Goal: Answer question/provide support: Share knowledge or assist other users

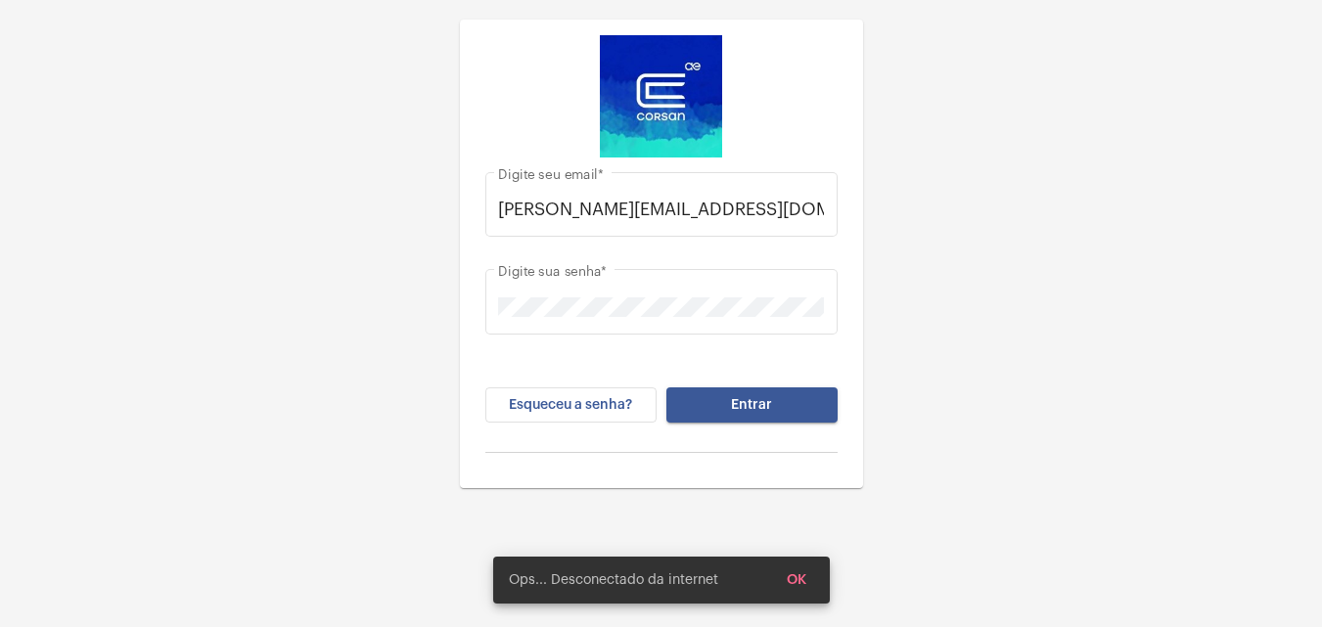
click at [745, 391] on button "Entrar" at bounding box center [751, 405] width 171 height 35
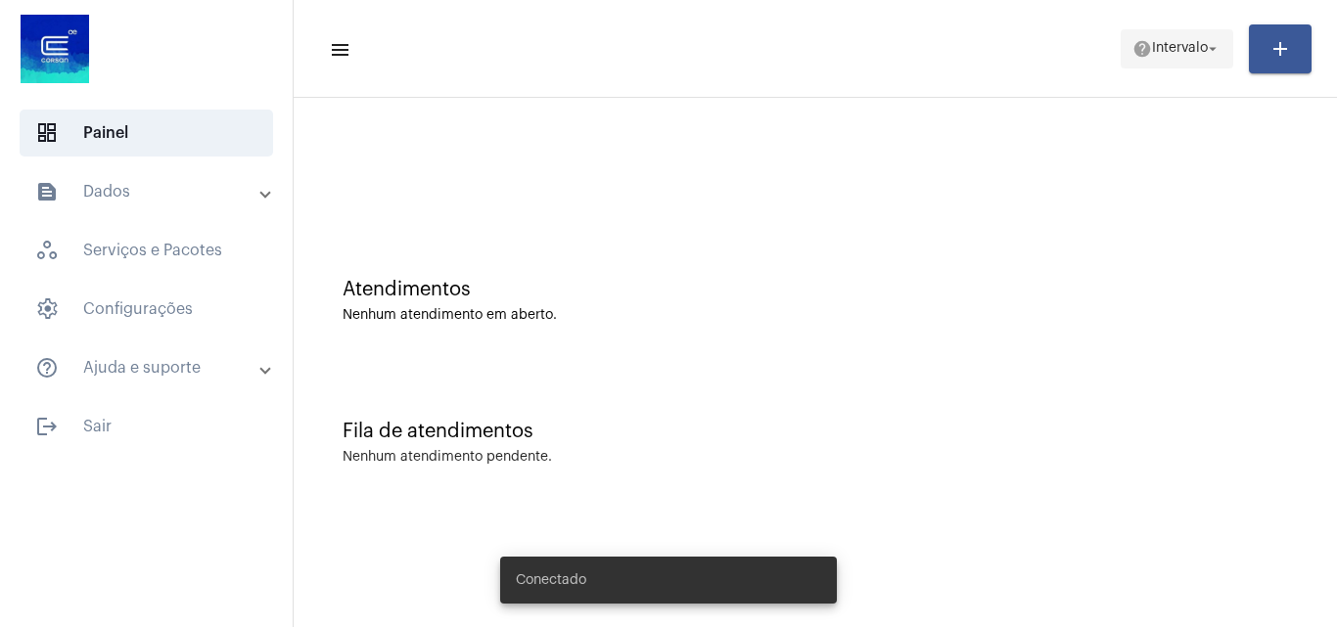
click at [1174, 49] on span "Intervalo" at bounding box center [1180, 49] width 56 height 14
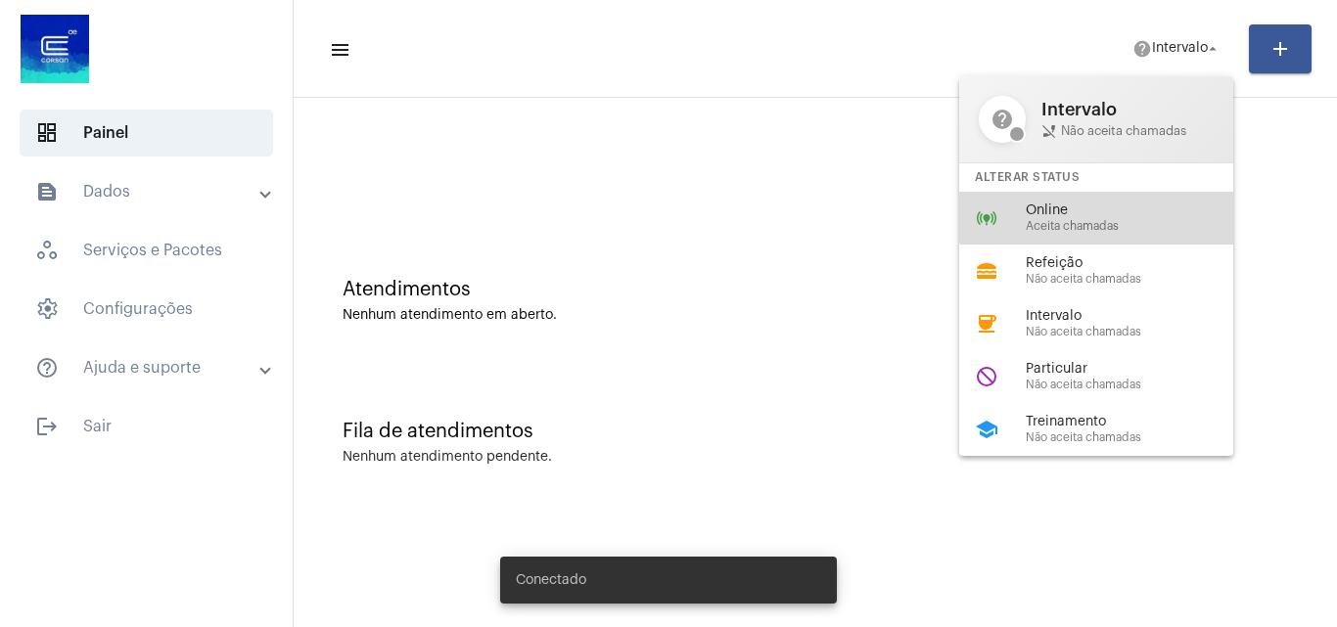
click at [1117, 211] on span "Online" at bounding box center [1137, 211] width 223 height 15
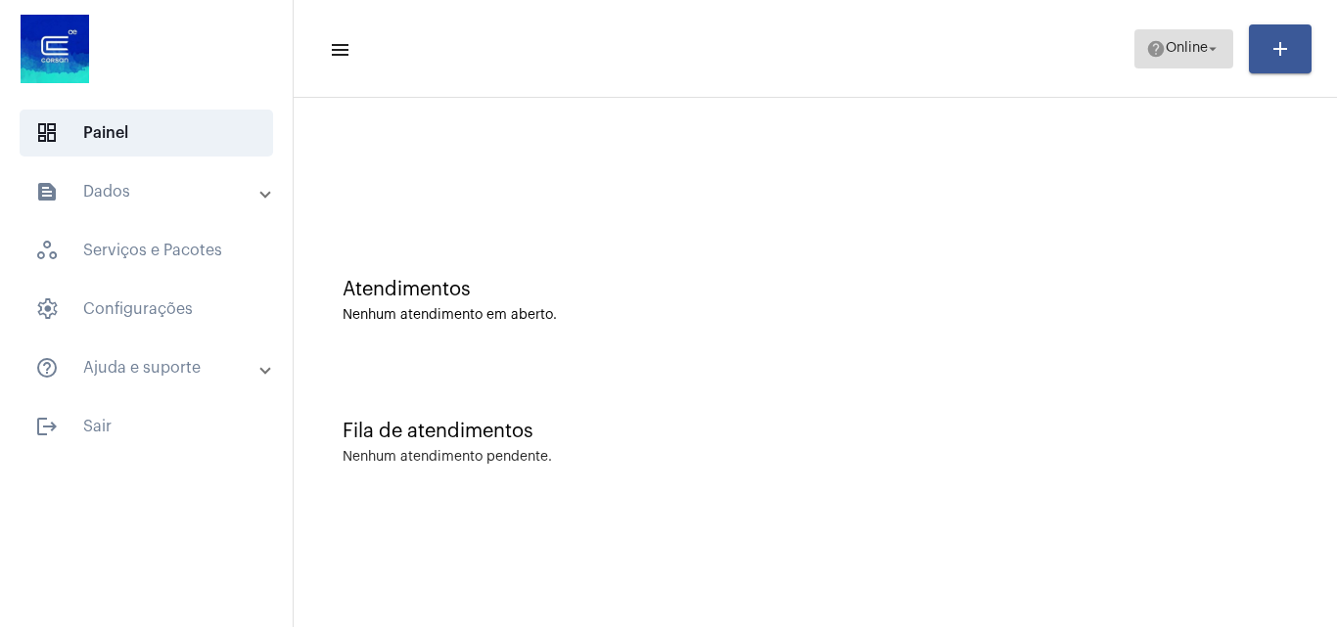
click at [1195, 48] on span "Online" at bounding box center [1187, 49] width 42 height 14
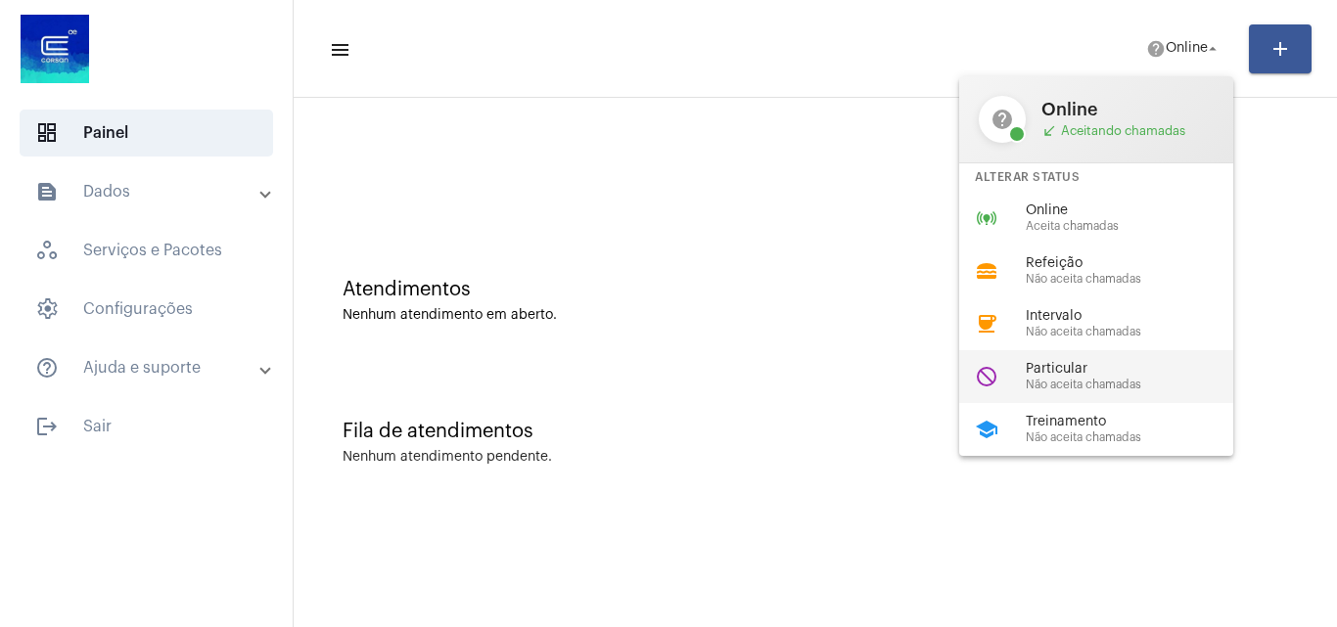
click at [1088, 363] on span "Particular" at bounding box center [1137, 369] width 223 height 15
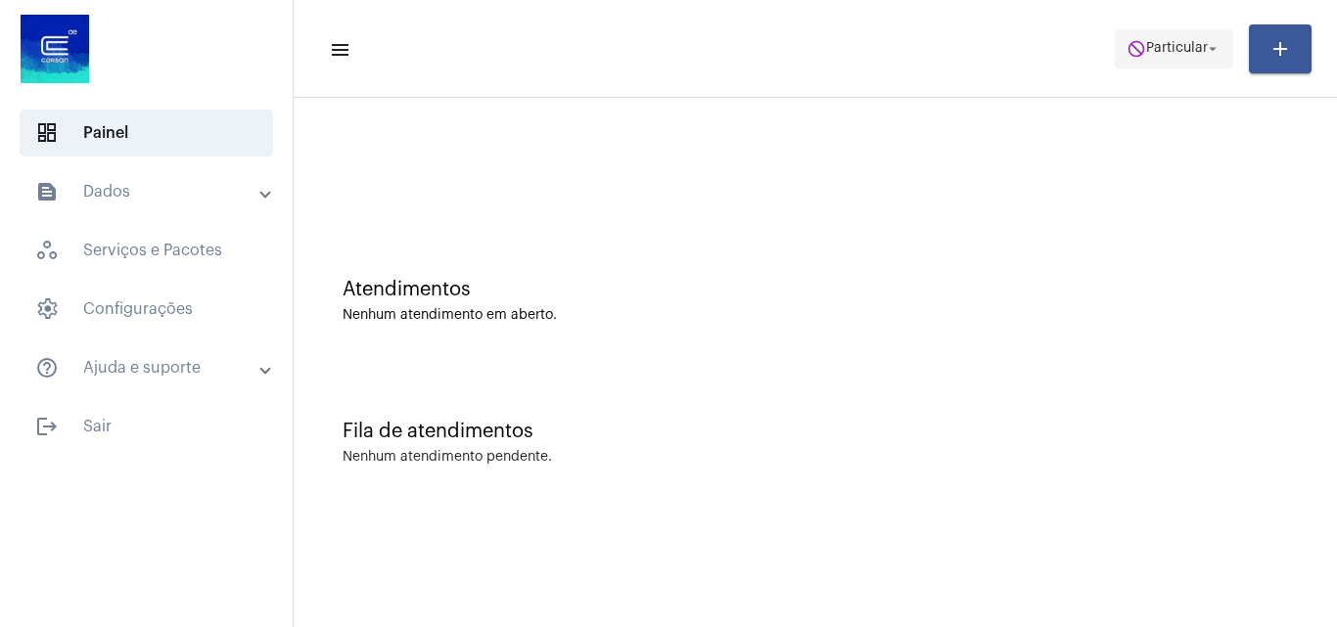
drag, startPoint x: 1193, startPoint y: 42, endPoint x: 1184, endPoint y: 53, distance: 13.9
click at [1192, 42] on span "Particular" at bounding box center [1177, 49] width 62 height 14
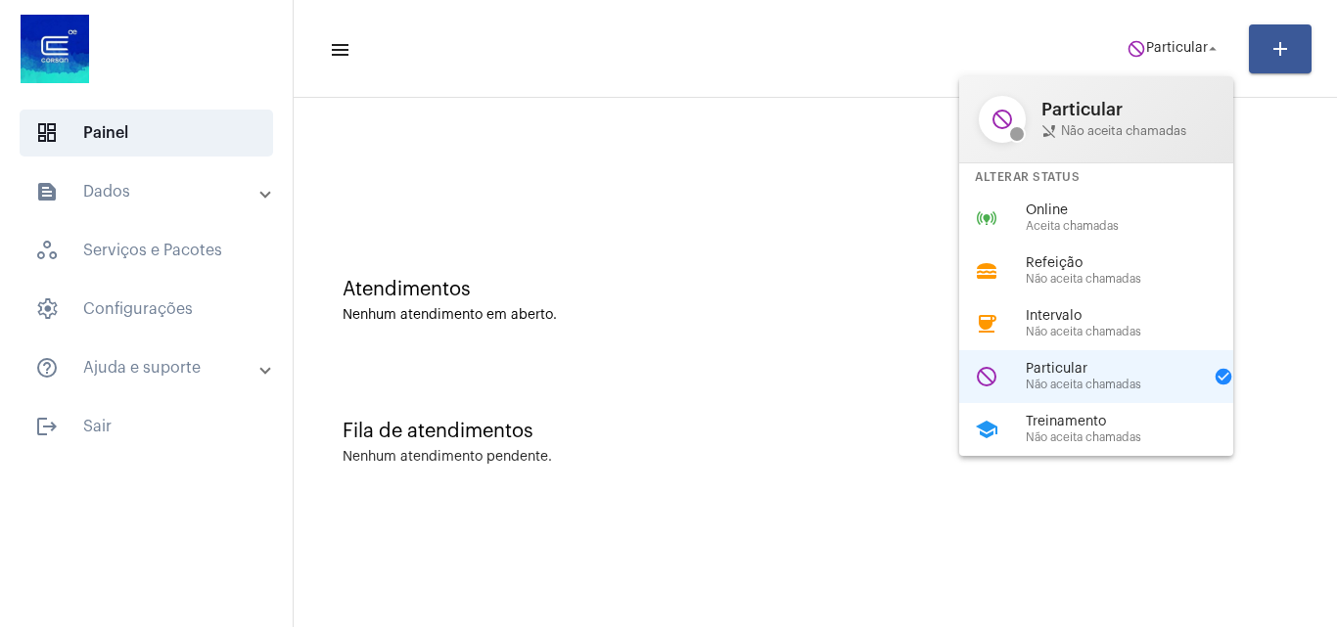
click at [1076, 205] on span "Online" at bounding box center [1137, 211] width 223 height 15
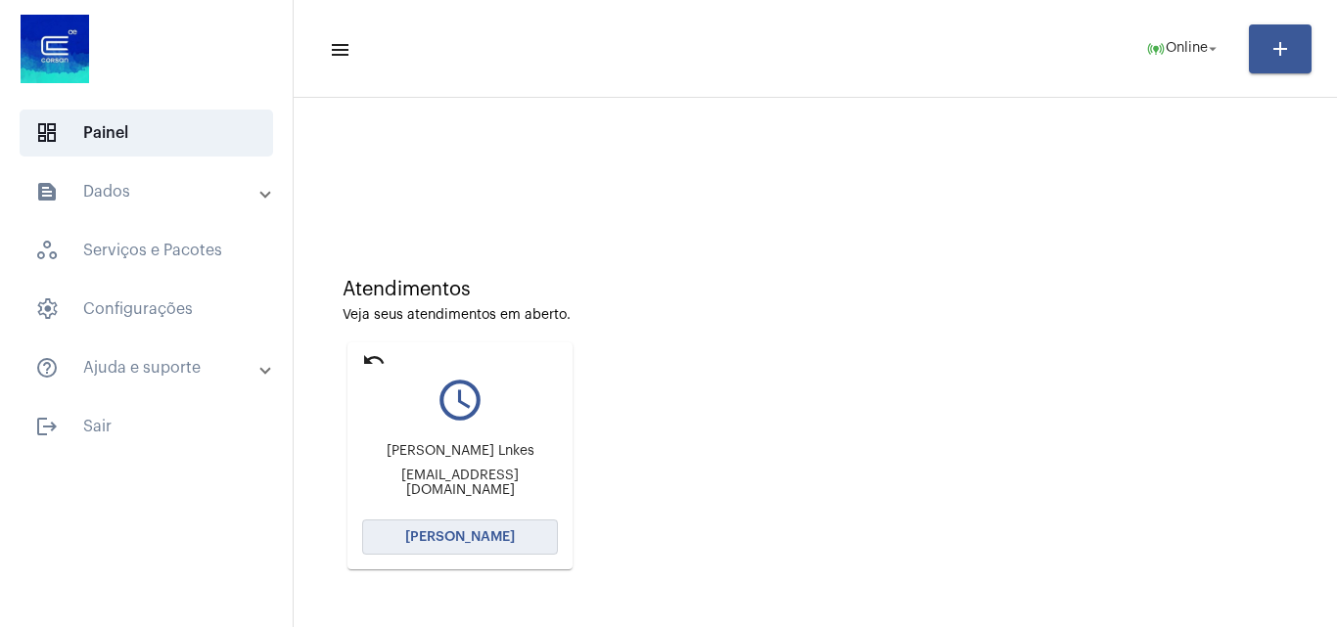
click at [508, 529] on button "Abrir Chamada" at bounding box center [460, 537] width 196 height 35
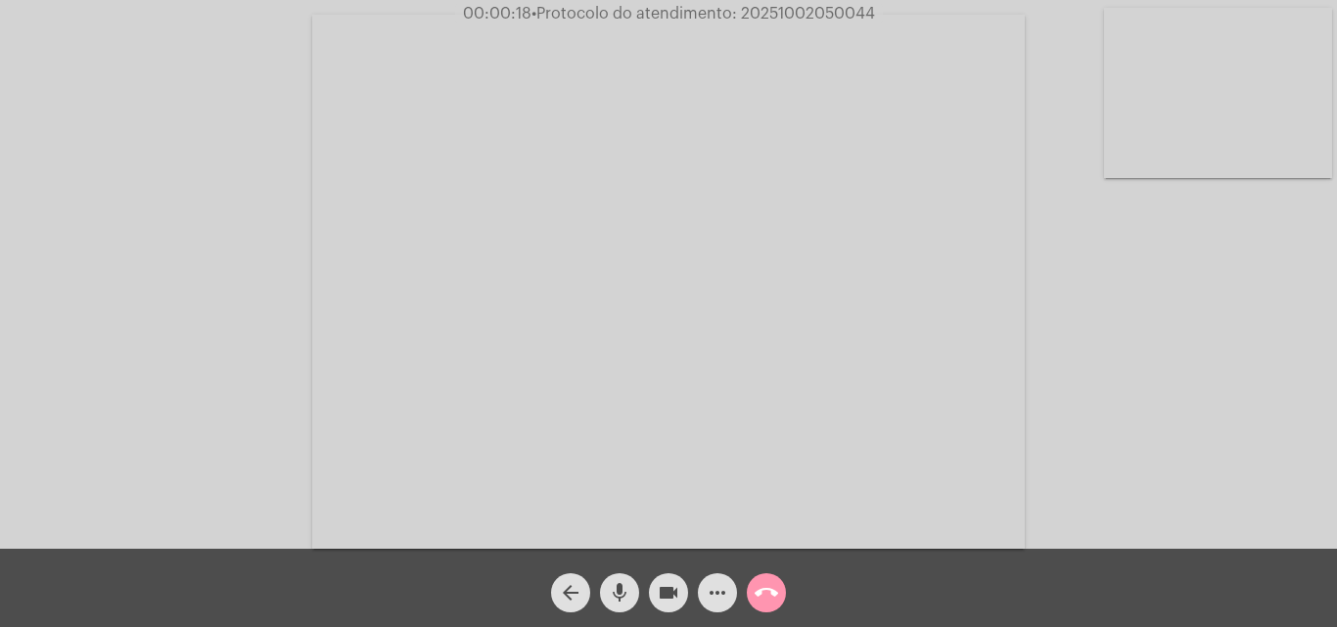
click at [1297, 503] on div "Acessando Câmera e Microfone..." at bounding box center [668, 279] width 1333 height 549
click at [715, 591] on mat-icon "more_horiz" at bounding box center [717, 592] width 23 height 23
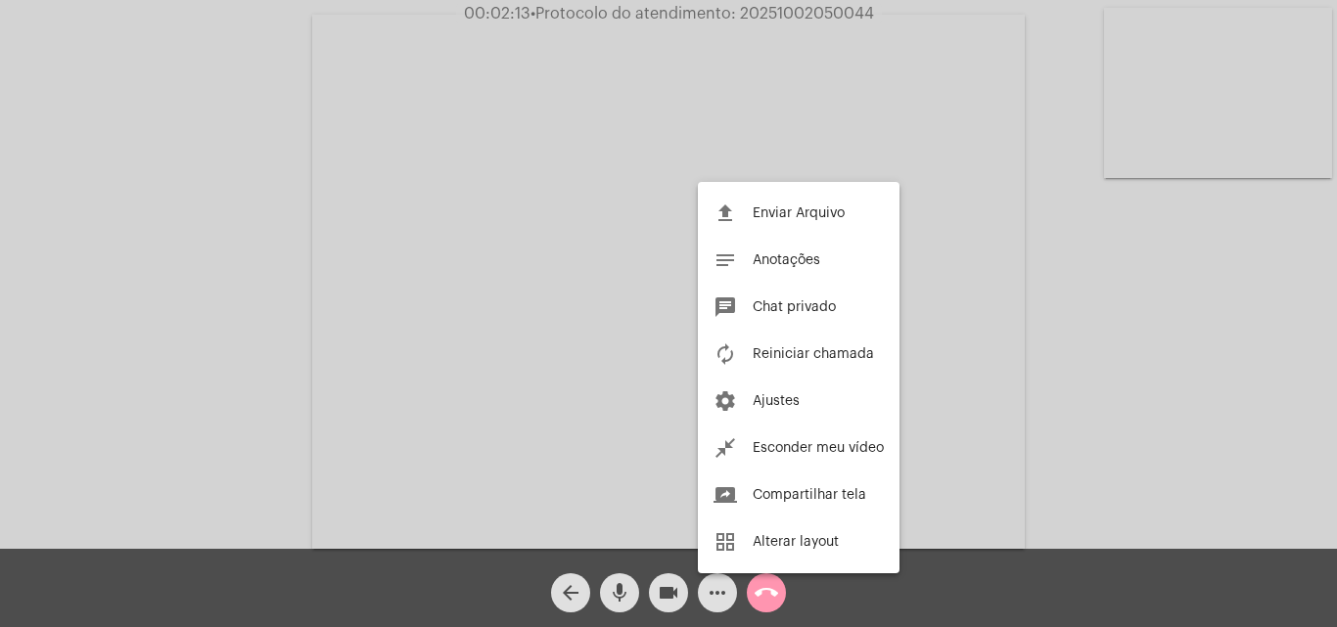
click at [1133, 305] on div at bounding box center [668, 313] width 1337 height 627
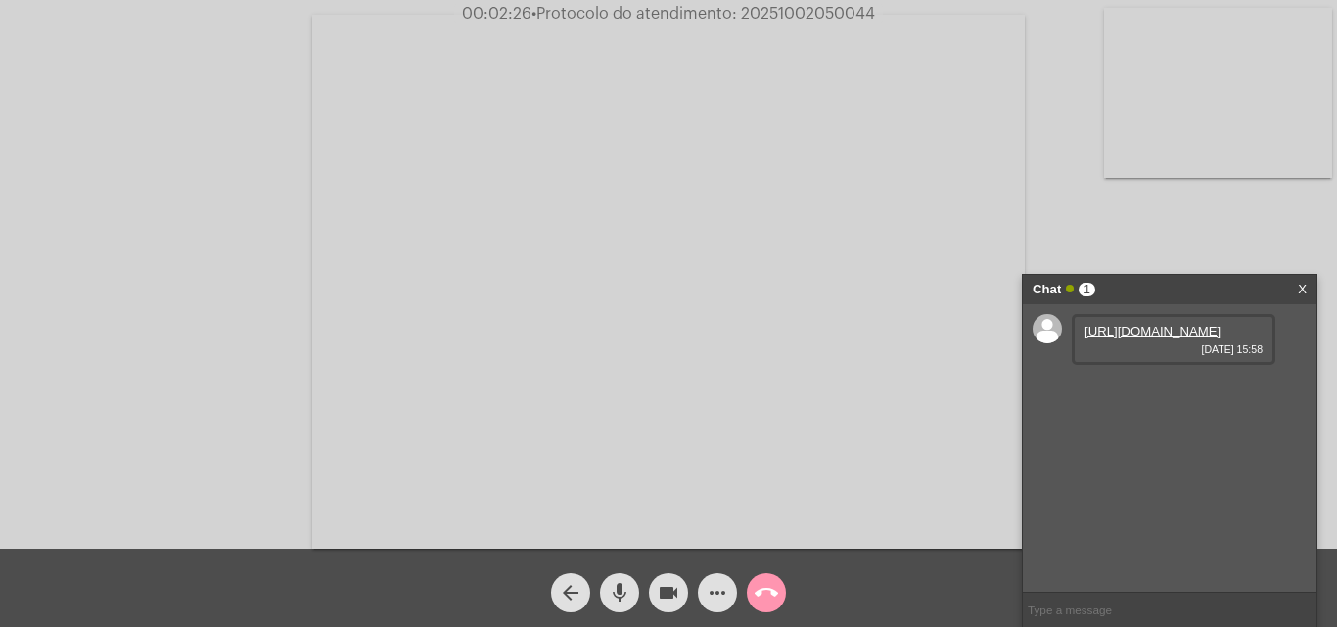
click at [1142, 339] on link "https://neft-transfer-bucket.s3.amazonaws.com/temp-965e4693-7b86-ba7c-43f1-e213…" at bounding box center [1152, 331] width 136 height 15
click at [1125, 394] on link "https://neft-transfer-bucket.s3.amazonaws.com/temp-059811cb-4ce8-9fb6-6291-a795…" at bounding box center [1152, 387] width 136 height 15
click at [712, 589] on mat-icon "more_horiz" at bounding box center [717, 592] width 23 height 23
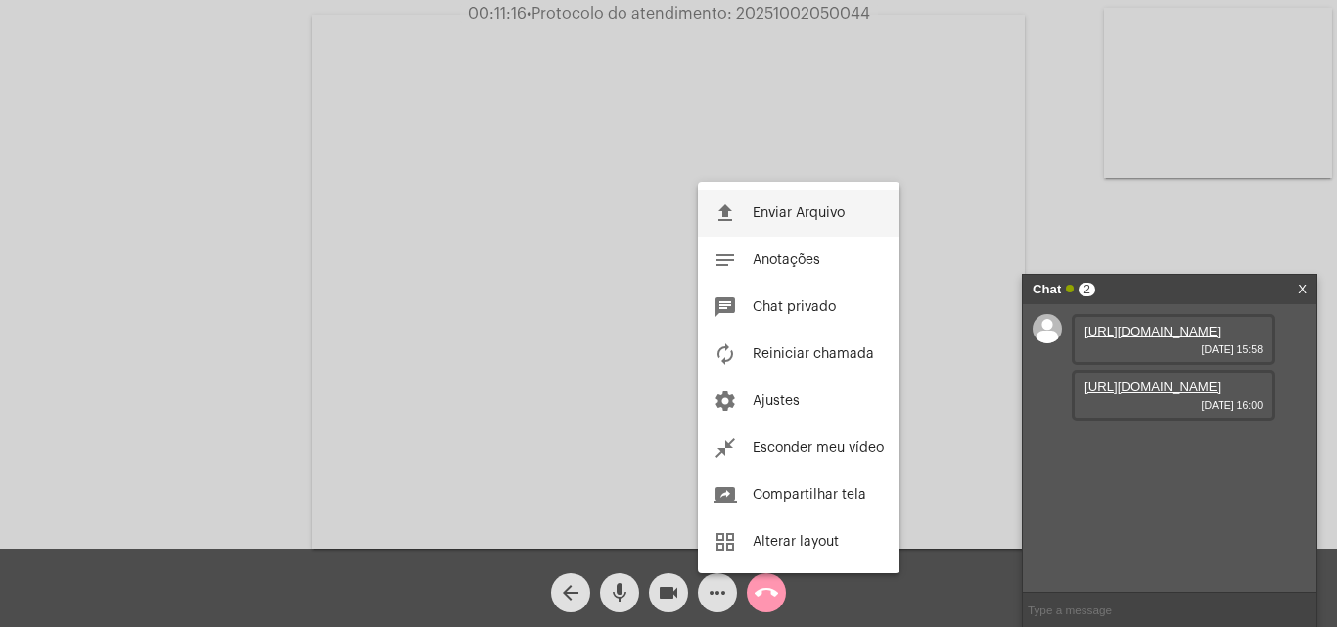
click at [793, 211] on span "Enviar Arquivo" at bounding box center [799, 213] width 92 height 14
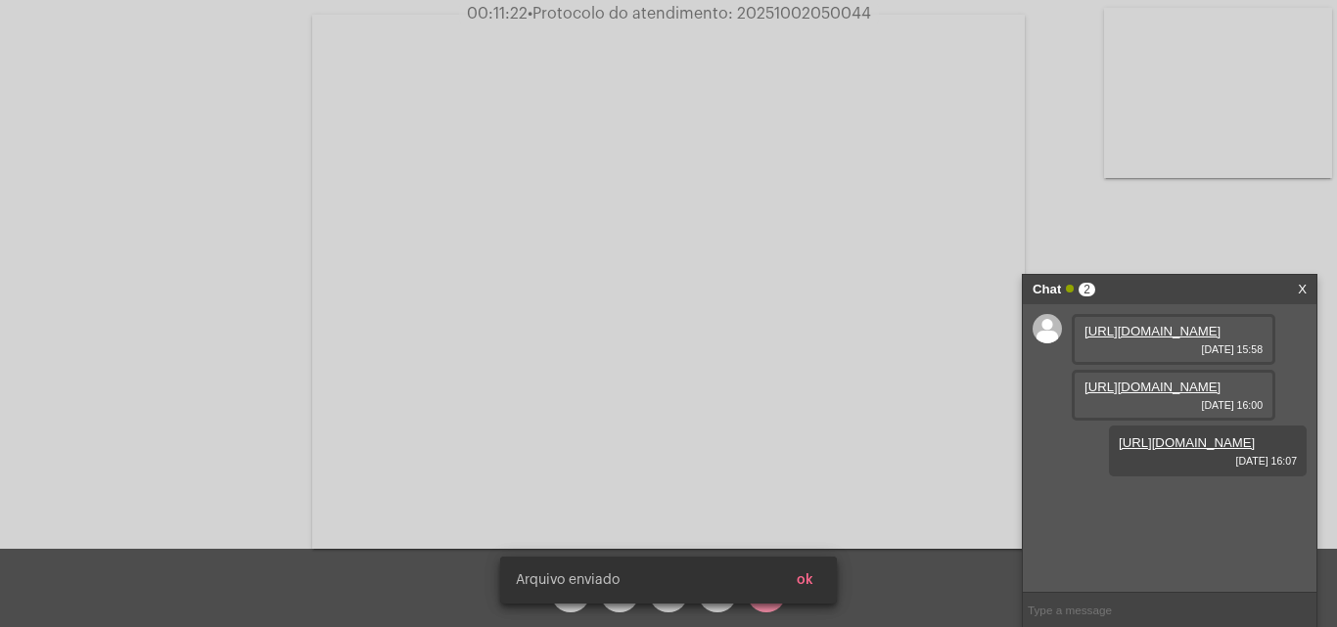
scroll to position [17, 0]
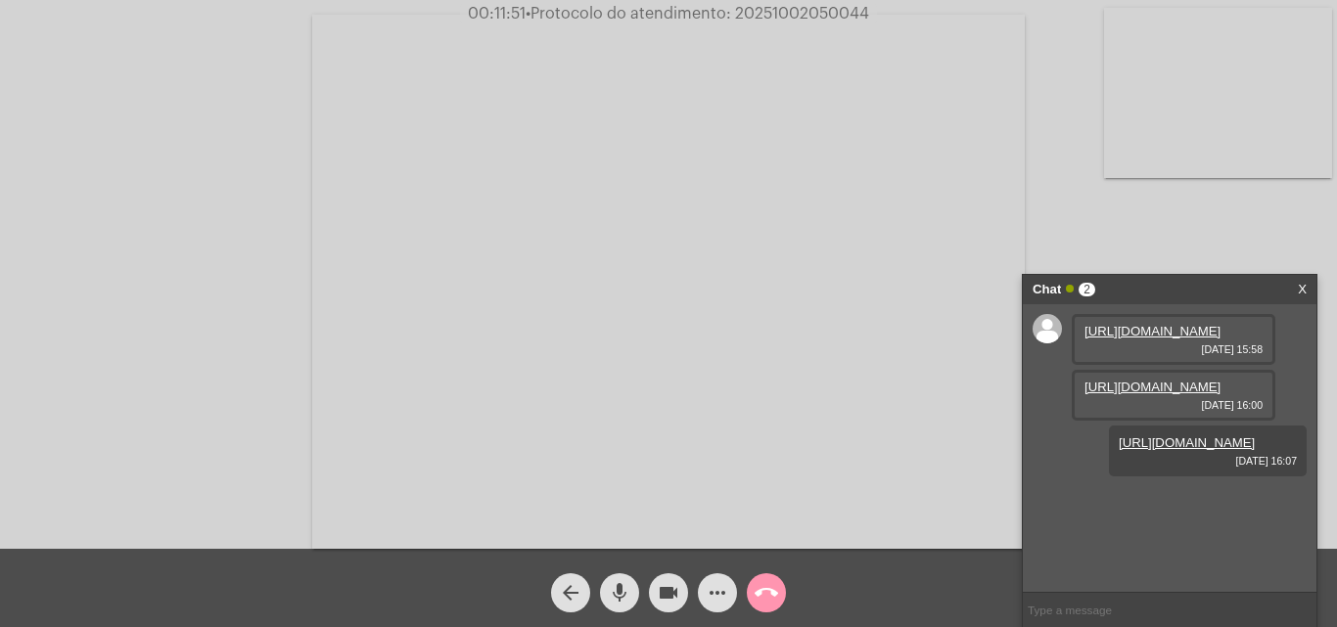
drag, startPoint x: 735, startPoint y: 9, endPoint x: 873, endPoint y: 16, distance: 138.2
click at [873, 16] on span "00:11:51 • Protocolo do atendimento: 20251002050044" at bounding box center [668, 14] width 417 height 20
copy span "20251002050044"
click at [1071, 613] on input "text" at bounding box center [1170, 610] width 294 height 34
paste input "20251002050044"
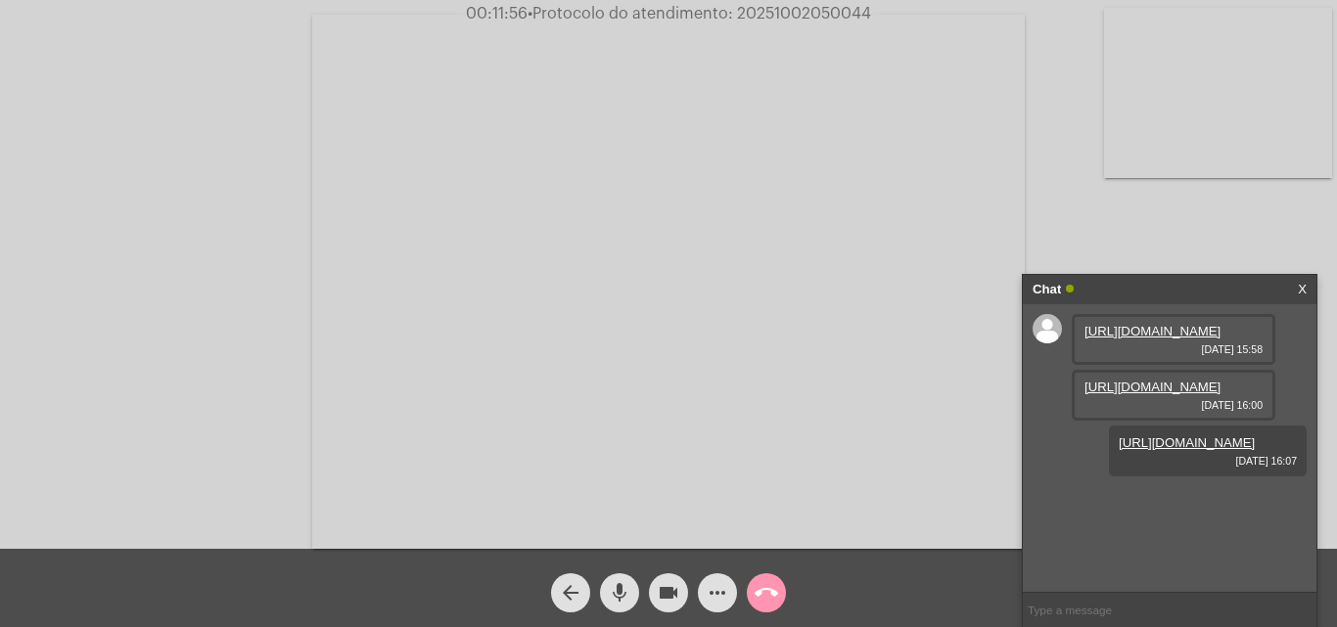
type input "20251002050044"
click at [767, 591] on mat-icon "call_end" at bounding box center [766, 592] width 23 height 23
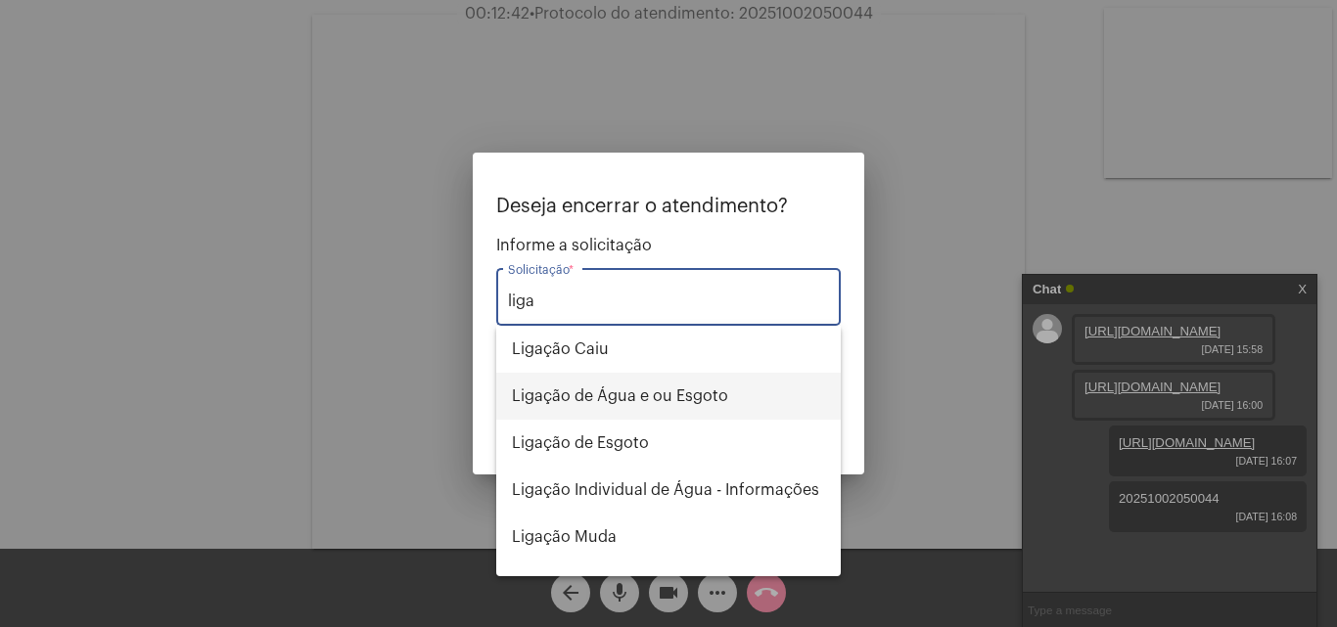
click at [641, 400] on span "Ligação de Água e ou Esgoto" at bounding box center [668, 396] width 313 height 47
type input "Ligação de Água e ou Esgoto"
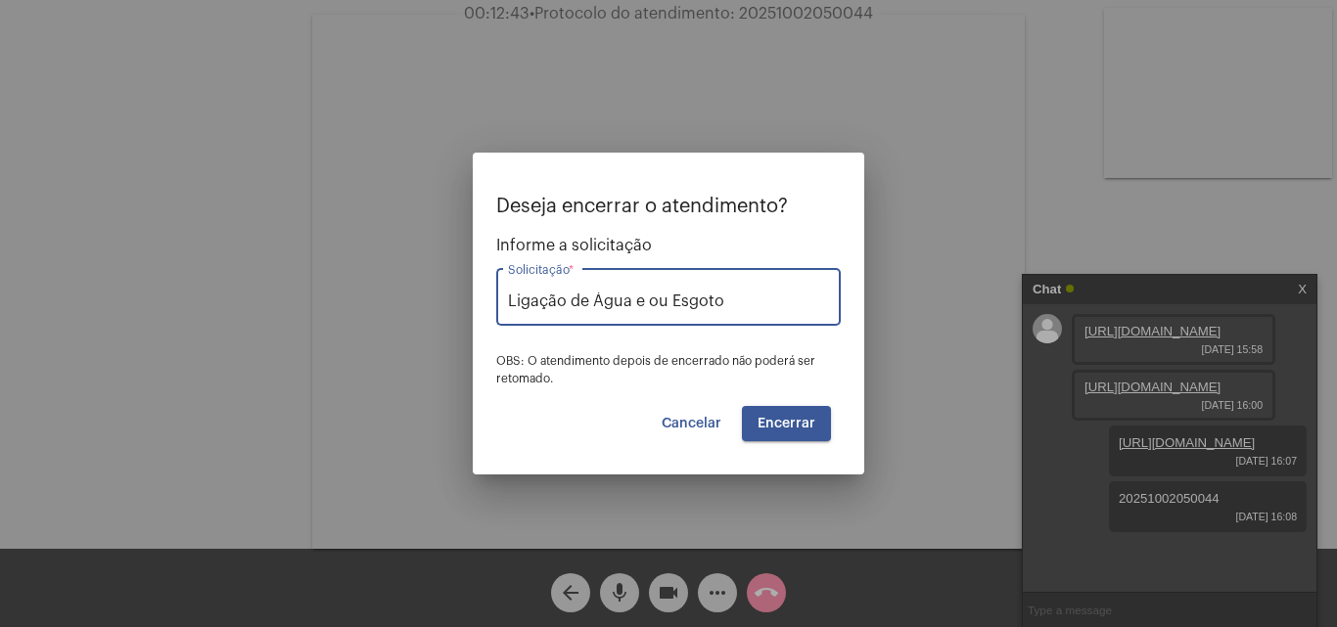
click at [755, 418] on button "Encerrar" at bounding box center [786, 423] width 89 height 35
click at [742, 406] on button "Encerrar" at bounding box center [786, 423] width 89 height 35
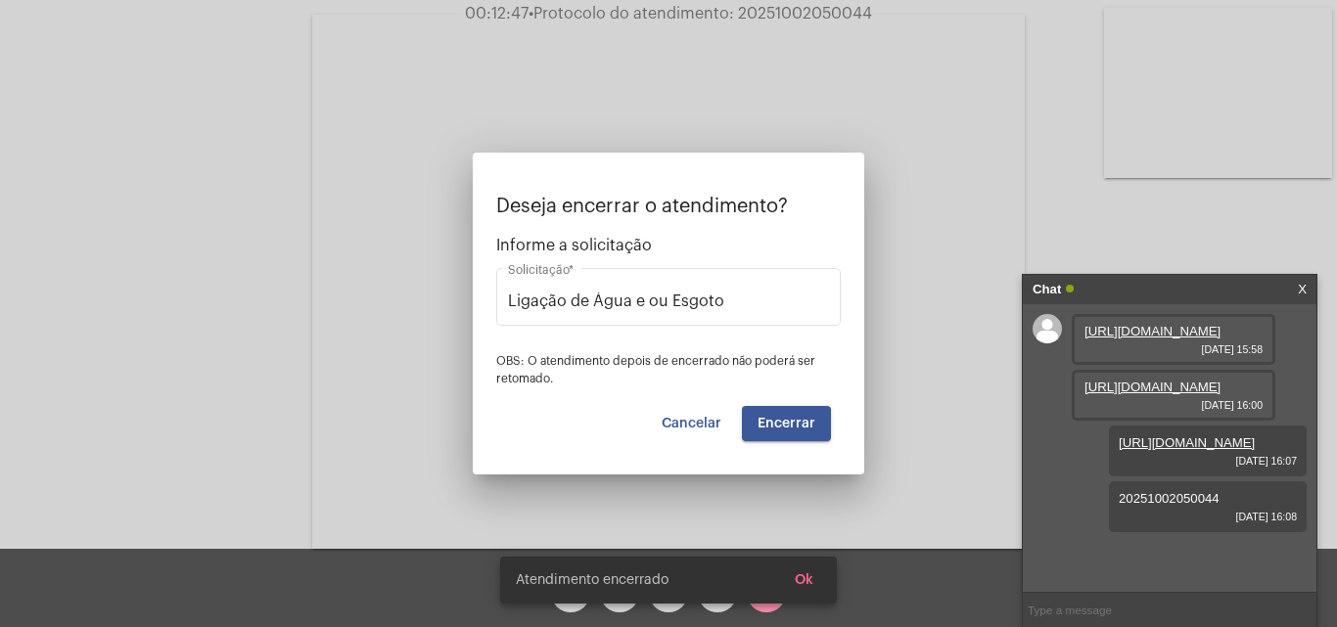
click at [755, 418] on video at bounding box center [668, 282] width 712 height 534
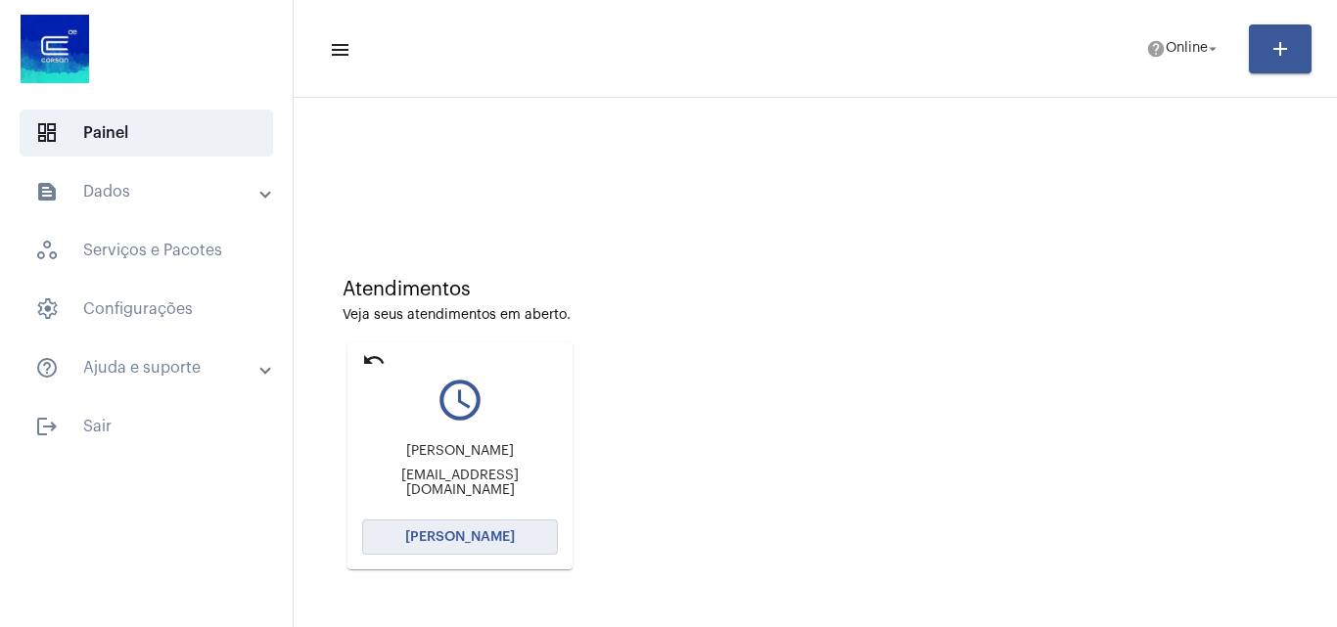
click at [443, 538] on span "Abrir Chamada" at bounding box center [460, 537] width 110 height 14
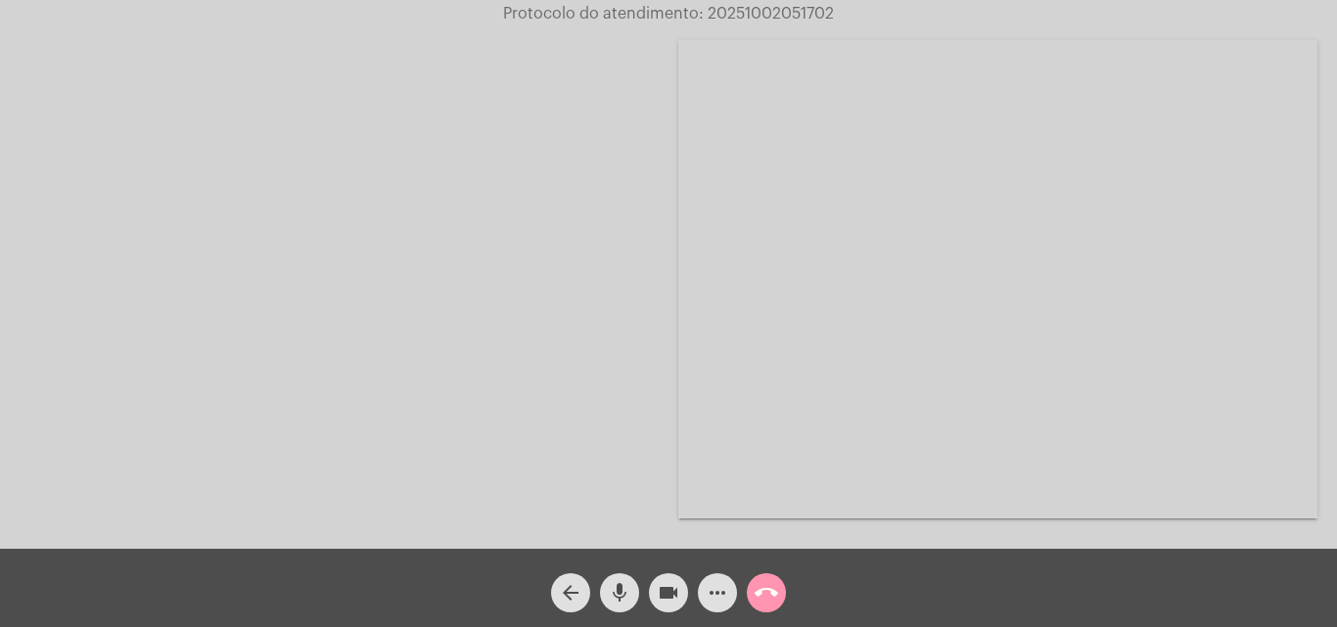
click at [1307, 408] on video at bounding box center [997, 279] width 639 height 479
click at [713, 590] on mat-icon "more_horiz" at bounding box center [717, 592] width 23 height 23
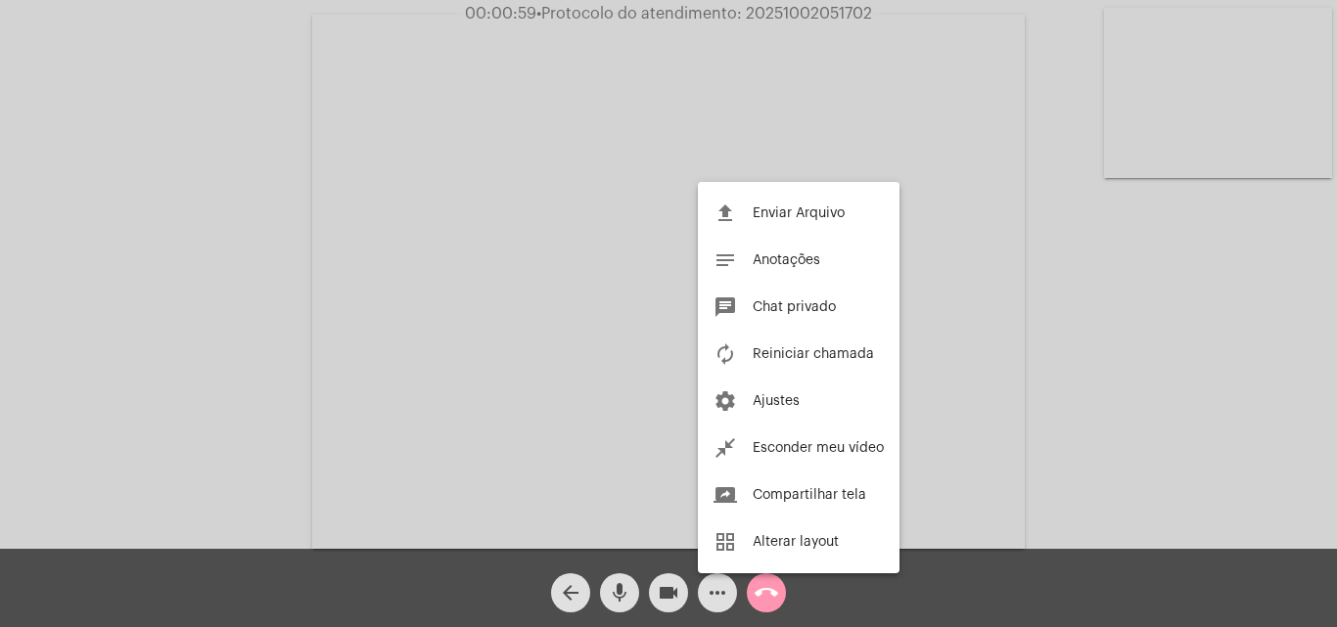
click at [1063, 394] on div at bounding box center [668, 313] width 1337 height 627
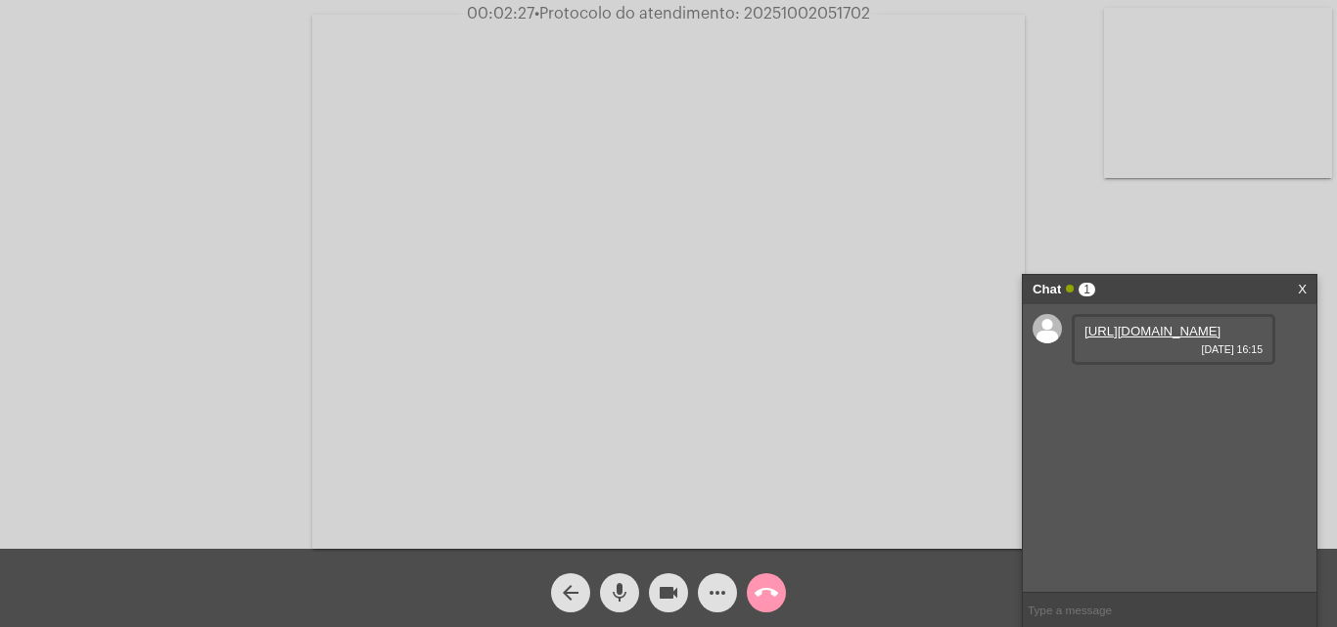
click at [1175, 339] on link "https://neft-transfer-bucket.s3.amazonaws.com/temp-e56020fc-eb3d-6b70-5307-9943…" at bounding box center [1152, 331] width 136 height 15
drag, startPoint x: 736, startPoint y: 10, endPoint x: 874, endPoint y: 9, distance: 138.0
click at [874, 9] on span "00:11:55 • Protocolo do atendimento: 20251002051702" at bounding box center [669, 14] width 412 height 20
copy span "20251002051702"
click at [1063, 605] on input "text" at bounding box center [1170, 610] width 294 height 34
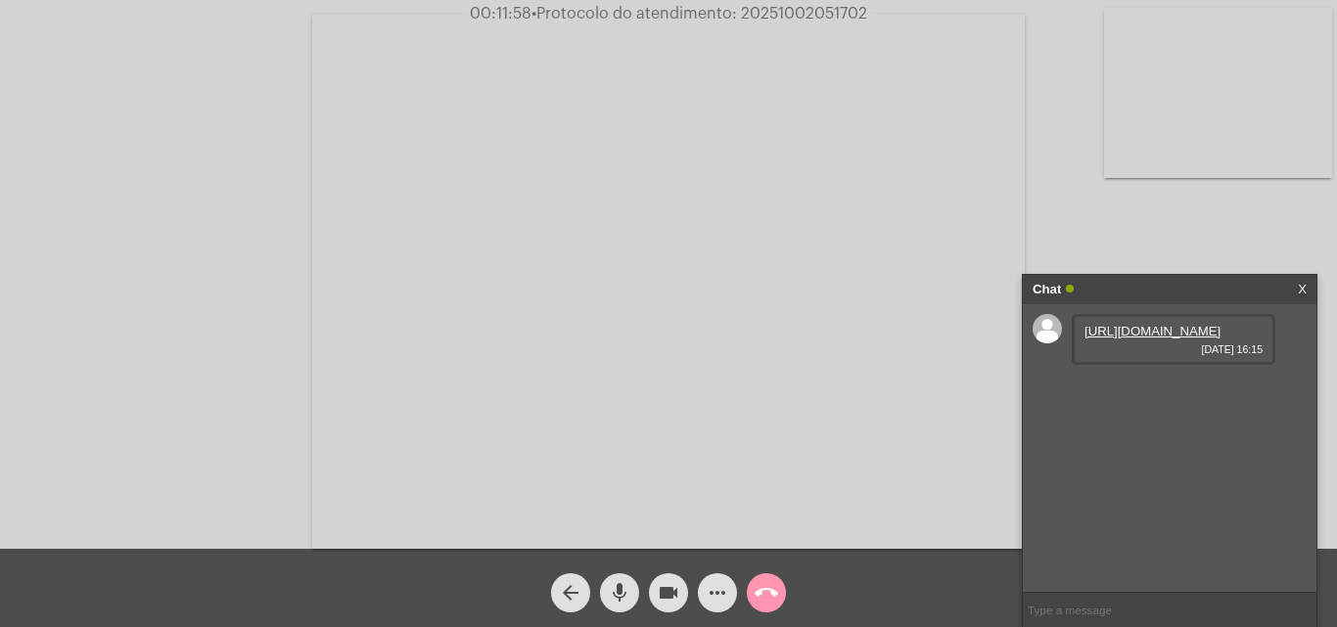
paste input "20251002051702"
type input "20251002051702"
click at [761, 588] on mat-icon "call_end" at bounding box center [766, 592] width 23 height 23
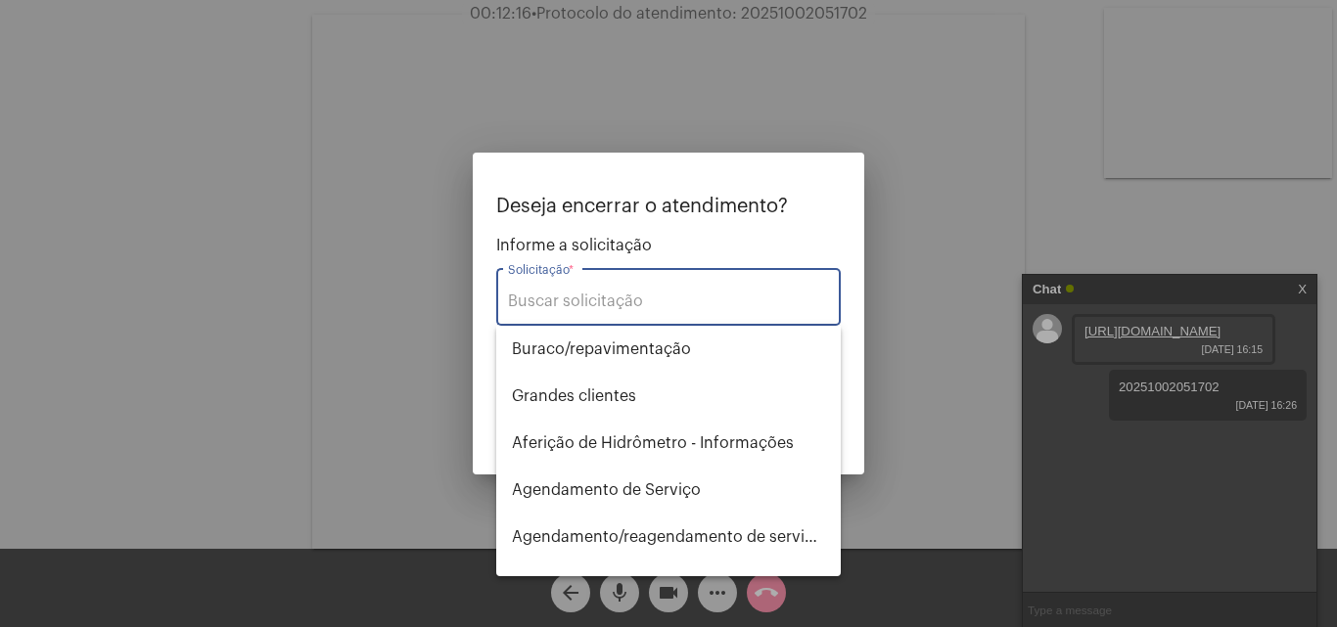
click at [615, 303] on input "Solicitação *" at bounding box center [668, 302] width 321 height 18
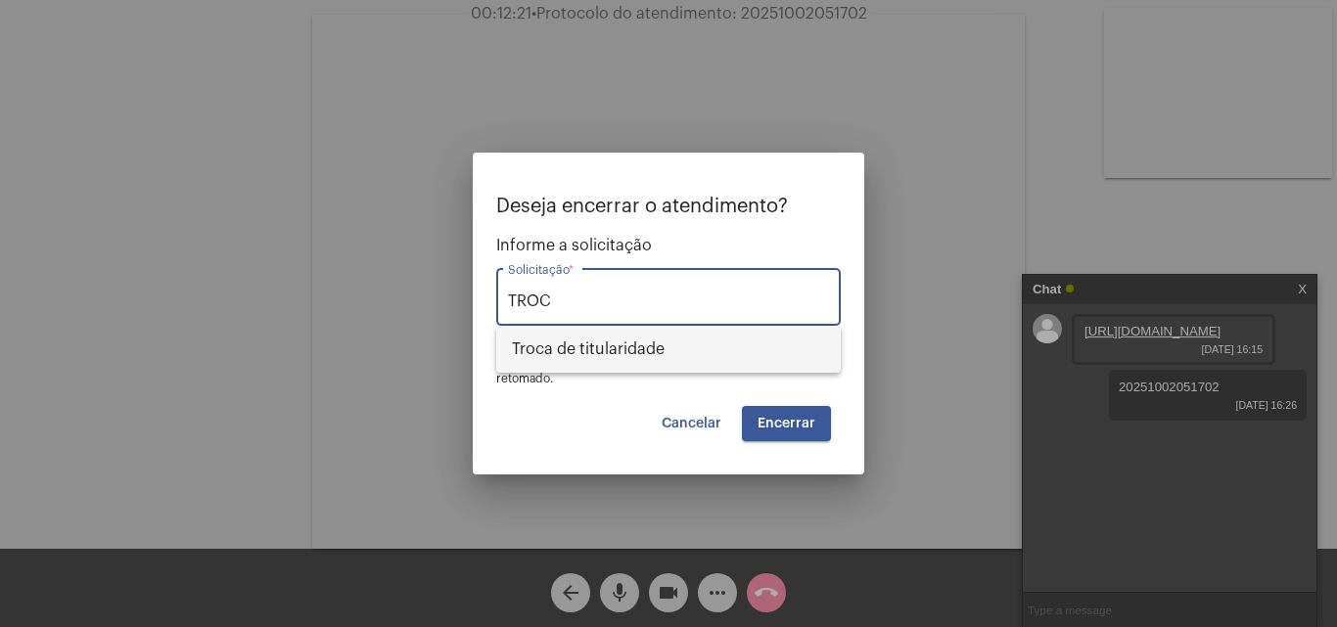
click at [621, 351] on span "Troca de titularidade" at bounding box center [668, 349] width 313 height 47
type input "Troca de titularidade"
click at [786, 432] on button "Encerrar" at bounding box center [786, 423] width 89 height 35
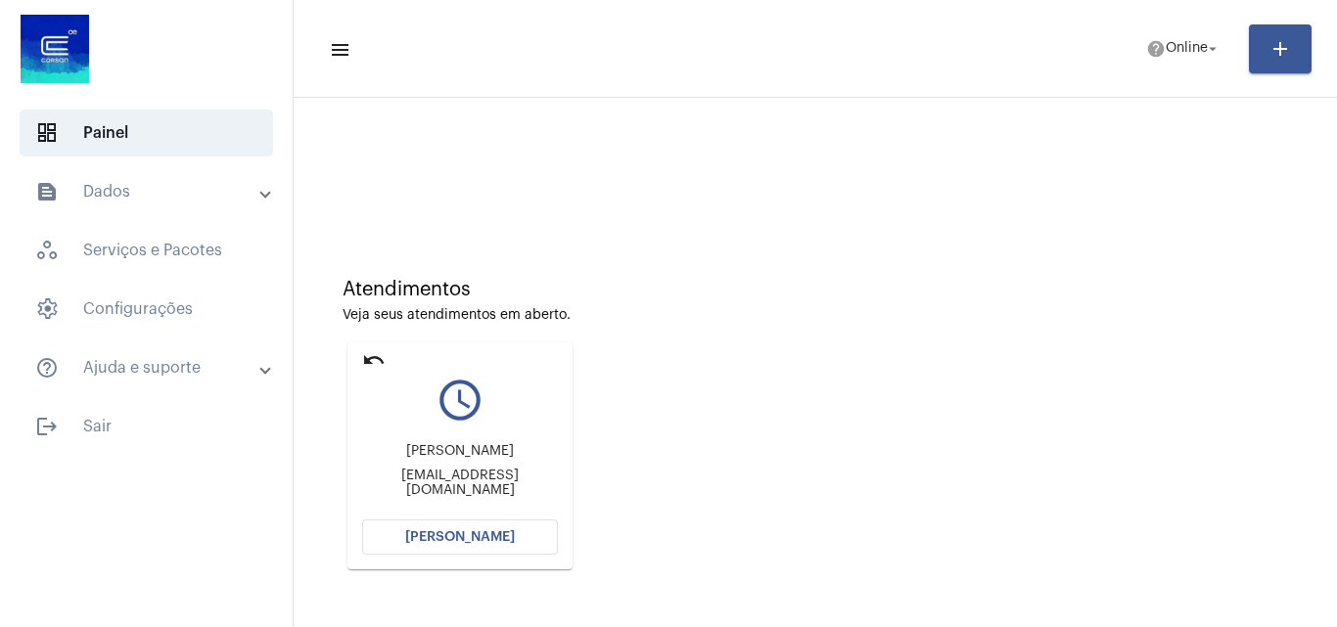
click at [447, 528] on button "Abrir Chamada" at bounding box center [460, 537] width 196 height 35
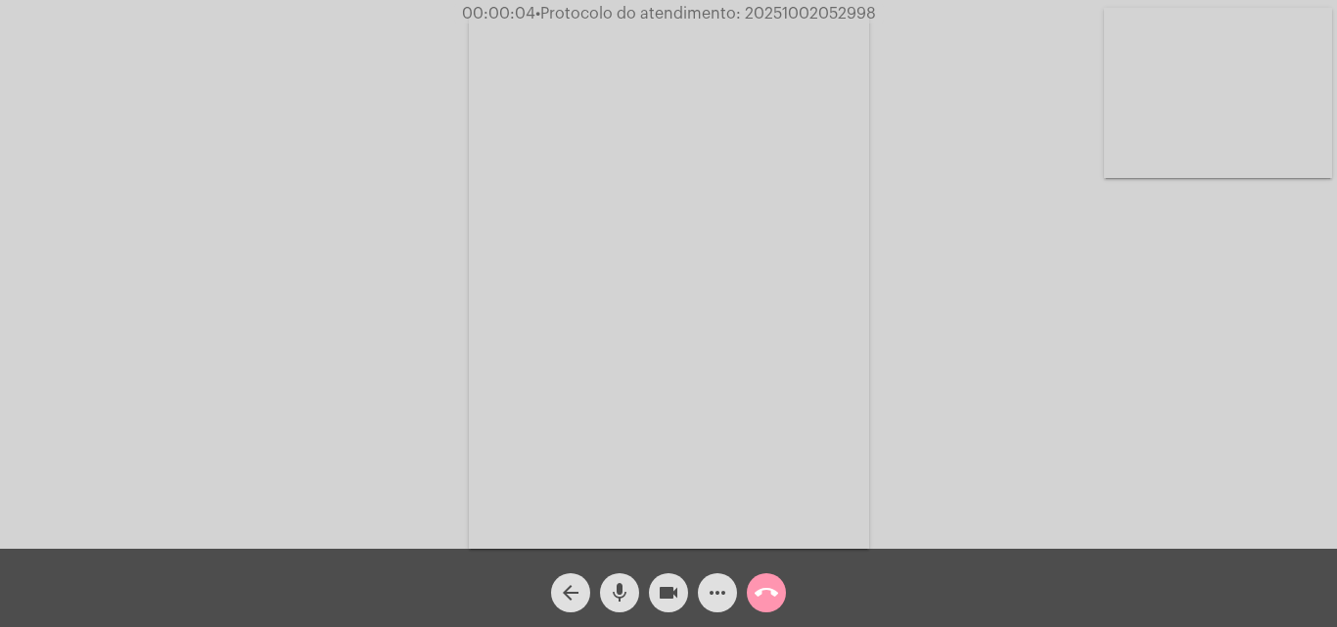
click at [1269, 425] on div "Acessando Câmera e Microfone..." at bounding box center [668, 279] width 1333 height 549
click at [562, 589] on mat-icon "arrow_back" at bounding box center [570, 592] width 23 height 23
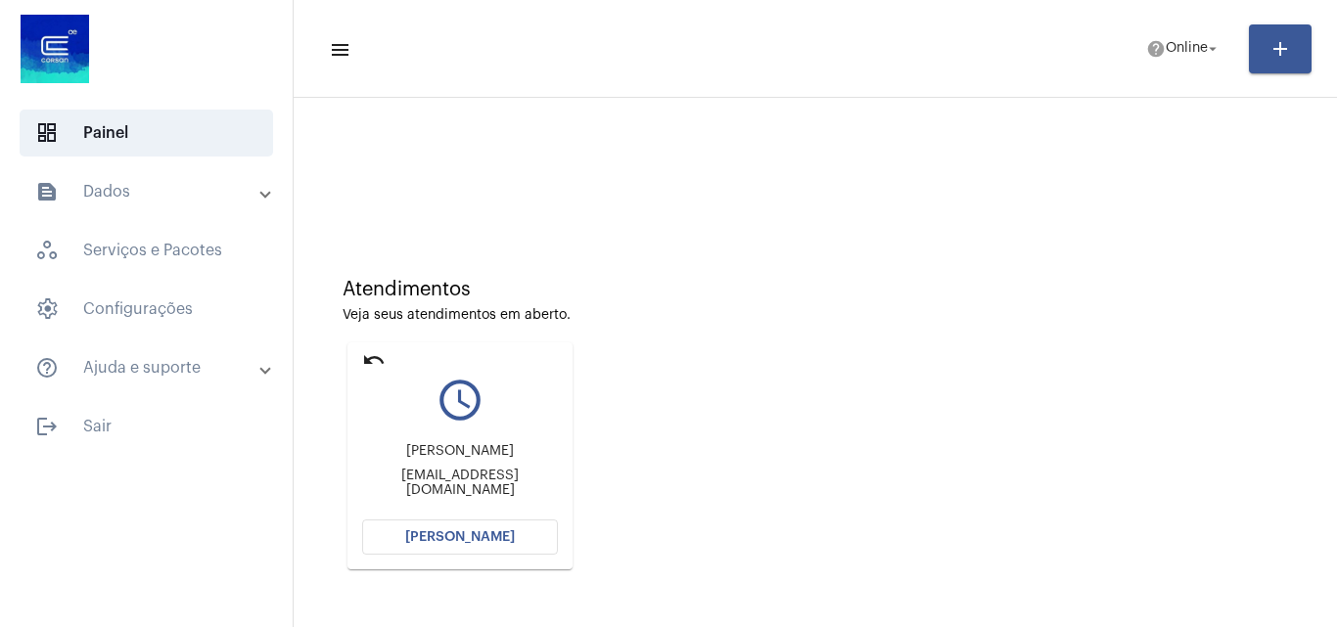
click at [440, 539] on span "Abrir Chamada" at bounding box center [460, 537] width 110 height 14
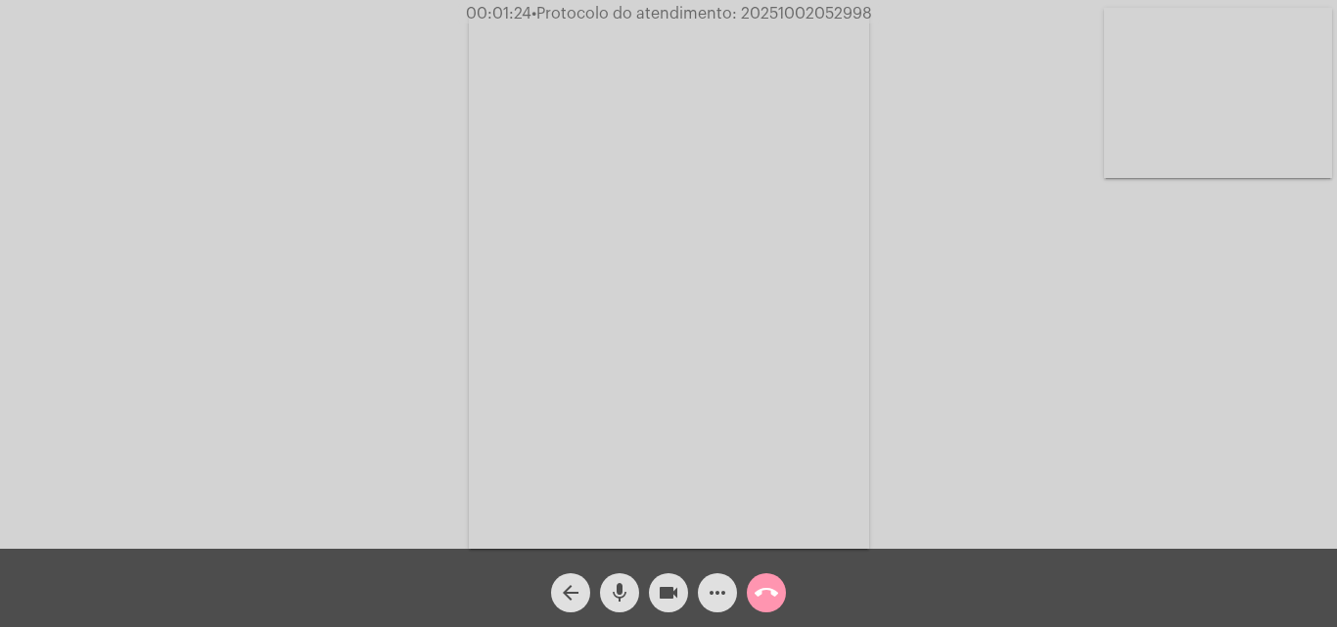
click at [720, 595] on mat-icon "more_horiz" at bounding box center [717, 592] width 23 height 23
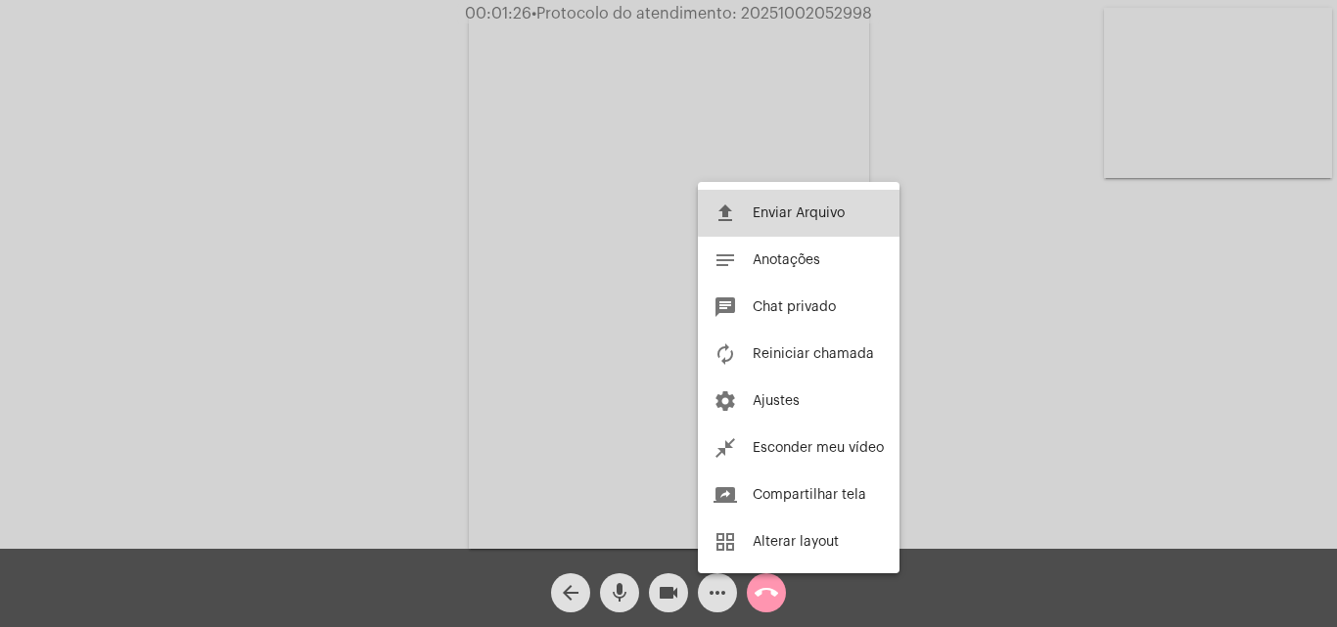
click at [799, 211] on span "Enviar Arquivo" at bounding box center [799, 213] width 92 height 14
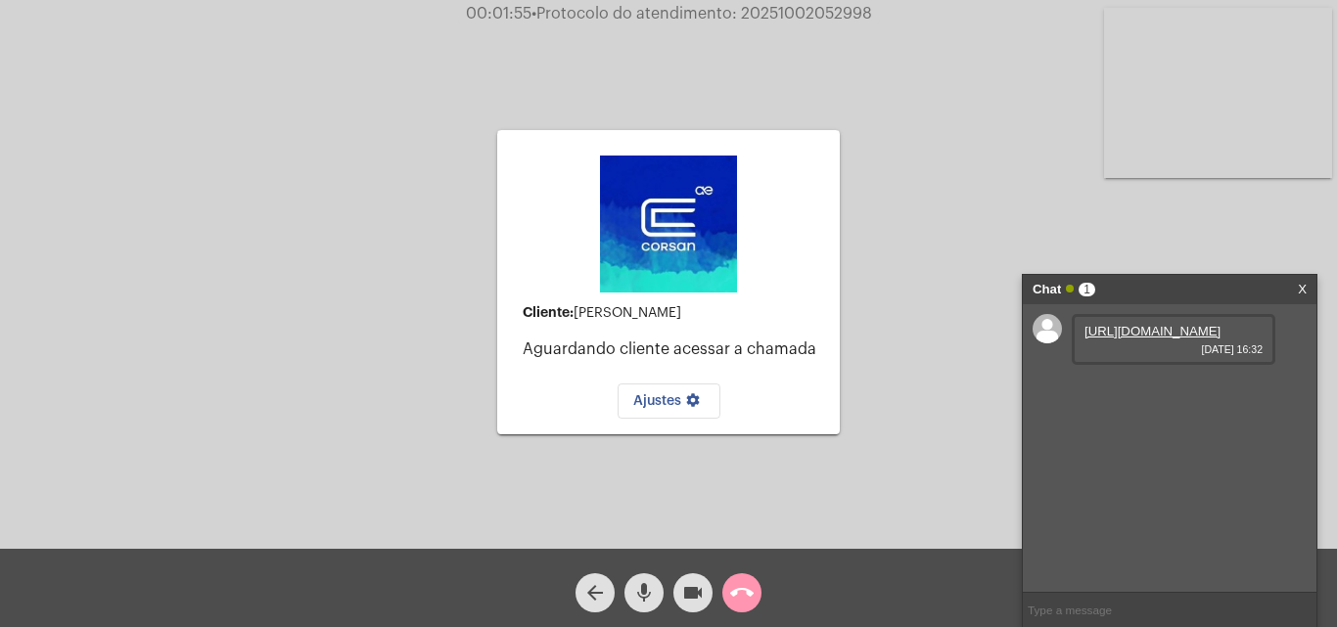
click at [1145, 339] on link "https://neft-transfer-bucket.s3.amazonaws.com/temp-84a791ec-1a03-202f-1303-f024…" at bounding box center [1152, 331] width 136 height 15
click at [742, 591] on mat-icon "call_end" at bounding box center [741, 592] width 23 height 23
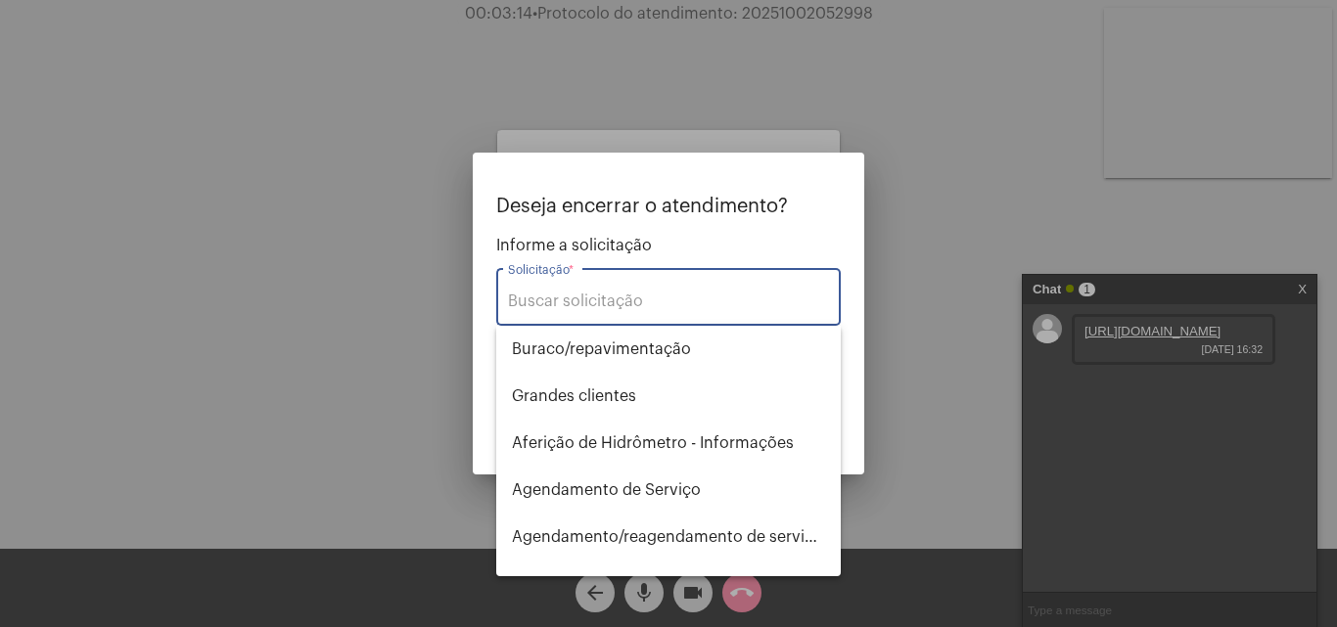
click at [587, 297] on input "Solicitação *" at bounding box center [668, 302] width 321 height 18
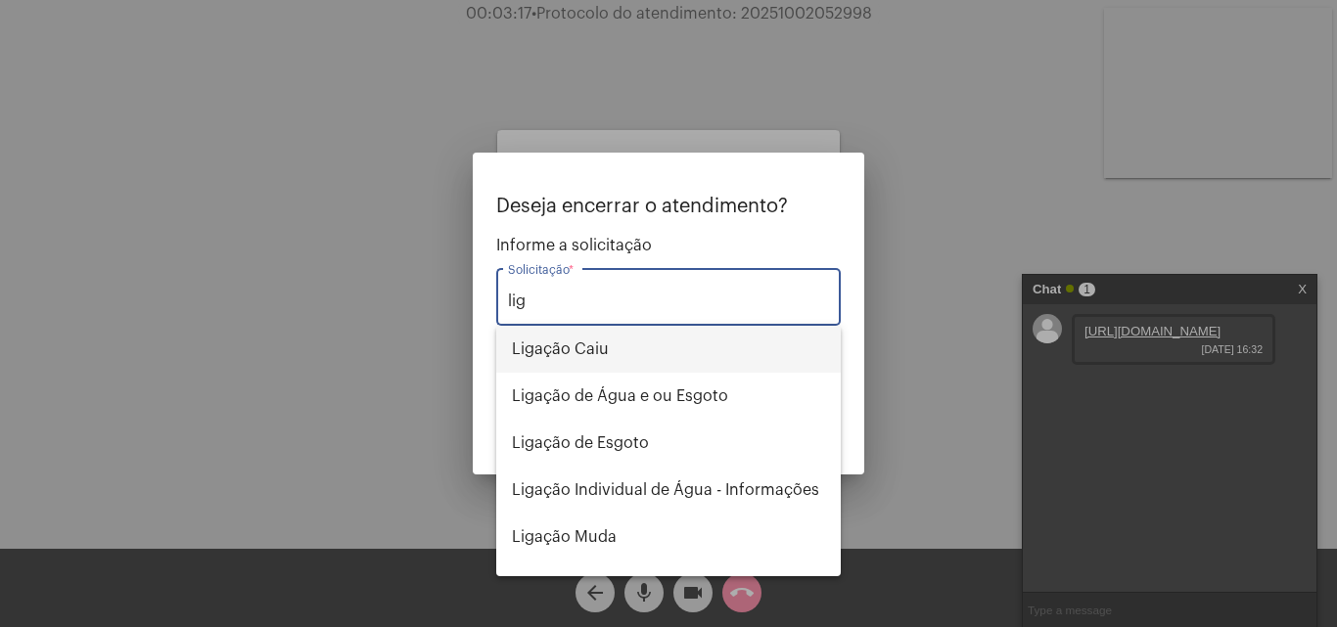
click at [587, 343] on span "Ligação Caiu" at bounding box center [668, 349] width 313 height 47
type input "Ligação Caiu"
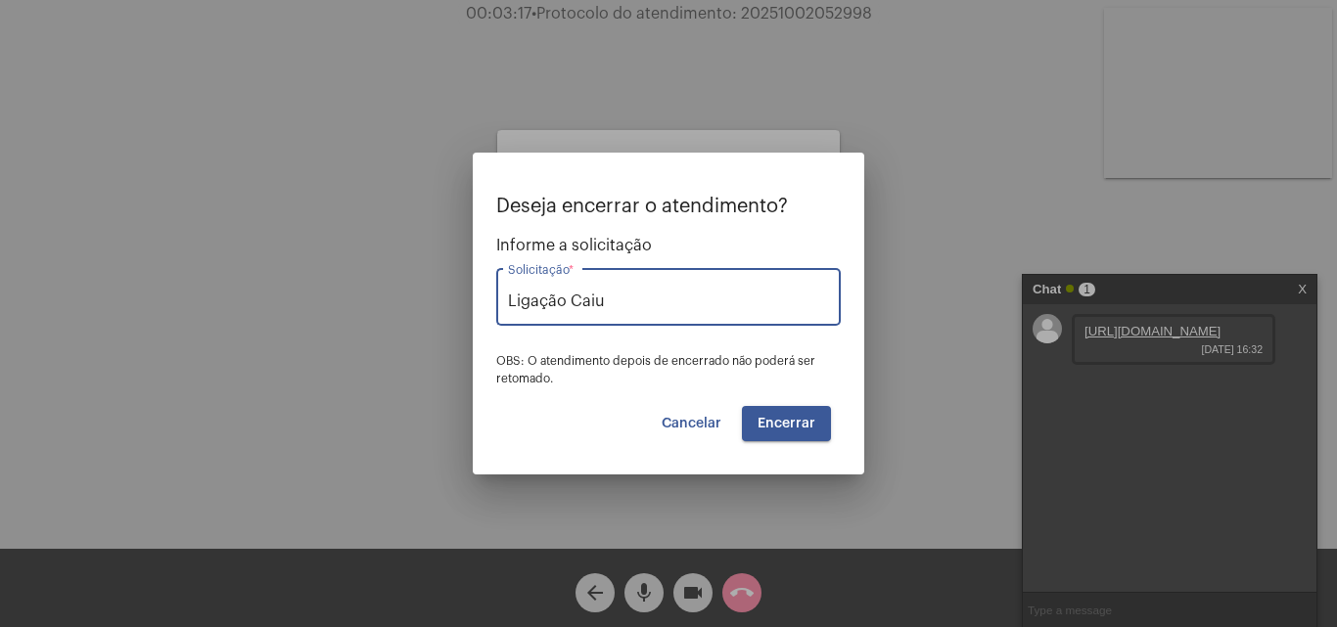
click at [760, 419] on span "Encerrar" at bounding box center [786, 424] width 58 height 14
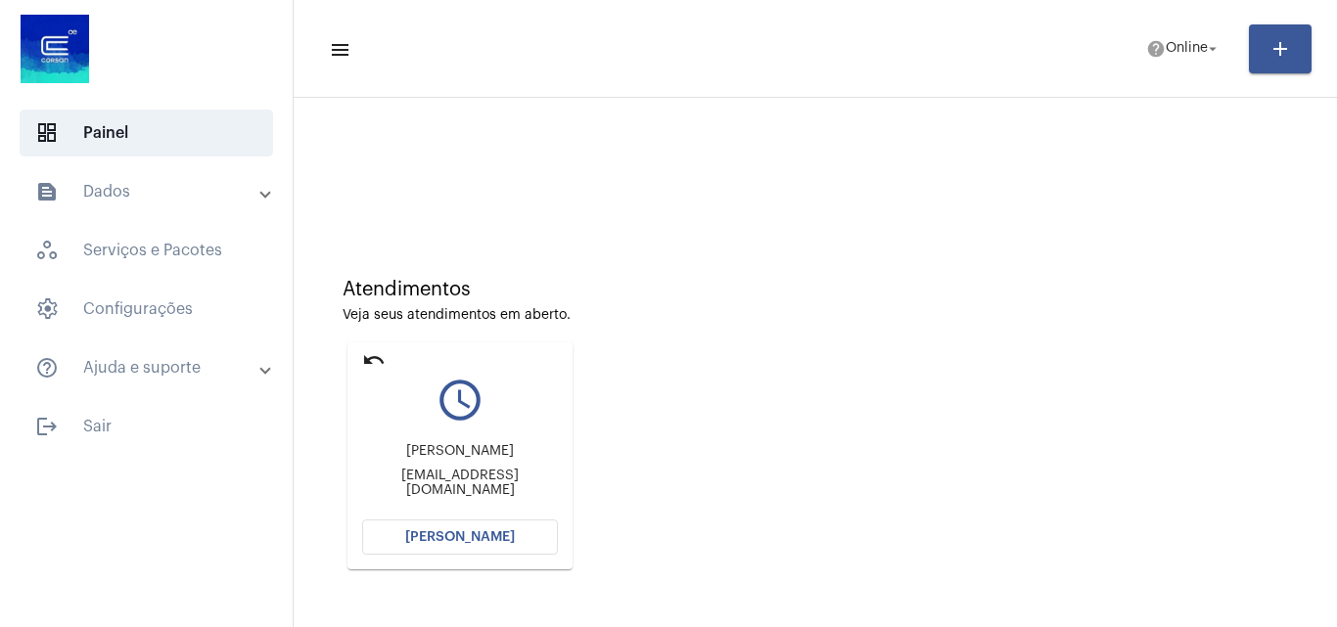
click at [465, 542] on span "Abrir Chamada" at bounding box center [460, 537] width 110 height 14
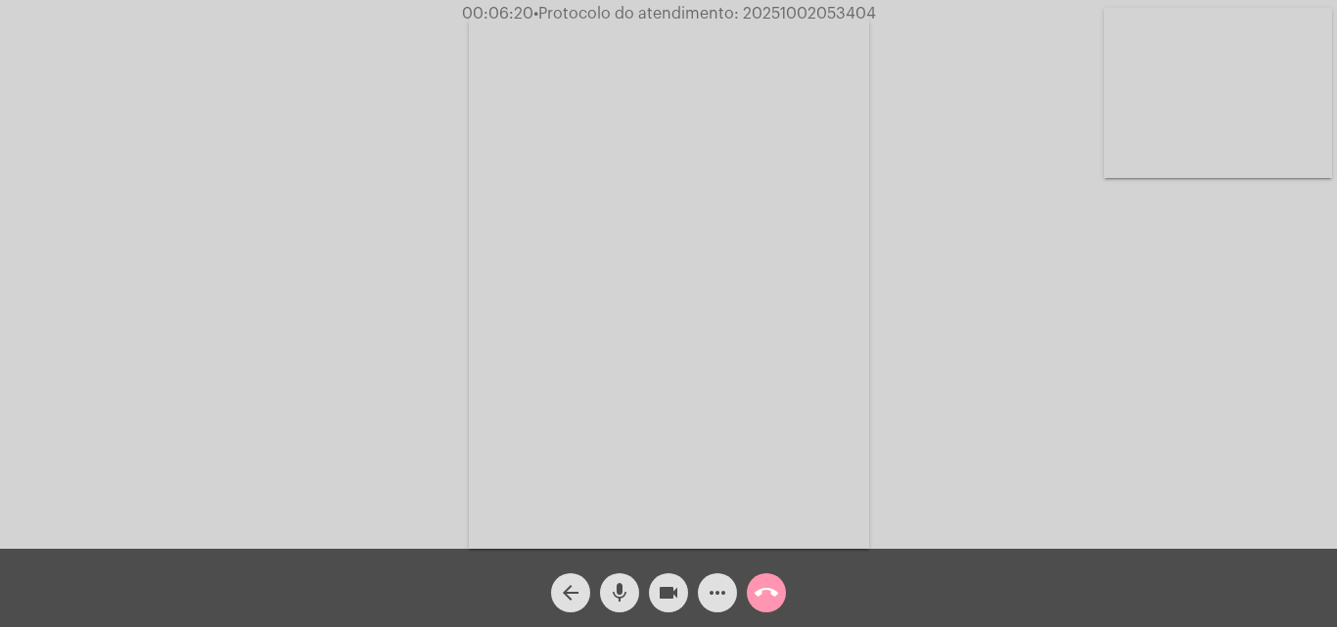
drag, startPoint x: 743, startPoint y: 15, endPoint x: 892, endPoint y: 10, distance: 148.8
click at [892, 10] on div "00:06:20 • Protocolo do atendimento: 20251002053404" at bounding box center [668, 14] width 1337 height 18
drag, startPoint x: 820, startPoint y: 16, endPoint x: 778, endPoint y: 75, distance: 73.0
click at [778, 75] on video at bounding box center [669, 282] width 400 height 534
click at [390, 221] on video at bounding box center [299, 280] width 400 height 534
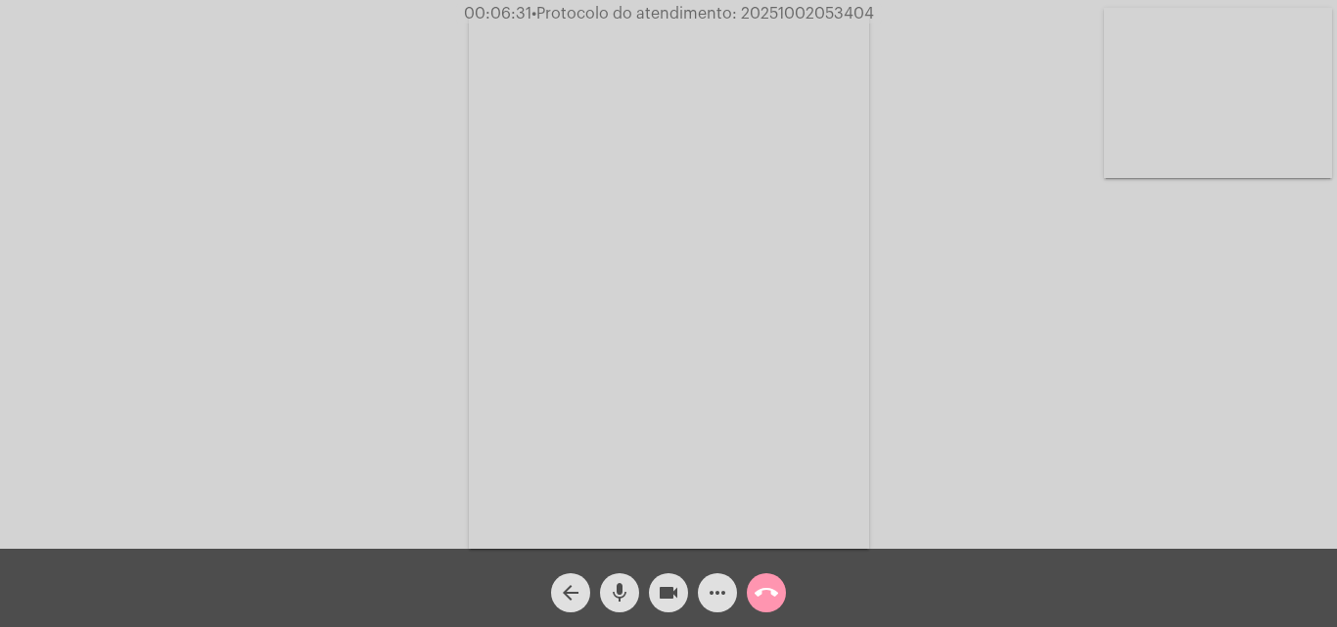
copy span "20251002053404"
click at [710, 594] on mat-icon "more_horiz" at bounding box center [717, 592] width 23 height 23
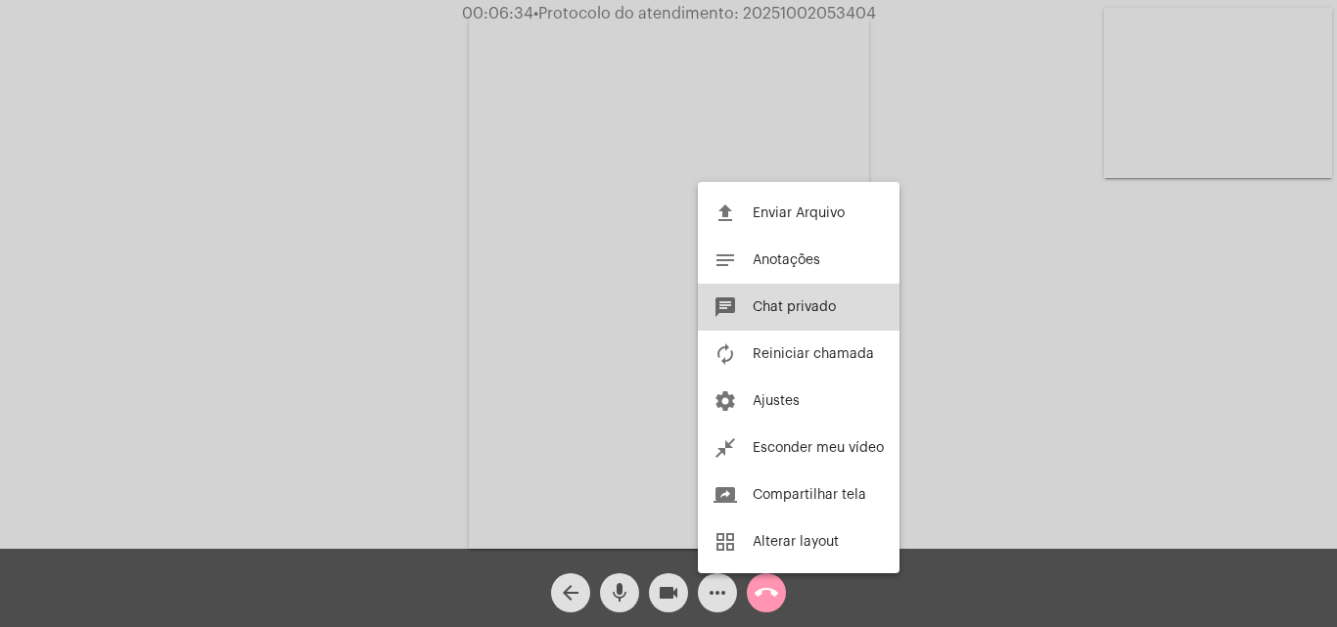
click at [788, 303] on span "Chat privado" at bounding box center [794, 307] width 83 height 14
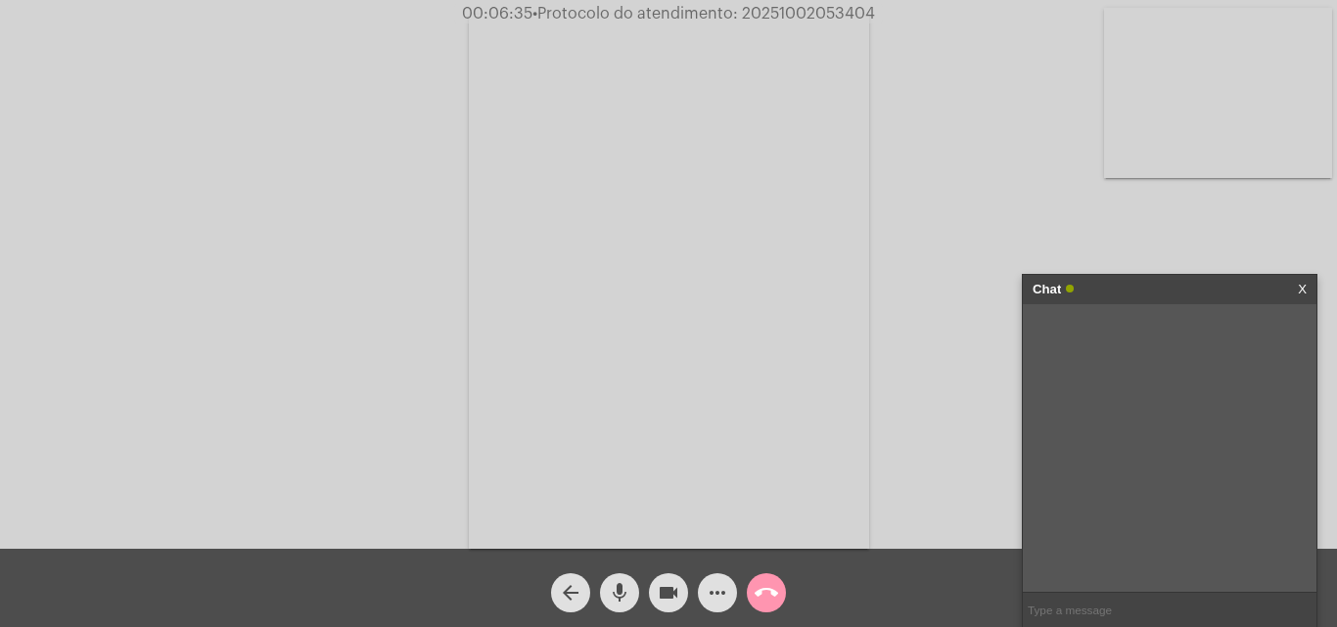
click at [1067, 610] on input "text" at bounding box center [1170, 610] width 294 height 34
paste input "20251002053404"
type input "20251002053404"
click at [761, 591] on mat-icon "call_end" at bounding box center [766, 592] width 23 height 23
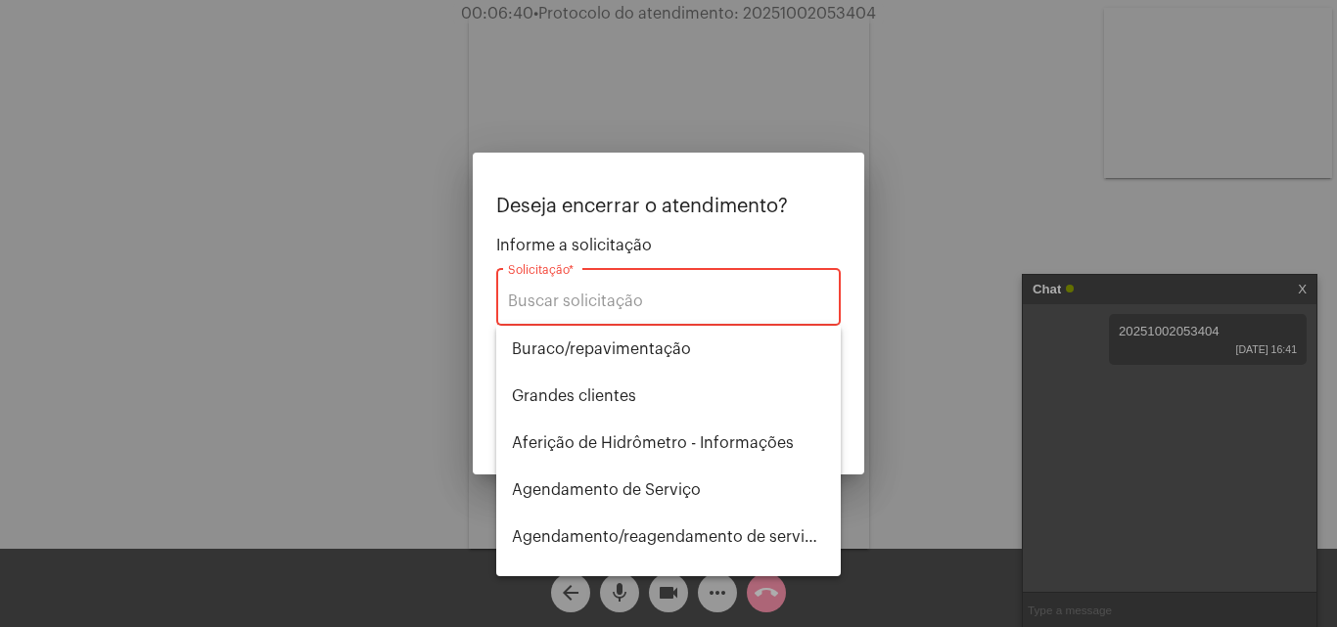
click at [578, 285] on div "Solicitação *" at bounding box center [668, 295] width 321 height 62
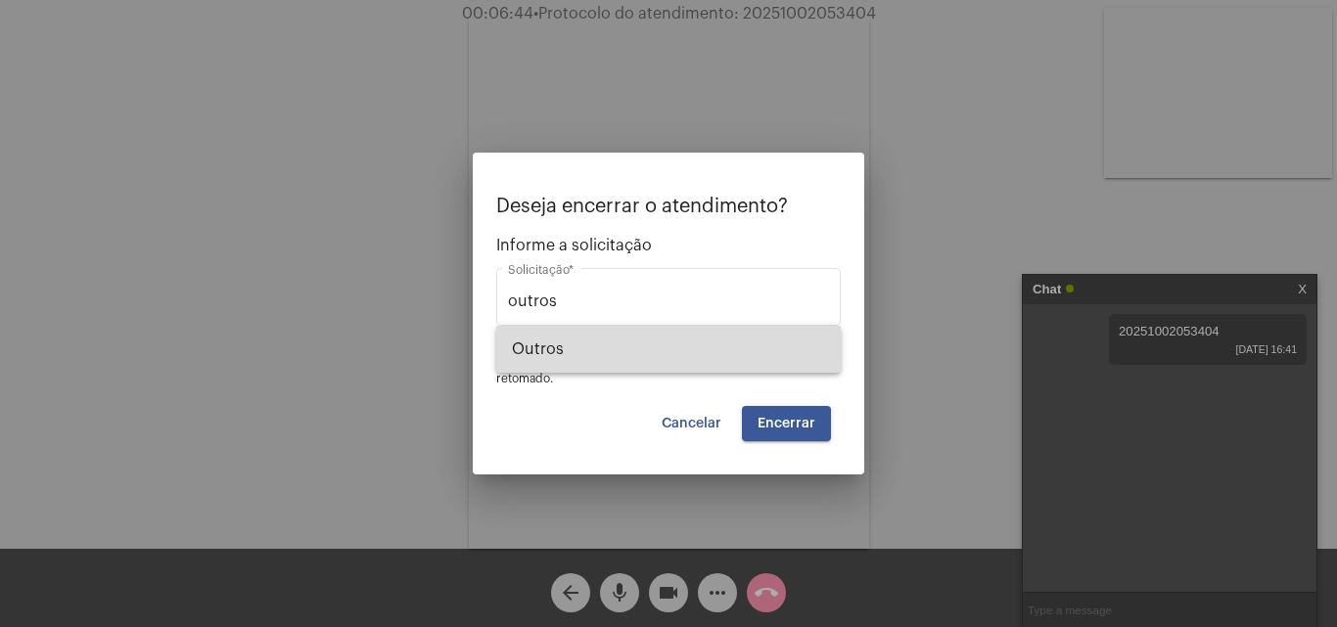
click at [540, 336] on span "Outros" at bounding box center [668, 349] width 313 height 47
type input "Outros"
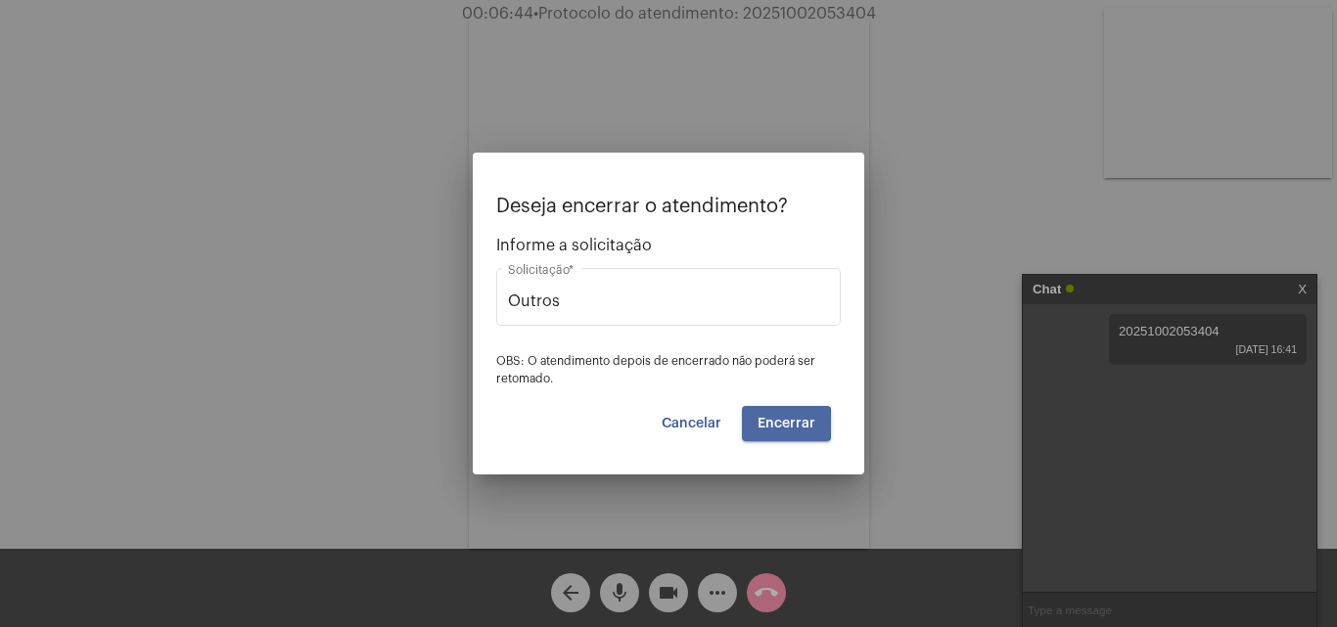
click at [781, 424] on span "Encerrar" at bounding box center [786, 424] width 58 height 14
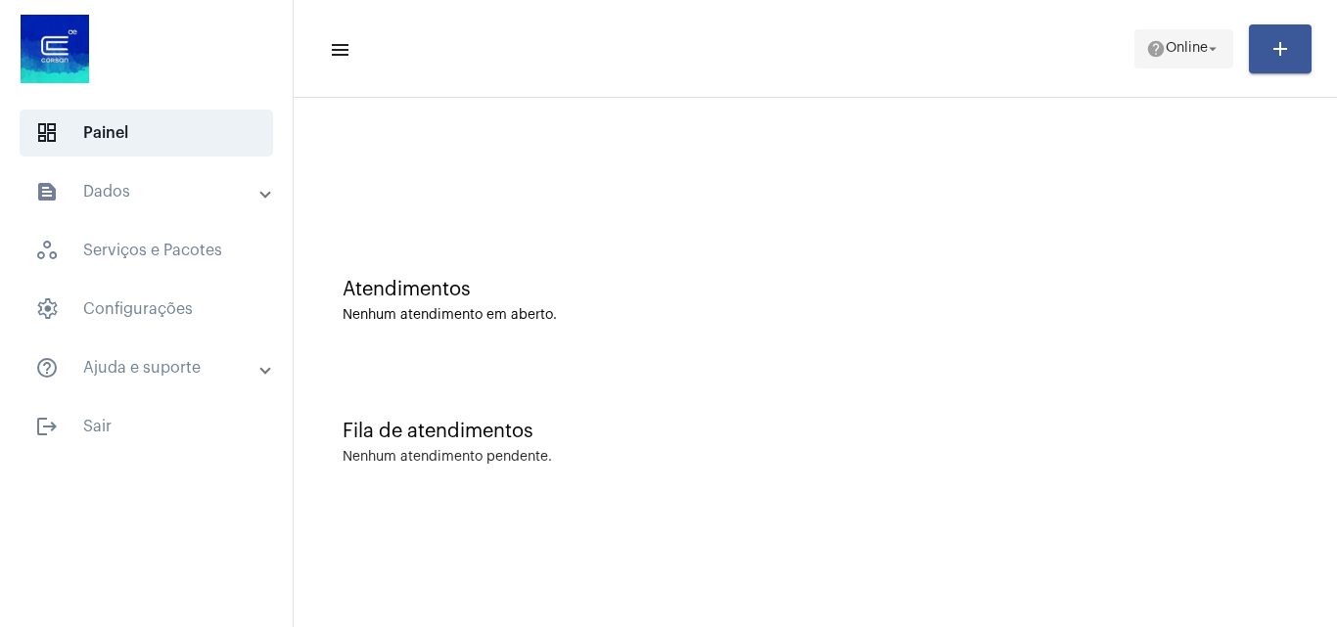
drag, startPoint x: 1176, startPoint y: 42, endPoint x: 1174, endPoint y: 55, distance: 12.9
click at [1175, 43] on span "Online" at bounding box center [1187, 49] width 42 height 14
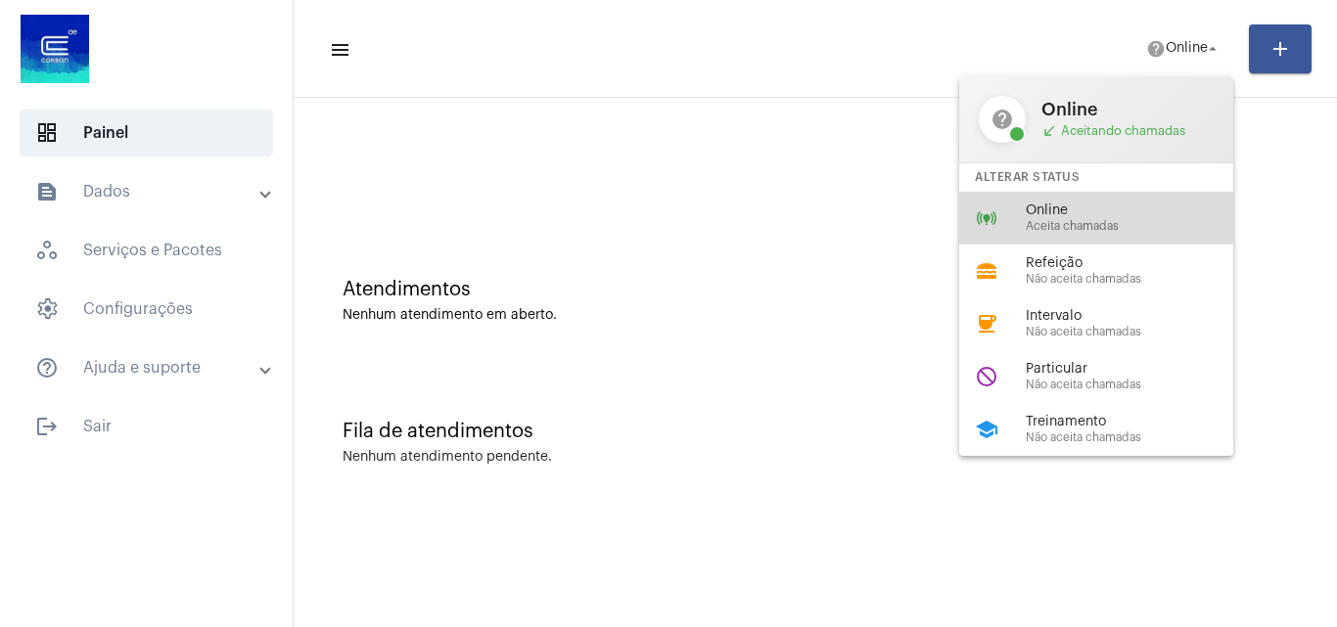
click at [1056, 215] on span "Online" at bounding box center [1137, 211] width 223 height 15
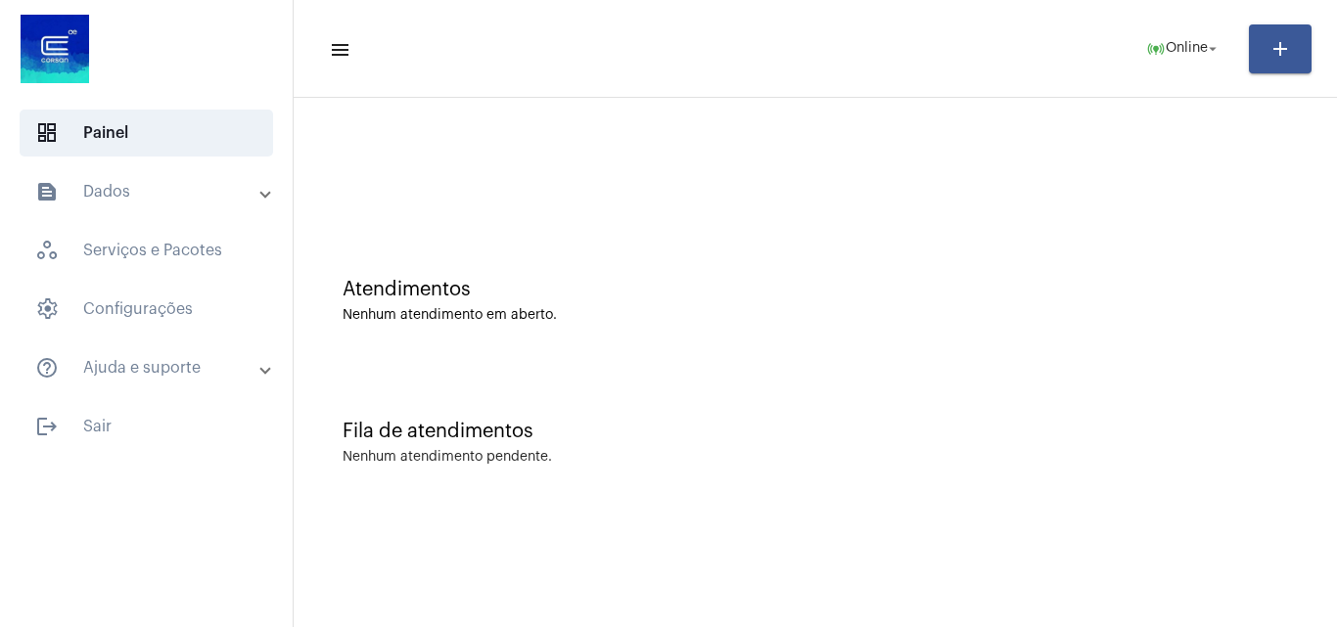
click at [168, 186] on mat-panel-title "text_snippet_outlined Dados" at bounding box center [148, 191] width 226 height 23
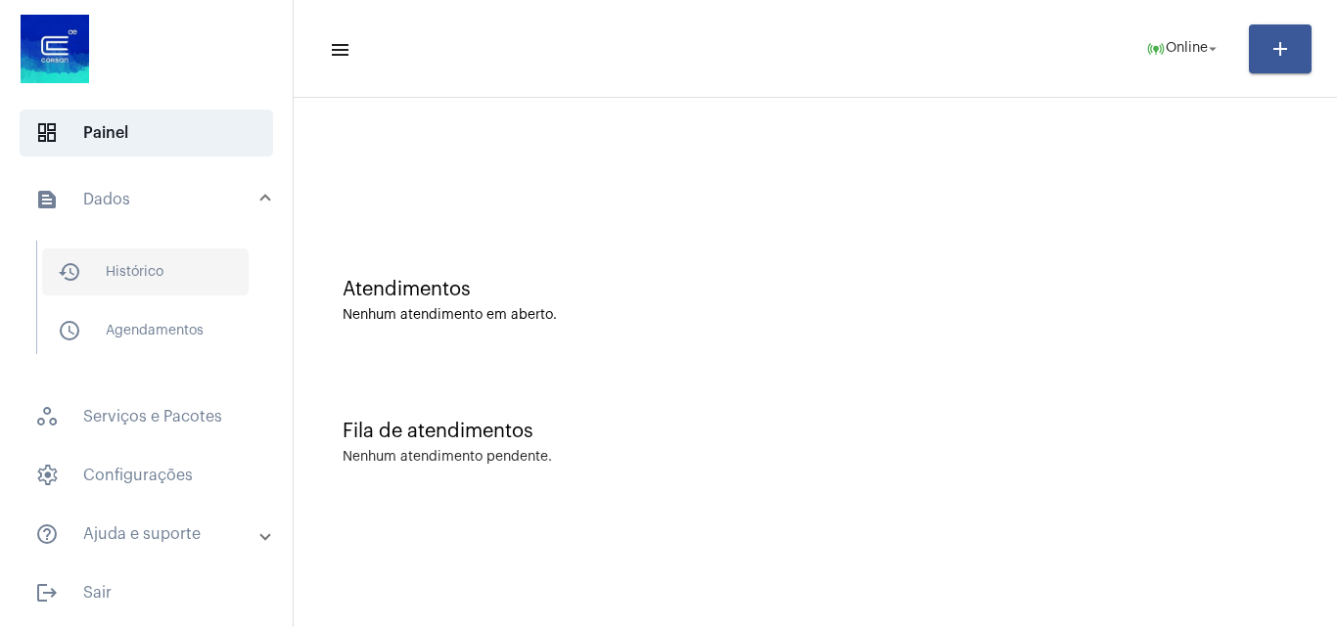
click at [140, 276] on span "history_outlined Histórico" at bounding box center [145, 272] width 206 height 47
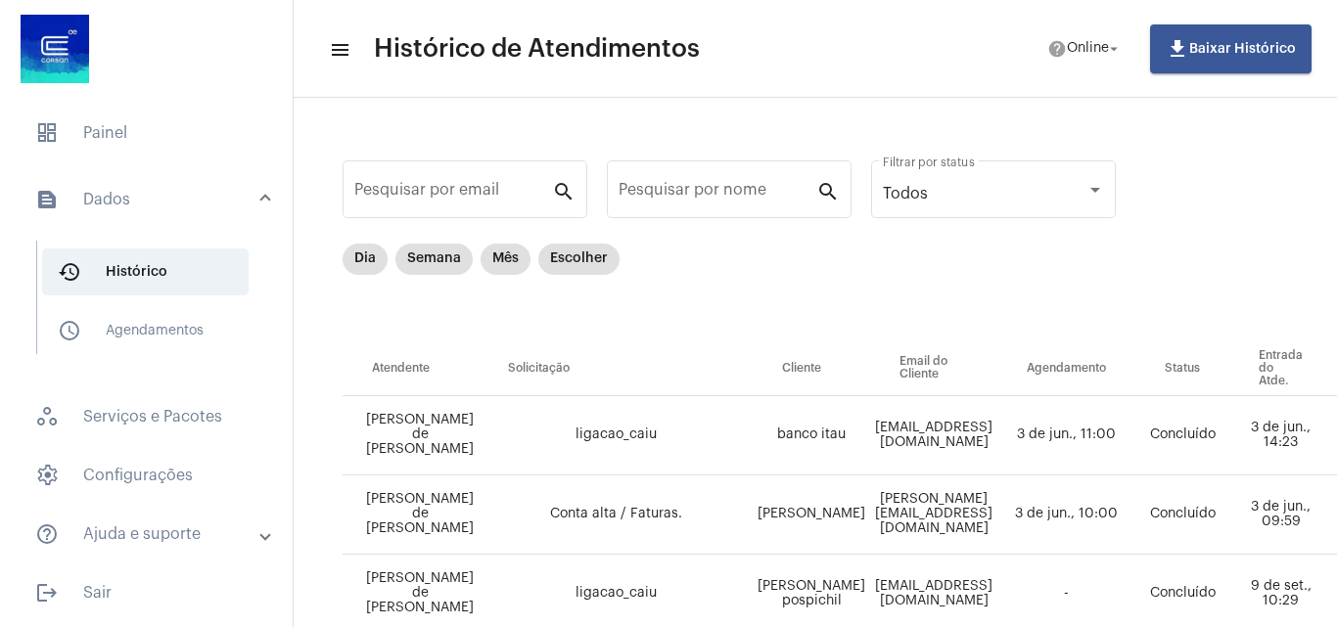
click at [261, 192] on span at bounding box center [265, 200] width 8 height 17
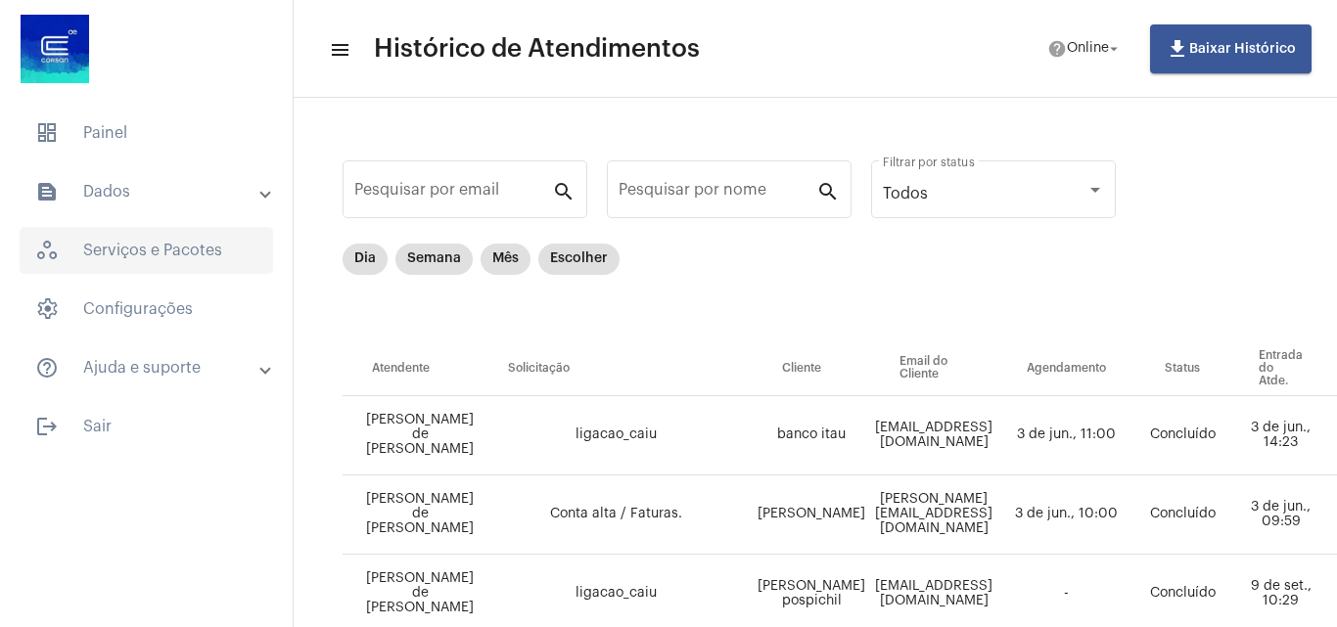
click at [111, 246] on span "workspaces_outlined Serviços e Pacotes" at bounding box center [146, 250] width 253 height 47
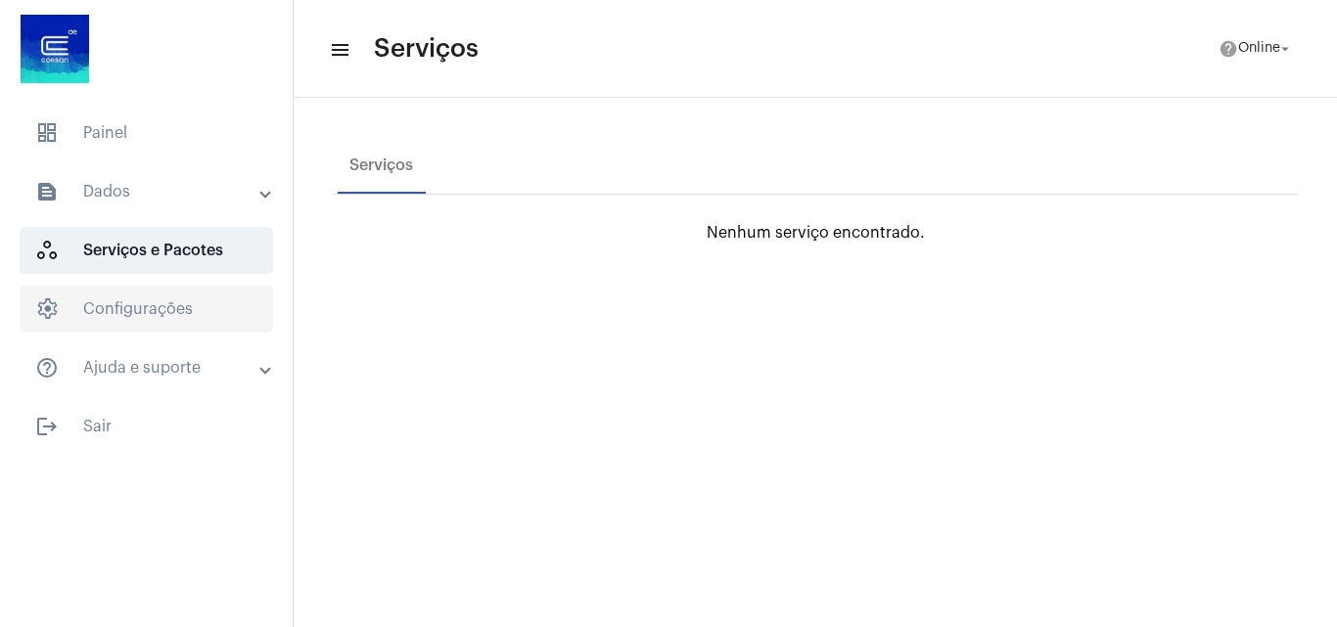
click at [122, 298] on span "settings Configurações" at bounding box center [146, 309] width 253 height 47
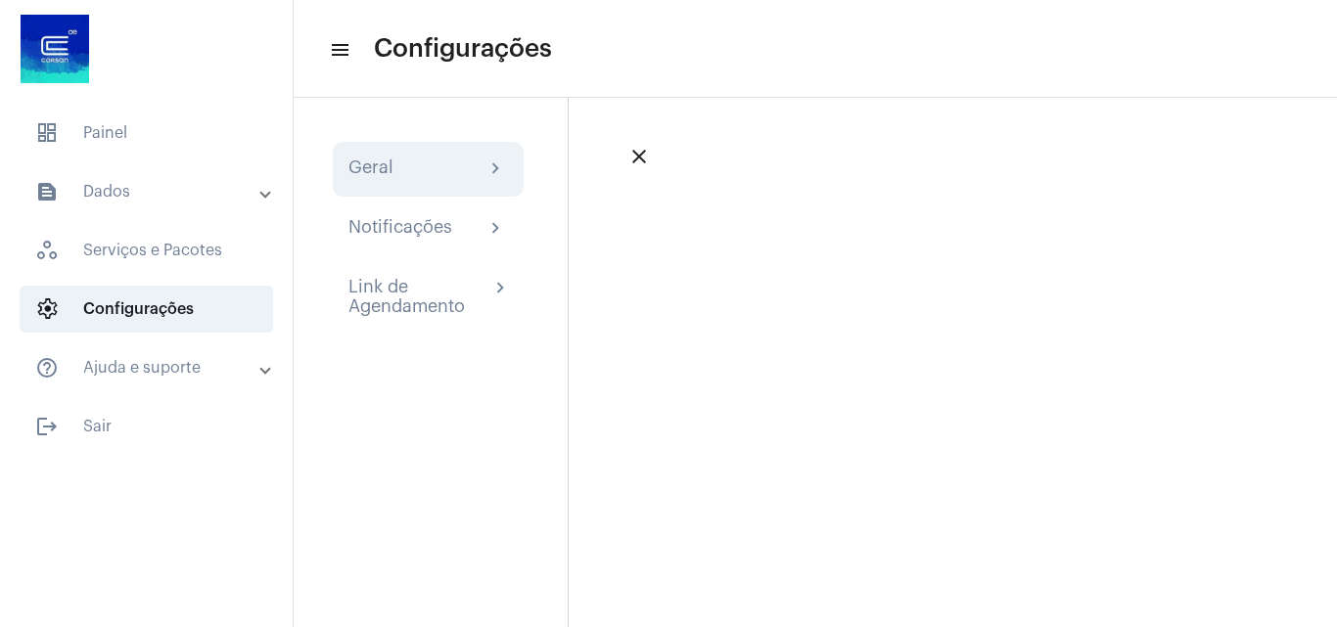
click at [421, 177] on div "Geral chevron_right" at bounding box center [428, 169] width 160 height 23
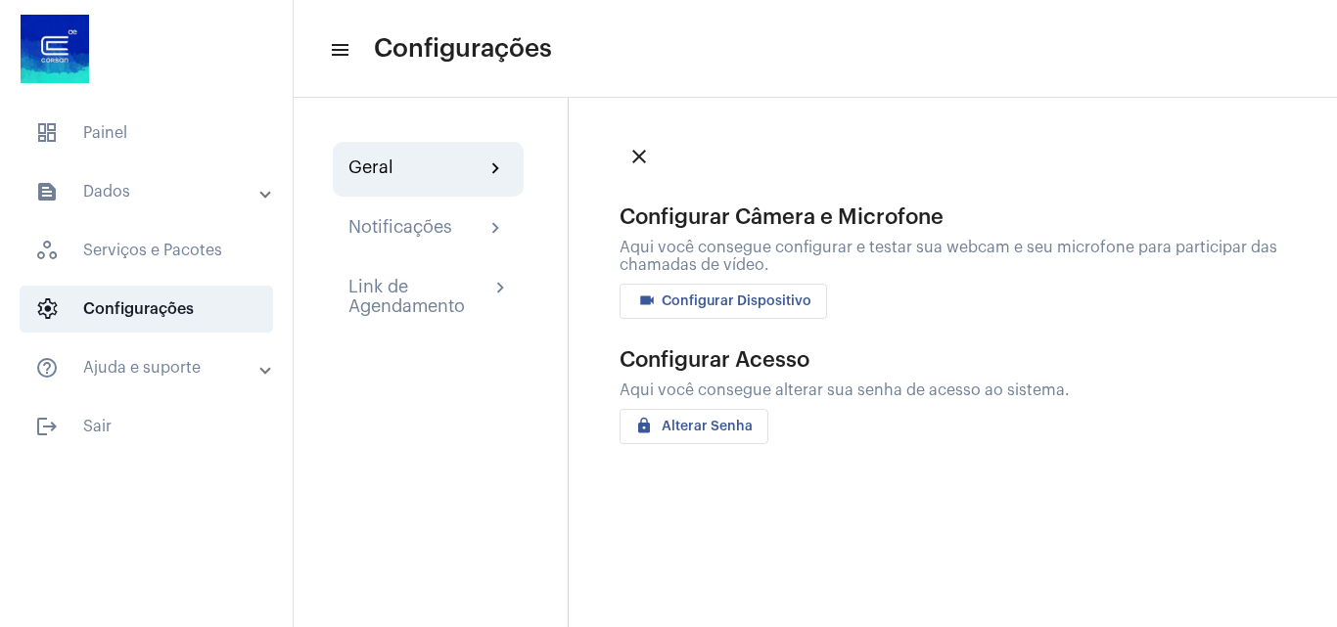
click at [689, 299] on span "videocam Configurar Dispositivo" at bounding box center [723, 302] width 176 height 14
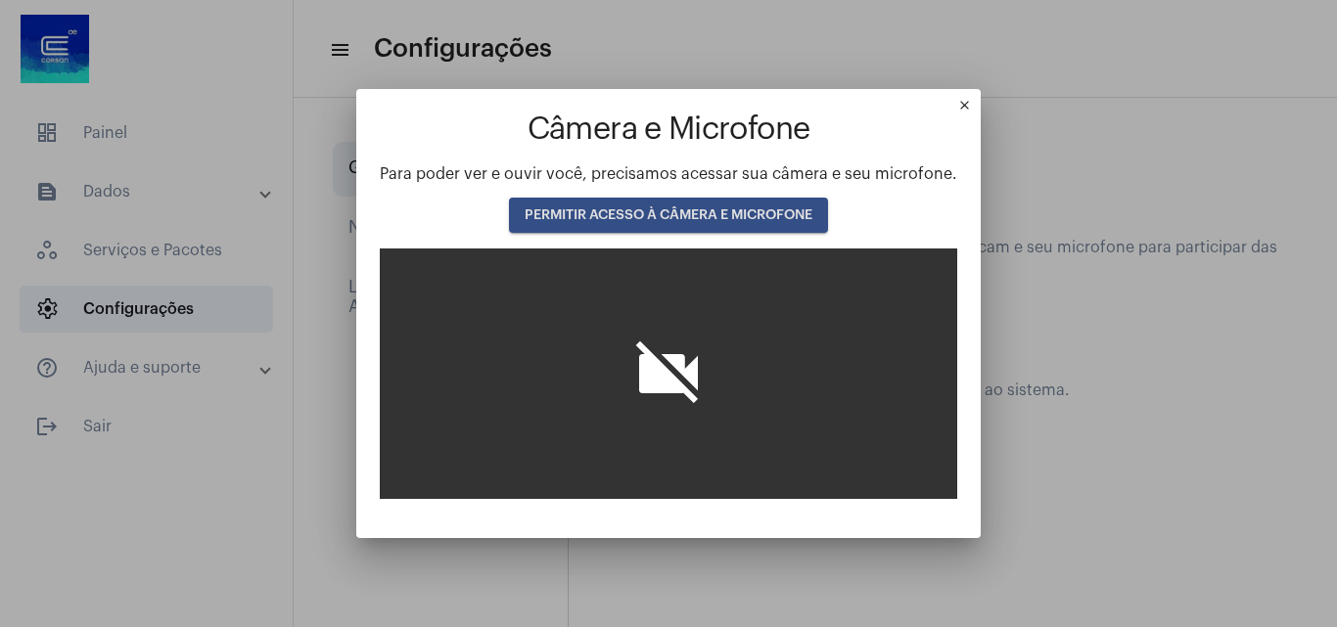
click at [734, 215] on span "PERMITIR ACESSO À CÂMERA E MICROFONE" at bounding box center [669, 215] width 288 height 14
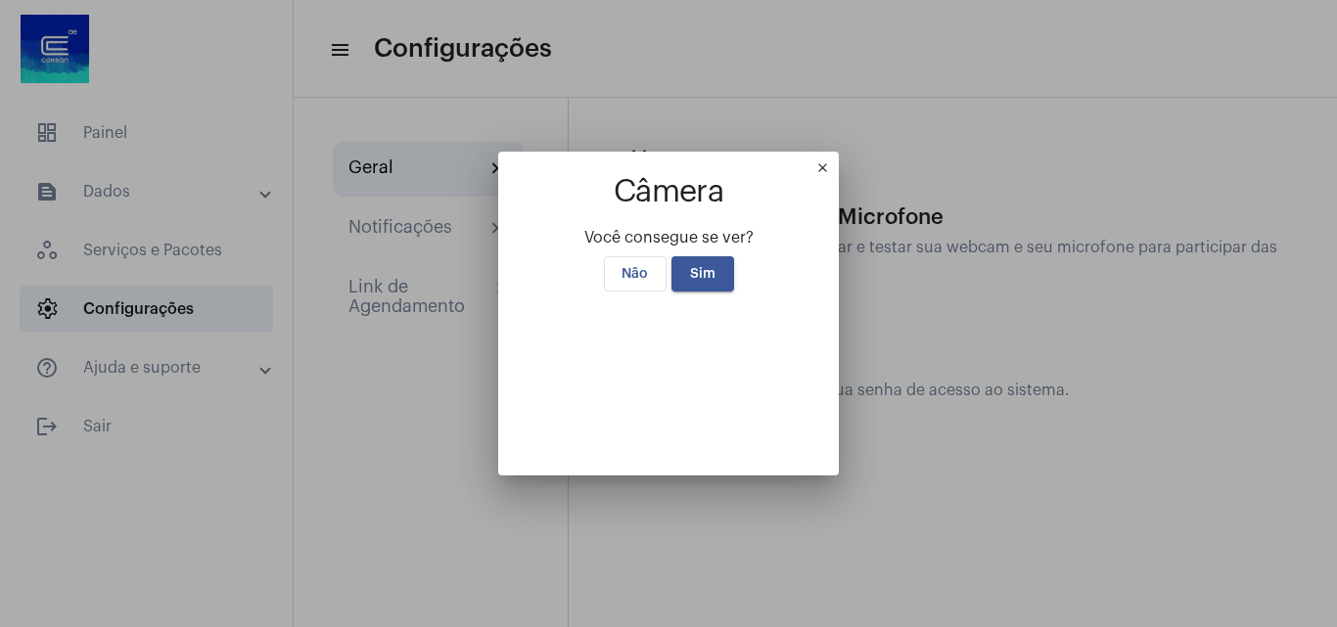
click at [702, 267] on span "Sim" at bounding box center [702, 274] width 25 height 14
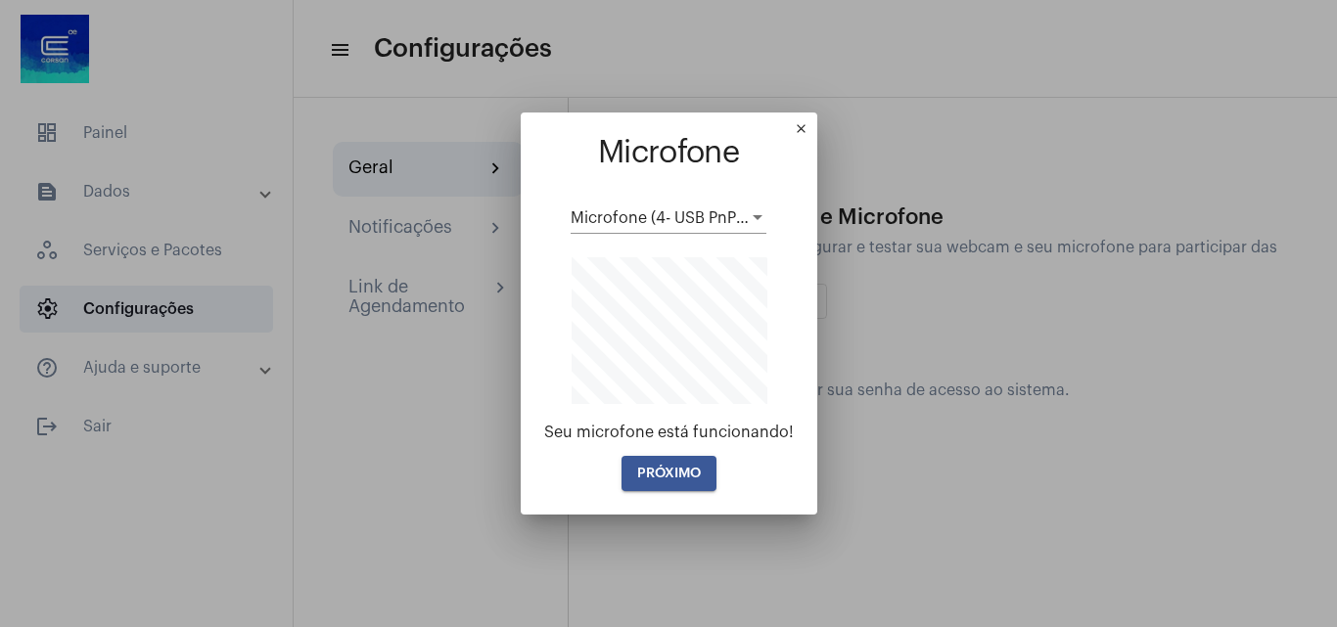
click at [679, 472] on span "PRÓXIMO" at bounding box center [669, 474] width 64 height 14
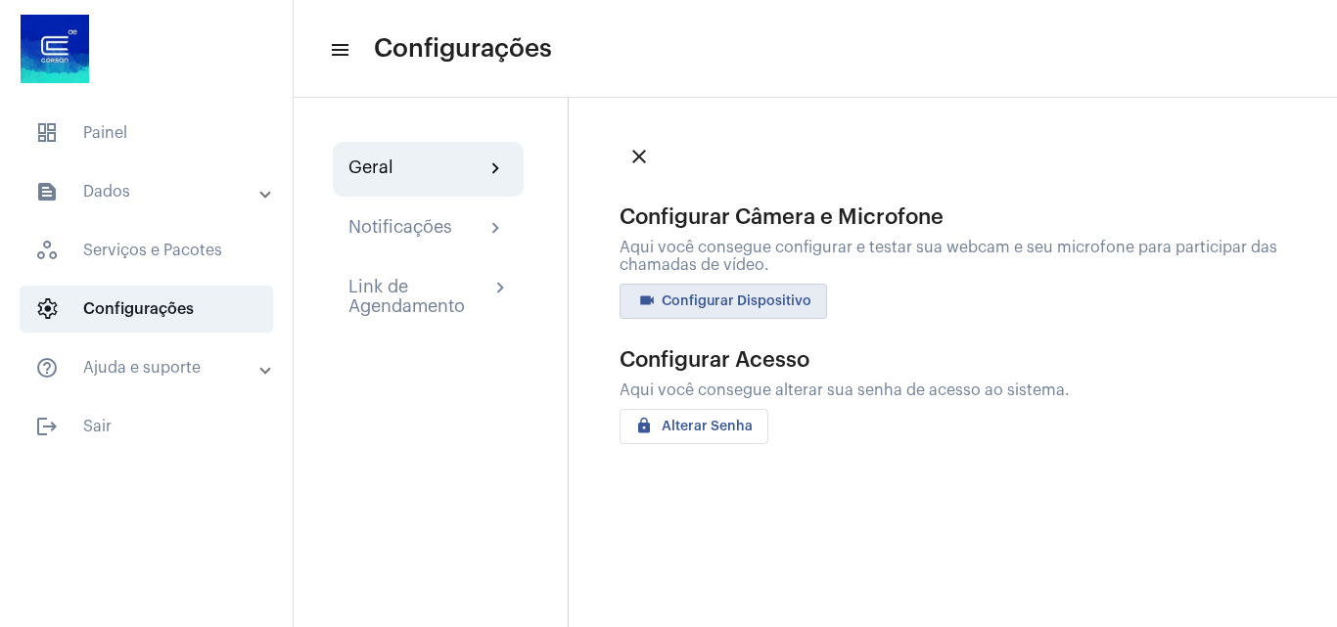
click at [644, 155] on mat-icon "close" at bounding box center [638, 156] width 23 height 23
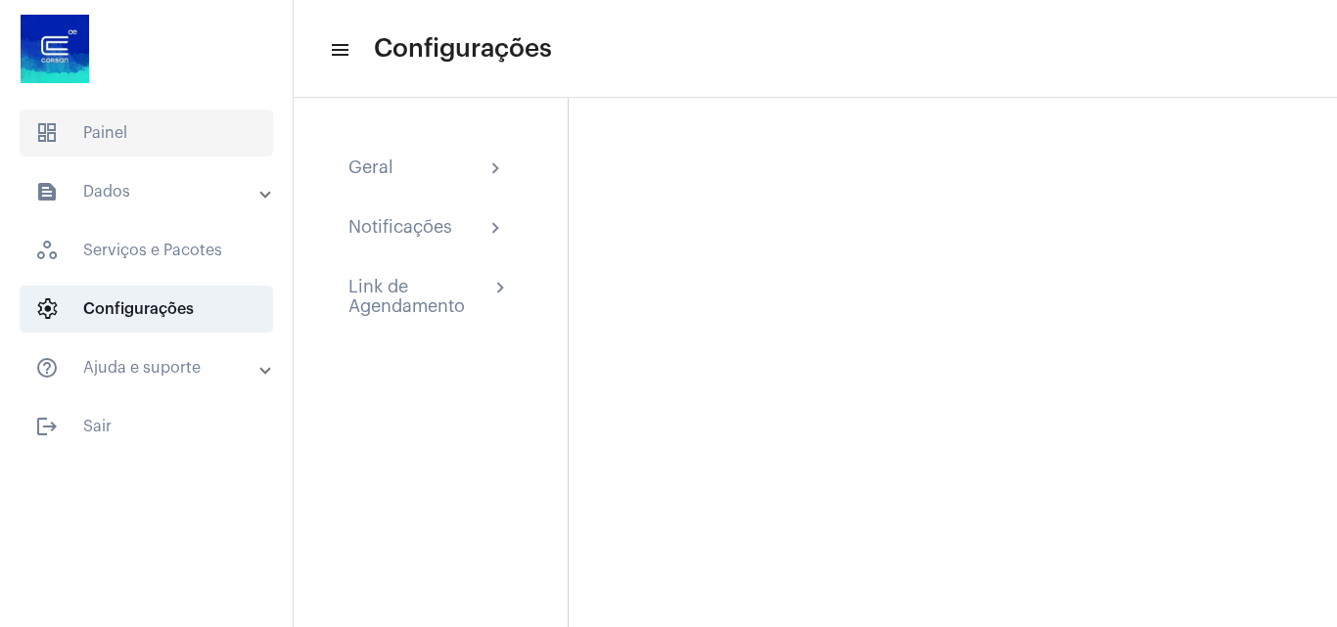
click at [112, 149] on span "dashboard Painel" at bounding box center [146, 133] width 253 height 47
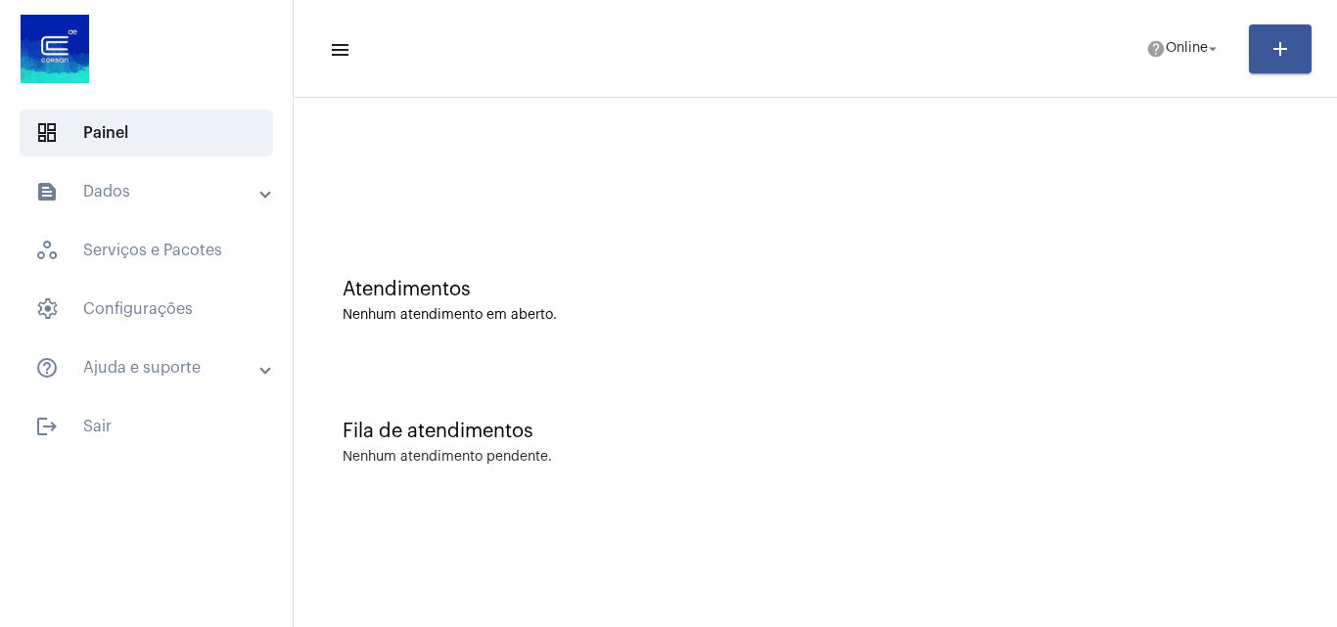
click at [112, 200] on mat-panel-title "text_snippet_outlined Dados" at bounding box center [148, 191] width 226 height 23
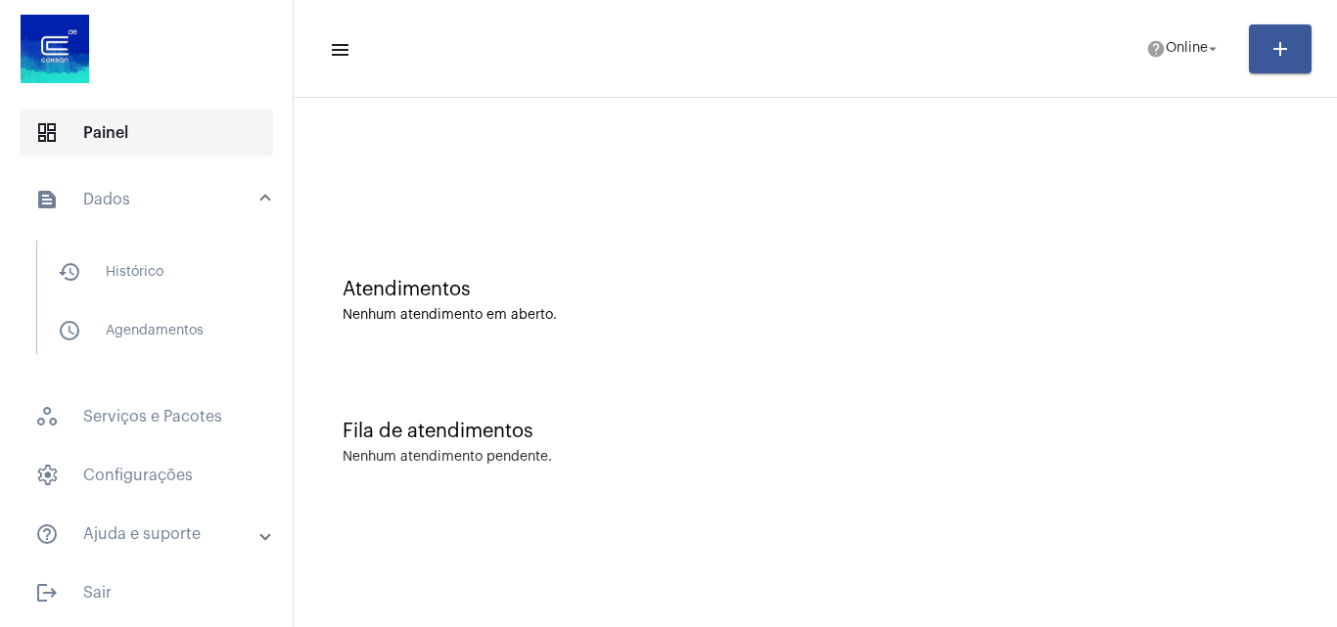
click at [177, 128] on span "dashboard Painel" at bounding box center [146, 133] width 253 height 47
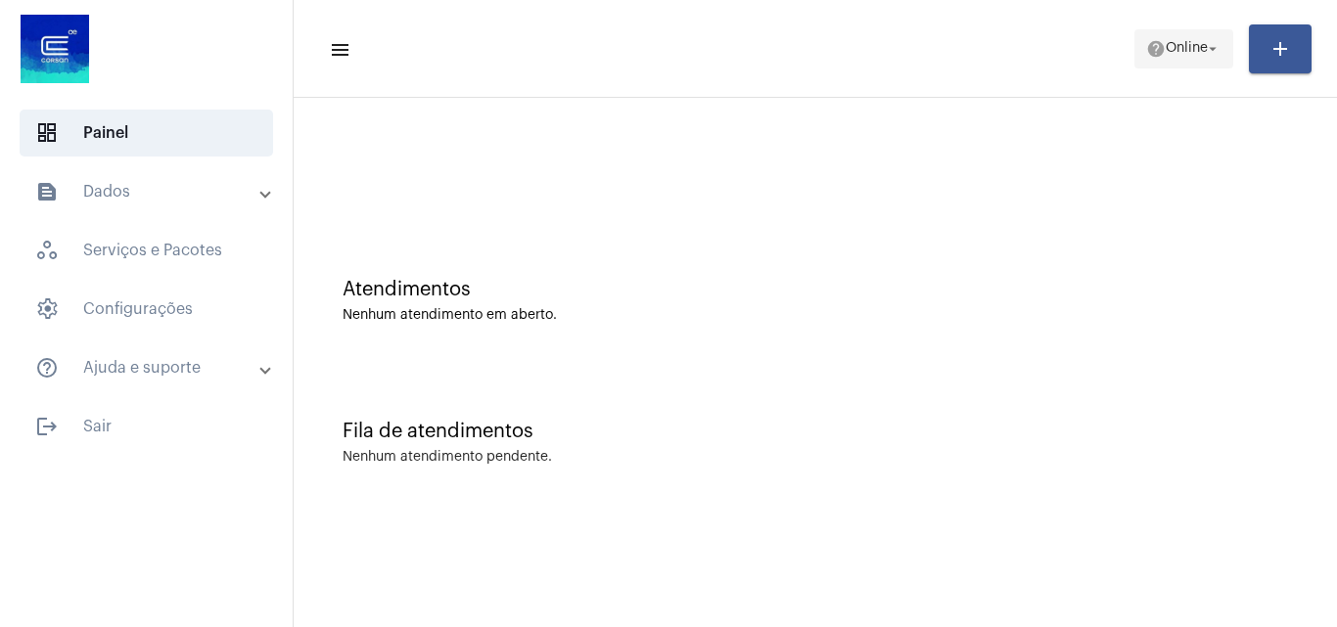
click at [1191, 47] on span "Online" at bounding box center [1187, 49] width 42 height 14
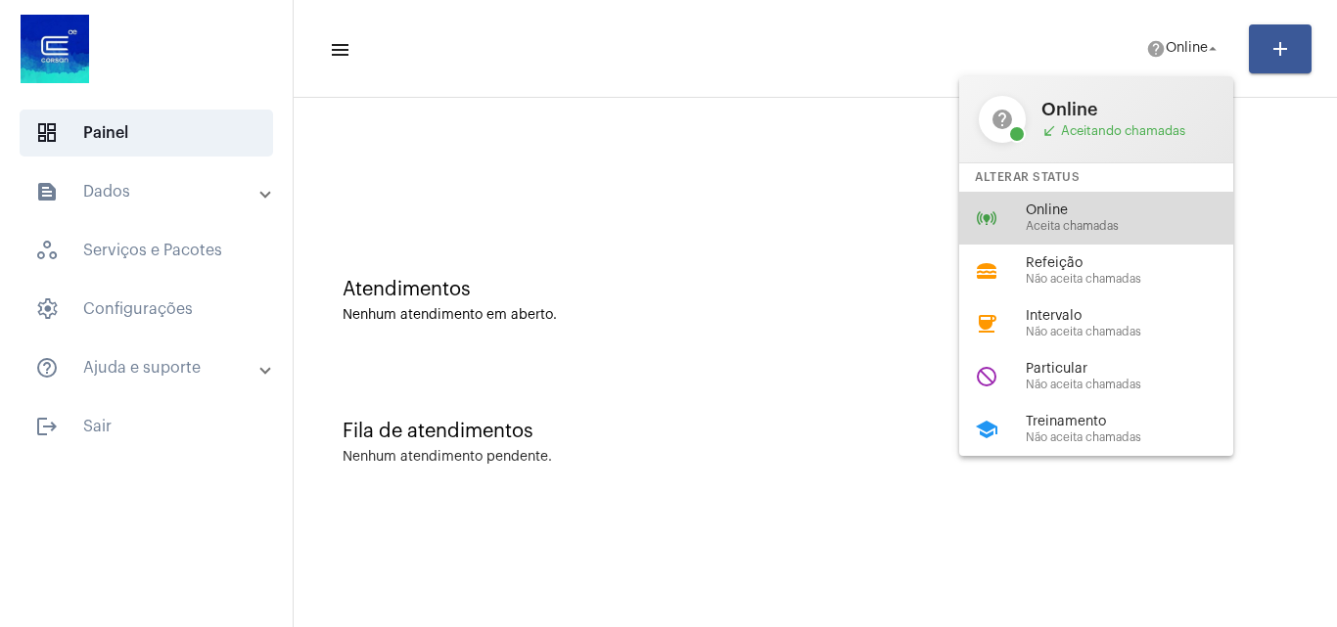
click at [1057, 221] on span "Aceita chamadas" at bounding box center [1137, 226] width 223 height 13
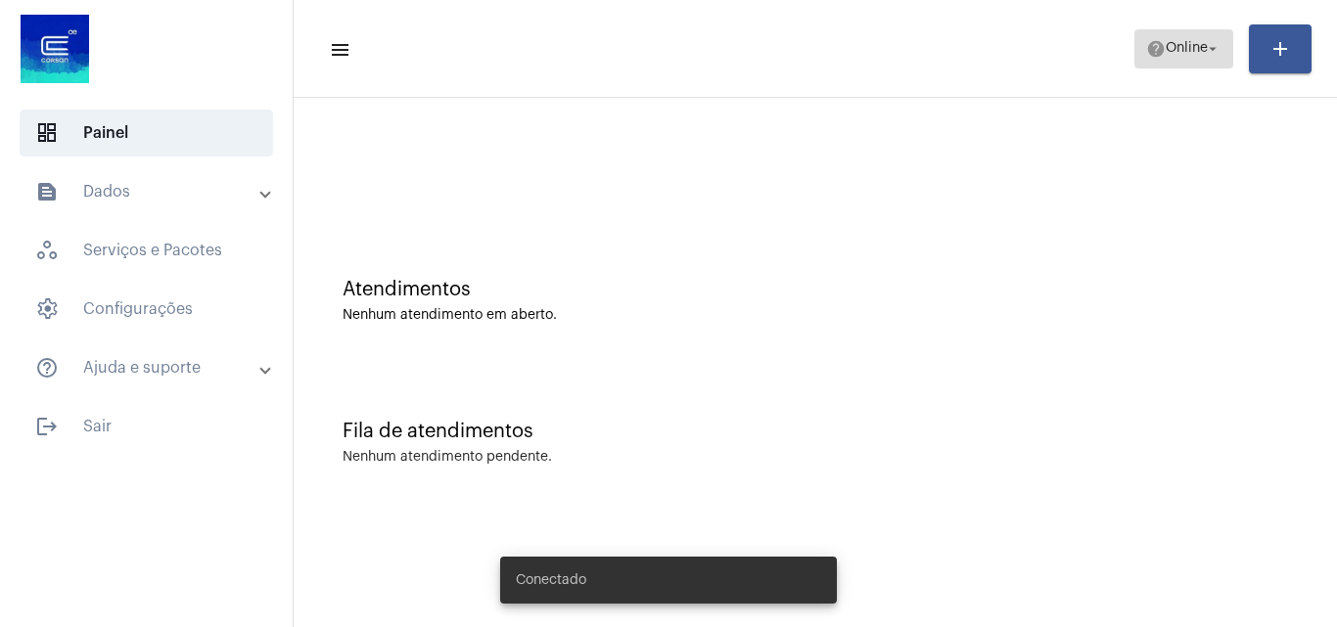
click at [1188, 49] on span "Online" at bounding box center [1187, 49] width 42 height 14
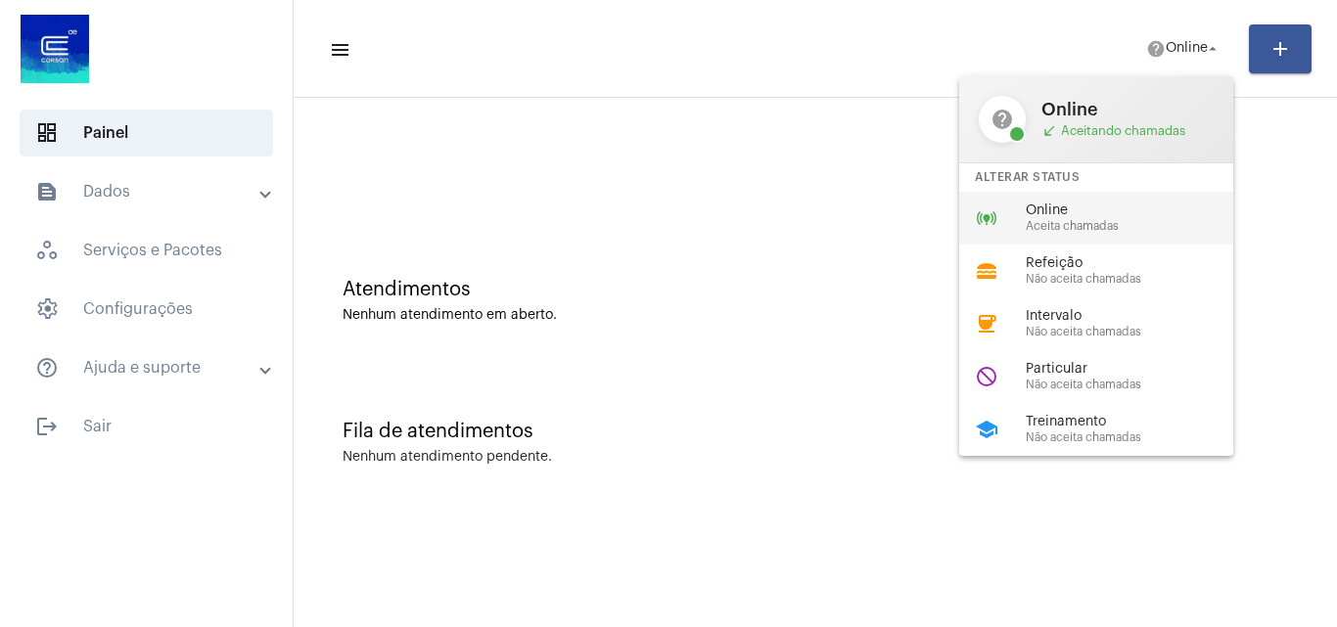
click at [1064, 201] on div "online_prediction Online Aceita chamadas" at bounding box center [1111, 218] width 305 height 53
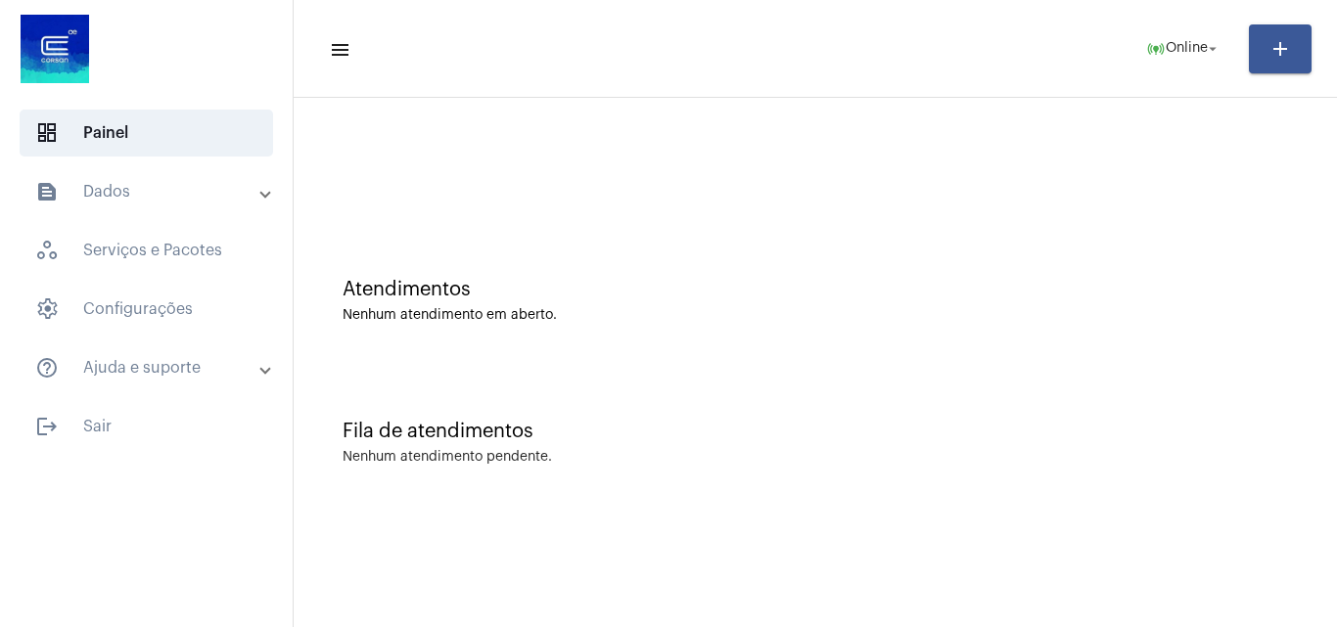
click at [1064, 205] on div at bounding box center [815, 164] width 1024 height 113
click at [1205, 39] on span "online_prediction Online arrow_drop_down" at bounding box center [1183, 47] width 75 height 35
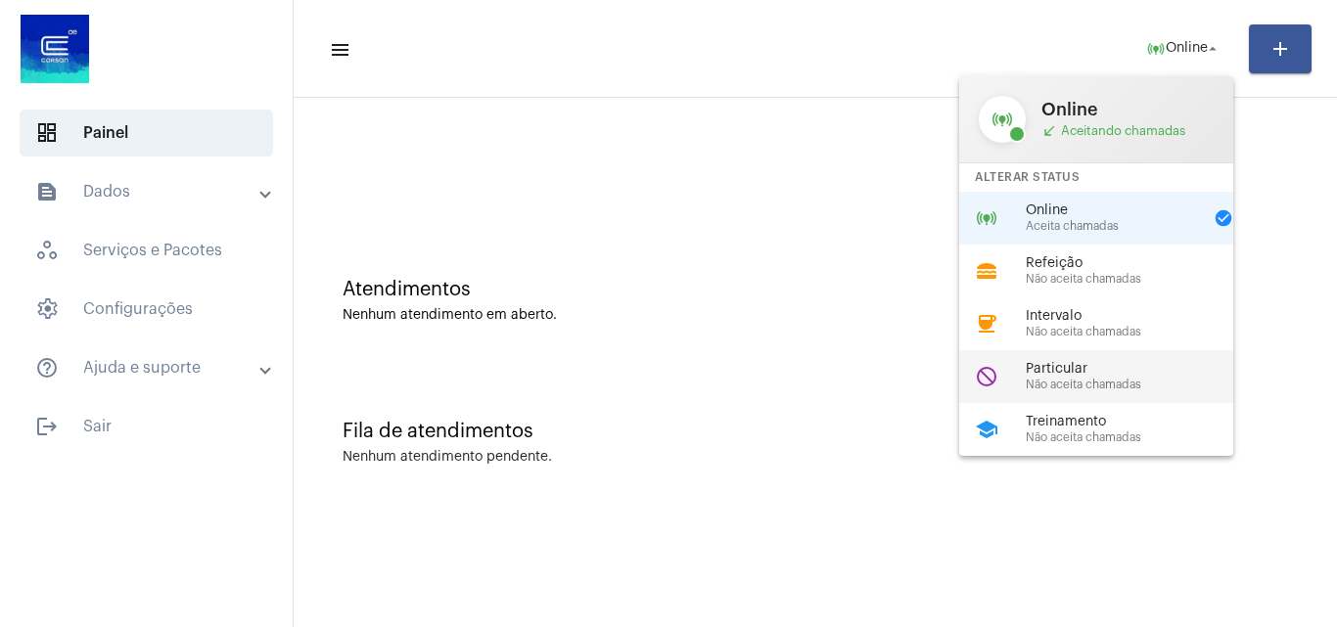
click at [1068, 379] on span "Não aceita chamadas" at bounding box center [1137, 385] width 223 height 13
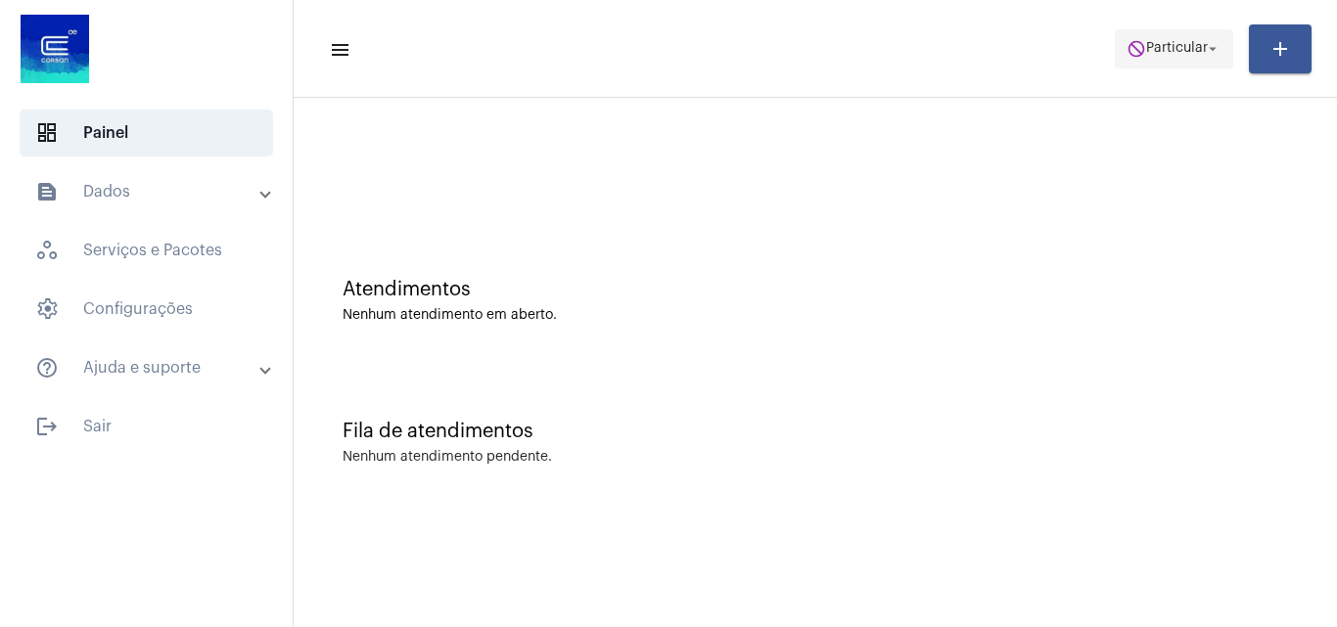
click at [1172, 48] on span "Particular" at bounding box center [1177, 49] width 62 height 14
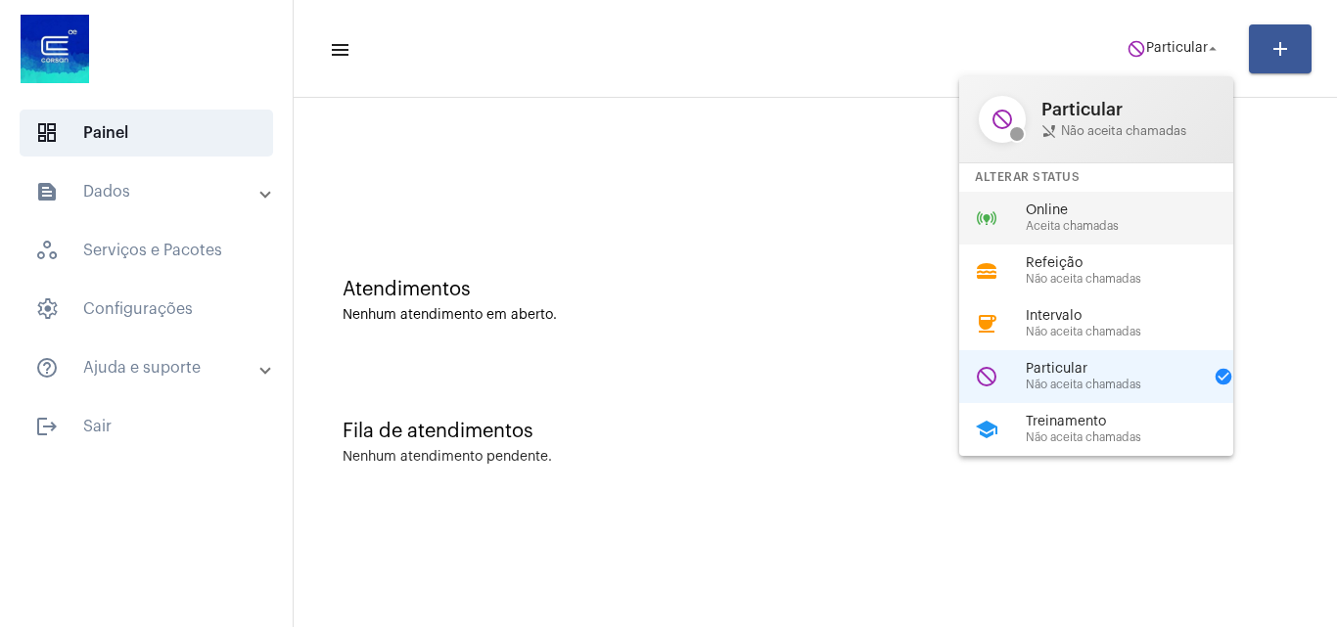
click at [1091, 210] on span "Online" at bounding box center [1137, 211] width 223 height 15
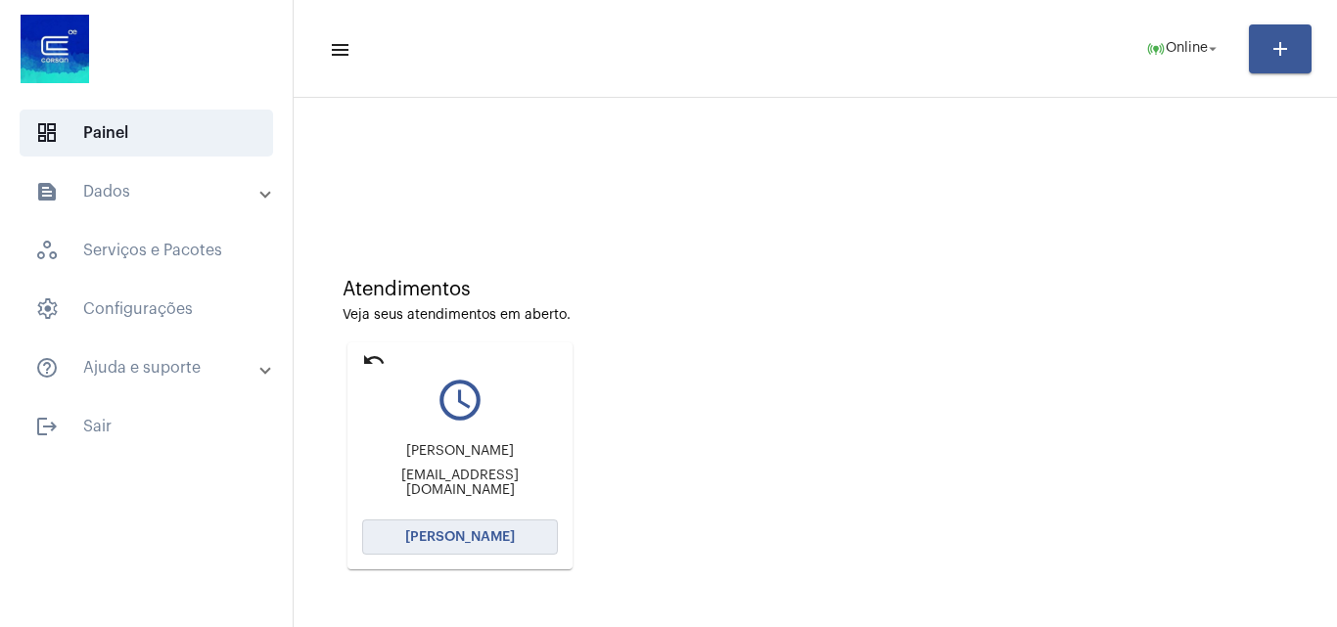
click at [450, 534] on span "Abrir Chamada" at bounding box center [460, 537] width 110 height 14
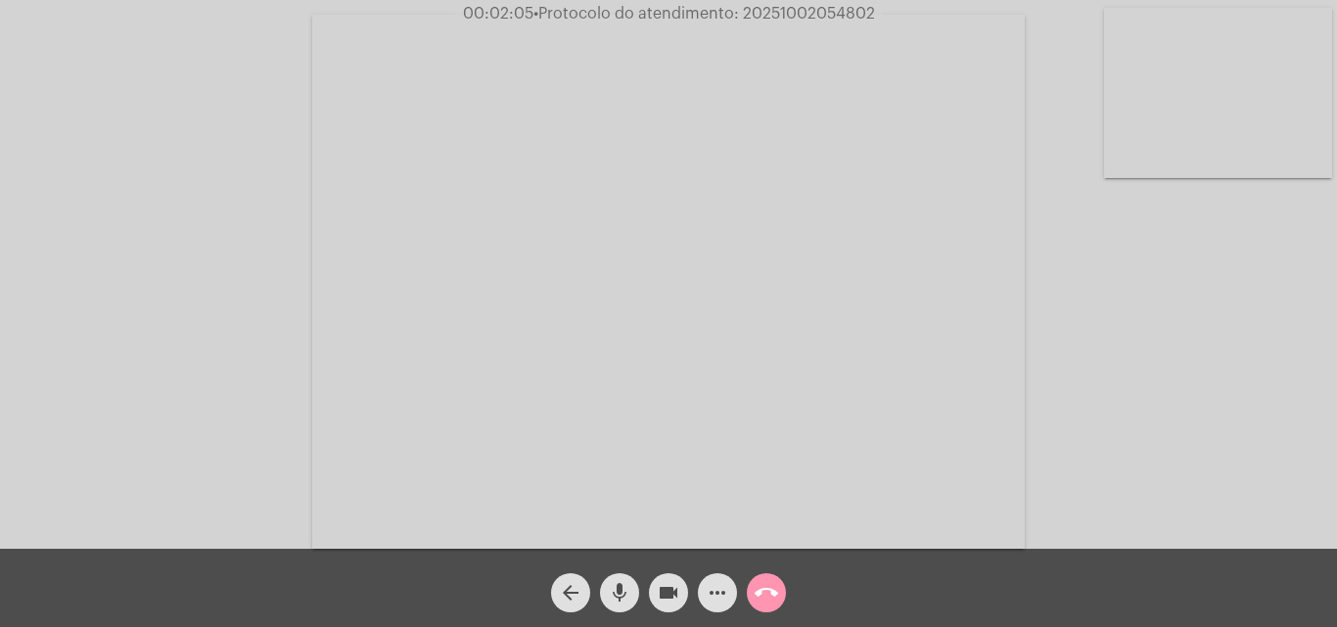
click at [722, 591] on mat-icon "more_horiz" at bounding box center [717, 592] width 23 height 23
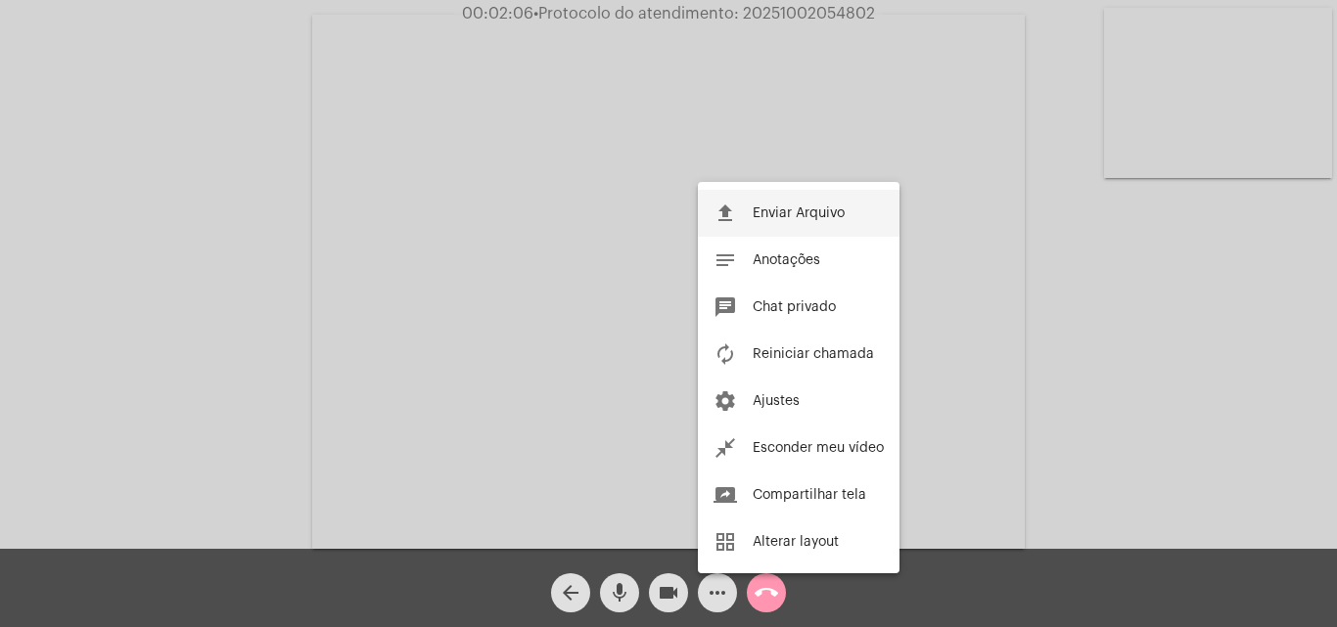
click at [796, 216] on span "Enviar Arquivo" at bounding box center [799, 213] width 92 height 14
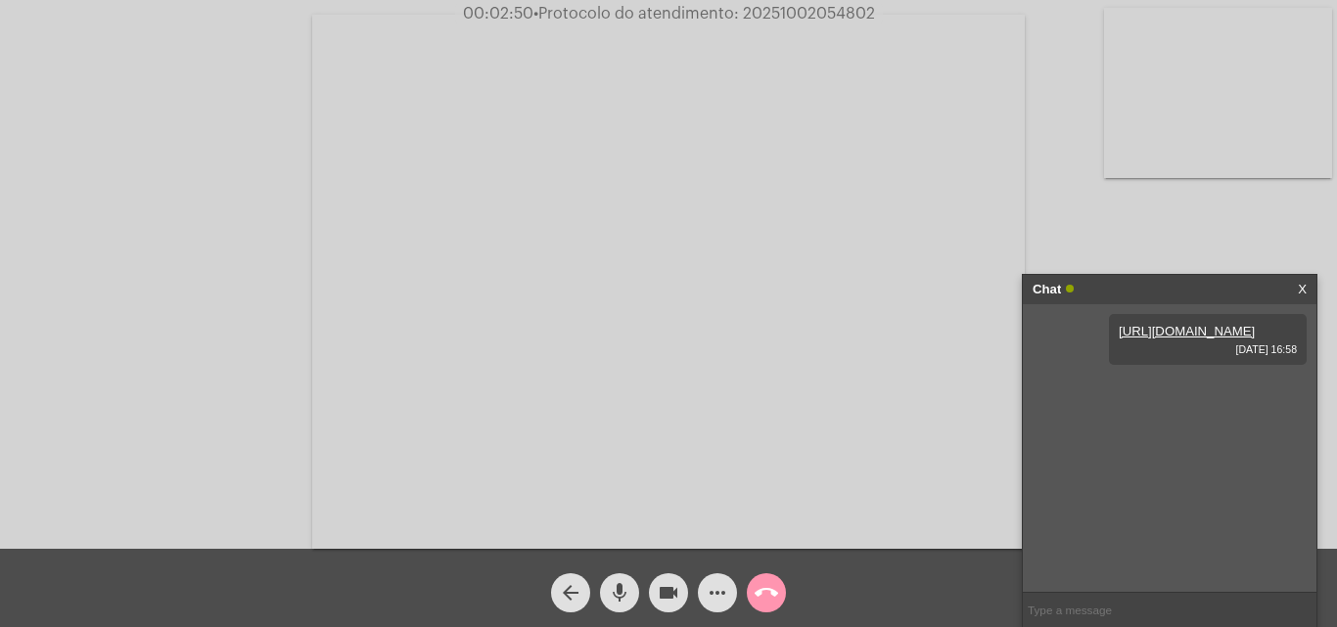
click at [1062, 605] on input "text" at bounding box center [1170, 610] width 294 height 34
paste input "2025/3676161"
type input "2025/3676161"
click at [1057, 608] on input "2025/3676161" at bounding box center [1170, 610] width 294 height 34
paste input "2025/3676161"
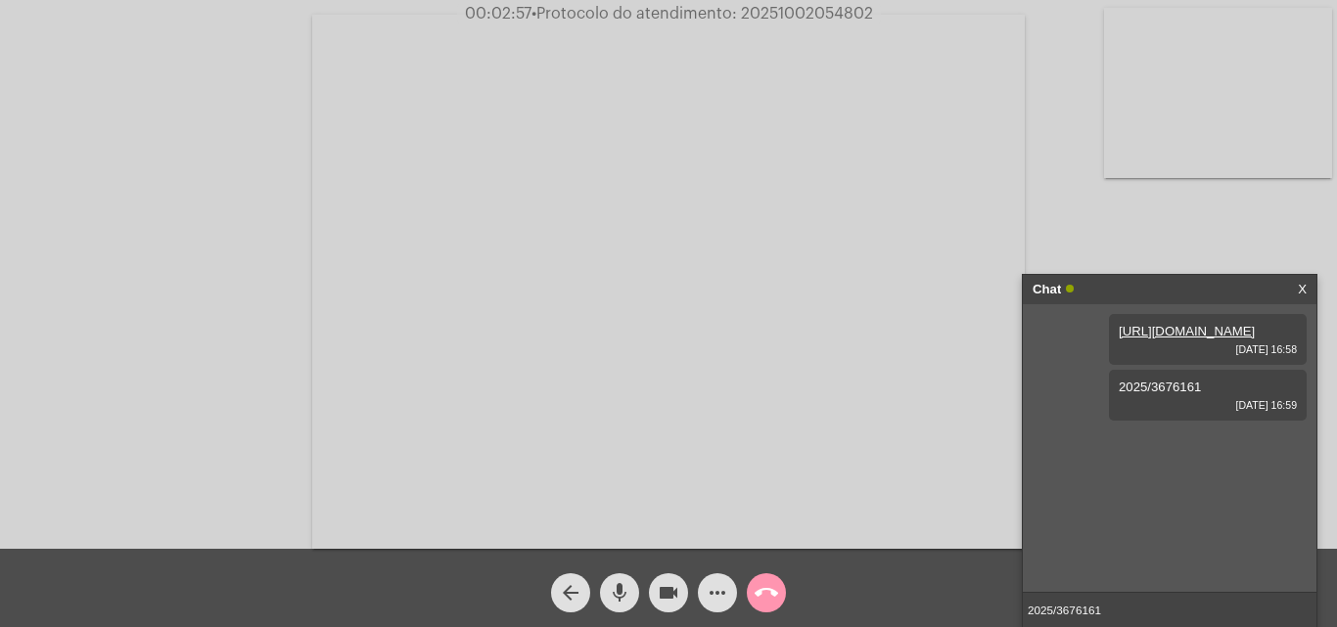
click at [1062, 621] on input "2025/3676161" at bounding box center [1170, 610] width 294 height 34
type input "20253676161"
click at [181, 464] on div "Acessando Câmera e Microfone..." at bounding box center [668, 279] width 1333 height 549
click at [1122, 610] on input "20253676161" at bounding box center [1170, 610] width 294 height 34
drag, startPoint x: 739, startPoint y: 11, endPoint x: 888, endPoint y: 20, distance: 149.0
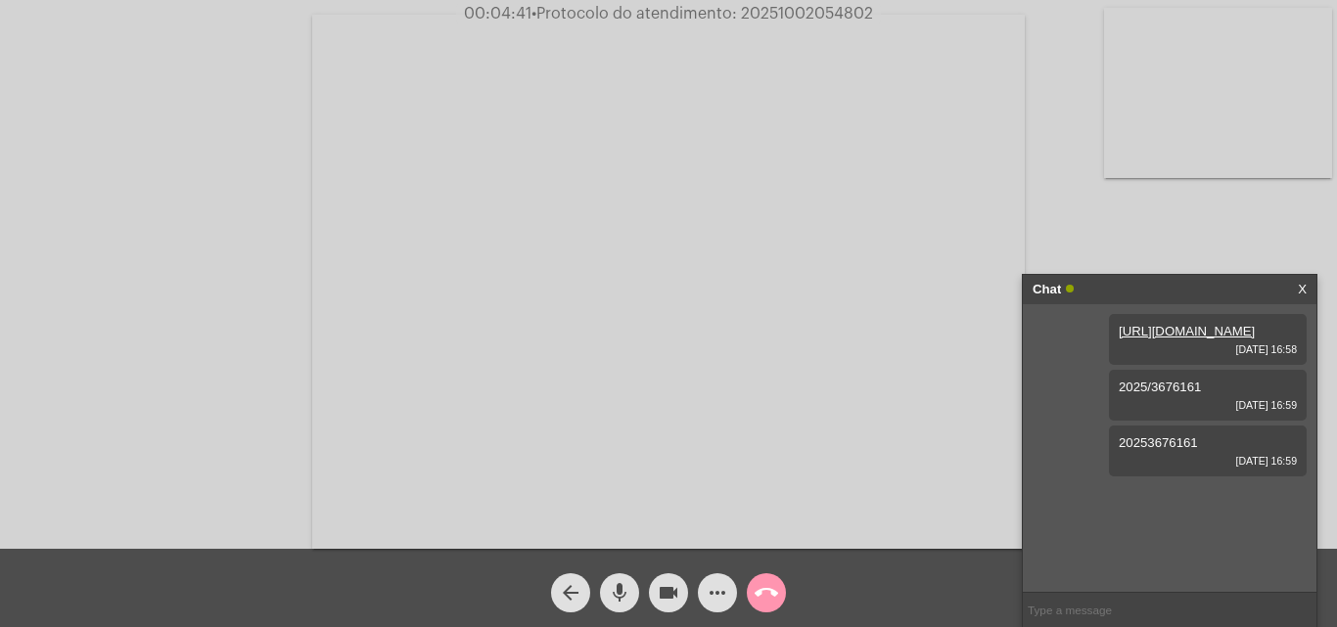
click at [888, 20] on div "00:04:41 • Protocolo do atendimento: 20251002054802" at bounding box center [668, 14] width 1337 height 18
copy span "20251002054802"
click at [1085, 610] on input "text" at bounding box center [1170, 610] width 294 height 34
paste input "20251002054802"
type input "20251002054802"
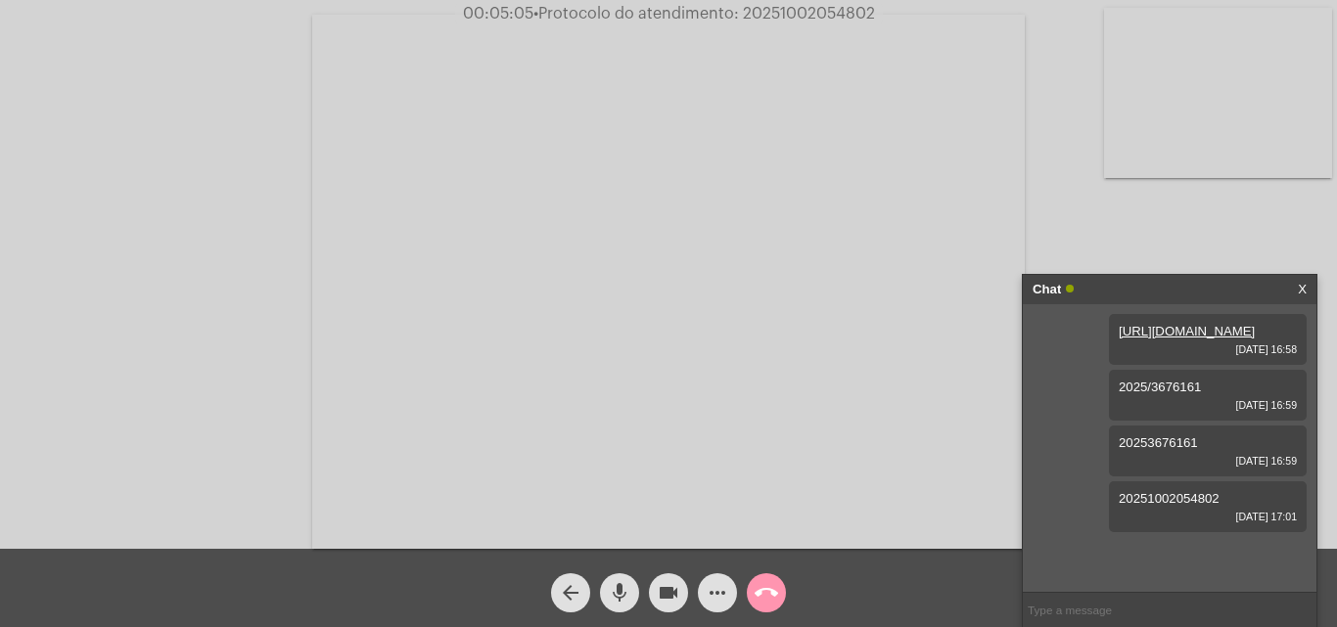
click at [769, 593] on mat-icon "call_end" at bounding box center [766, 592] width 23 height 23
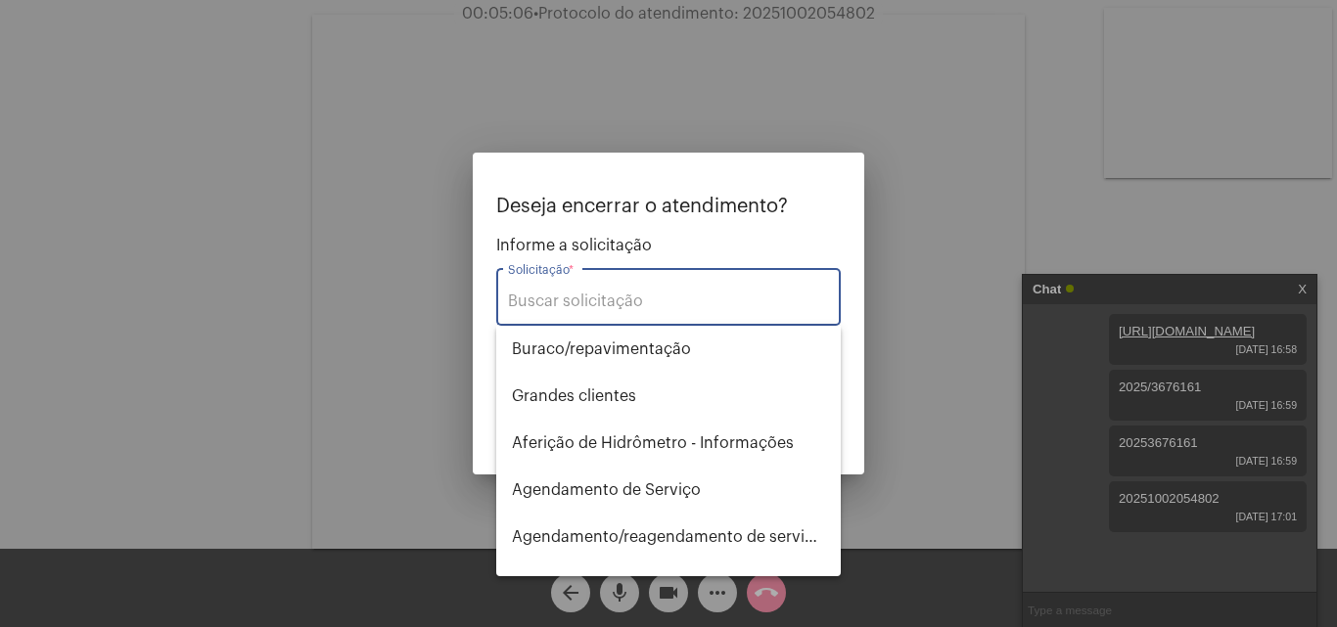
click at [590, 299] on input "Solicitação *" at bounding box center [668, 302] width 321 height 18
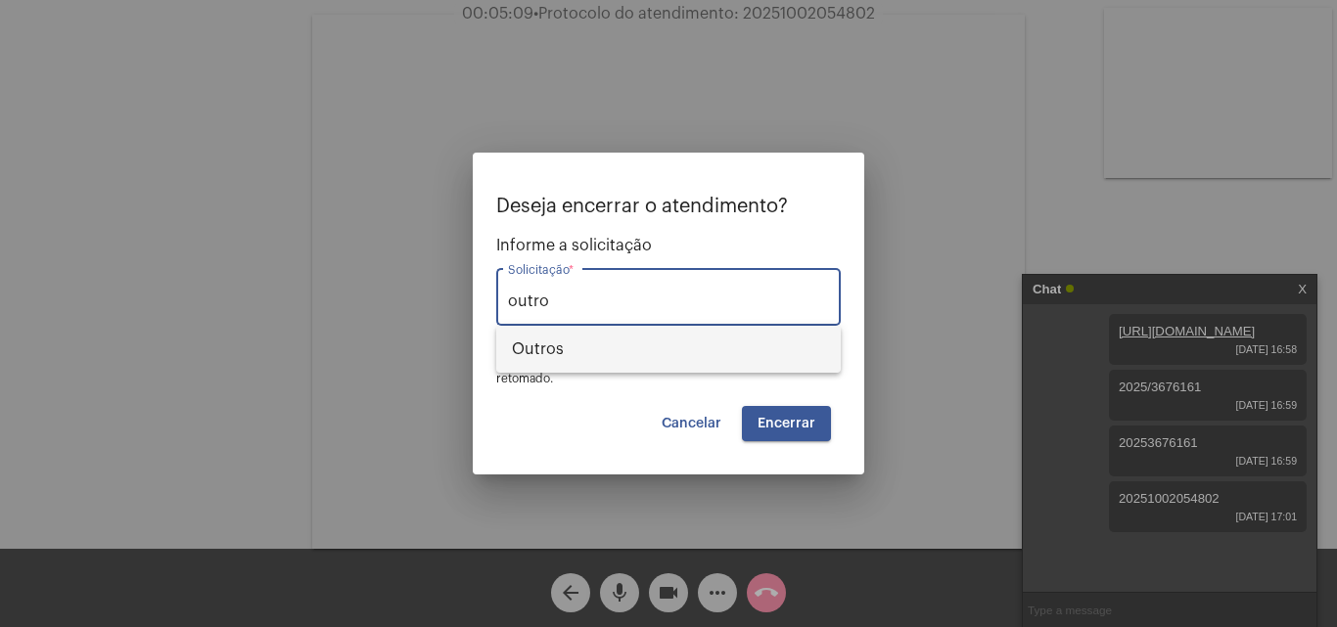
click at [552, 339] on span "Outros" at bounding box center [668, 349] width 313 height 47
type input "Outros"
click at [777, 421] on span "Encerrar" at bounding box center [786, 424] width 58 height 14
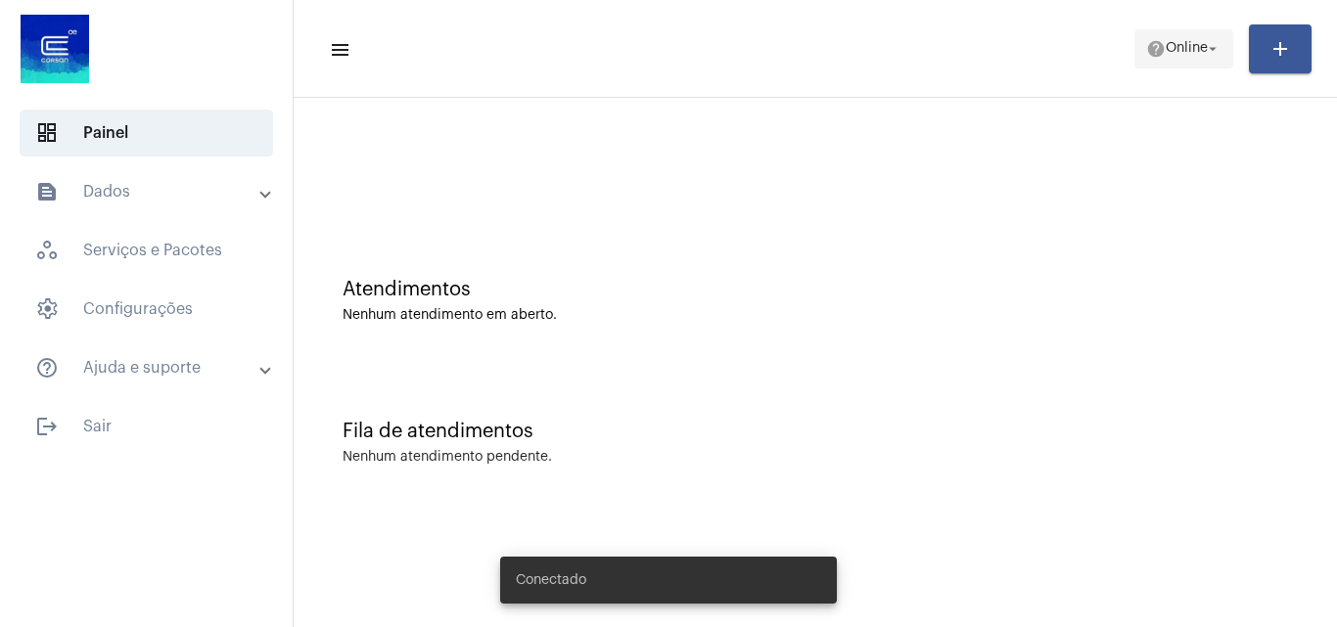
click at [1149, 56] on mat-icon "help" at bounding box center [1156, 49] width 20 height 20
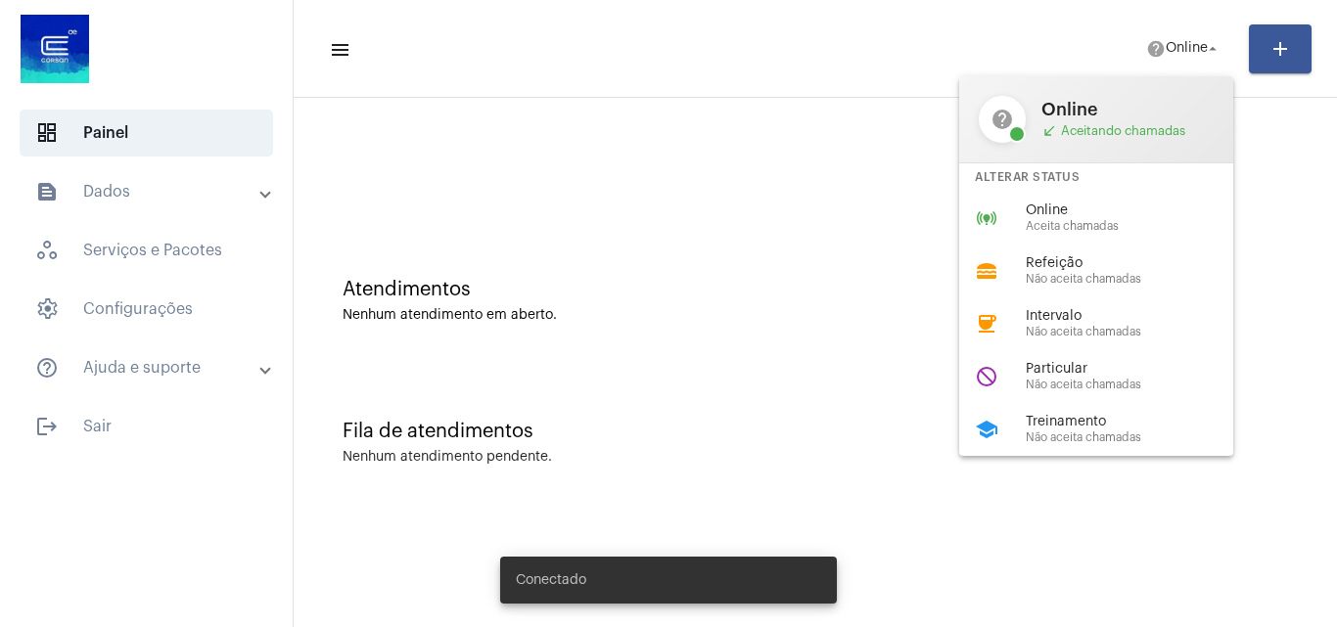
click at [989, 530] on div at bounding box center [668, 313] width 1337 height 627
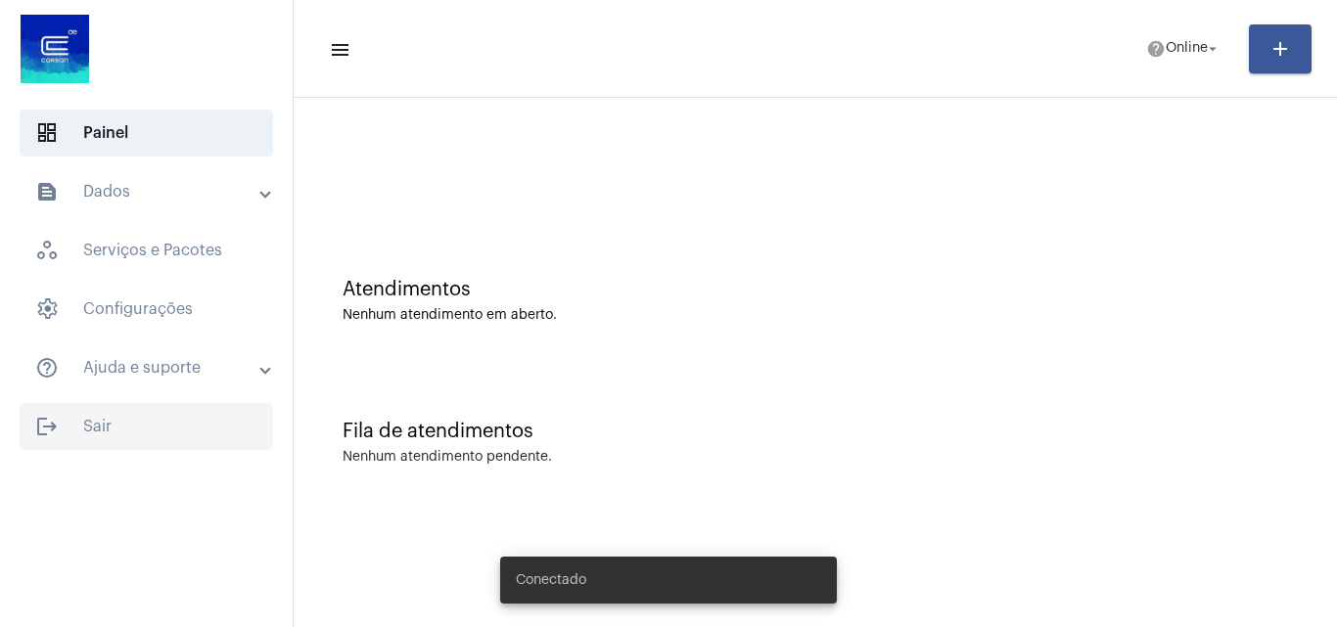
drag, startPoint x: 106, startPoint y: 401, endPoint x: 97, endPoint y: 412, distance: 13.9
click at [102, 406] on mat-list "dashboard Painel text_snippet_outlined Dados history_outlined Histórico schedul…" at bounding box center [146, 276] width 293 height 348
click at [95, 419] on span "logout Sair" at bounding box center [146, 426] width 253 height 47
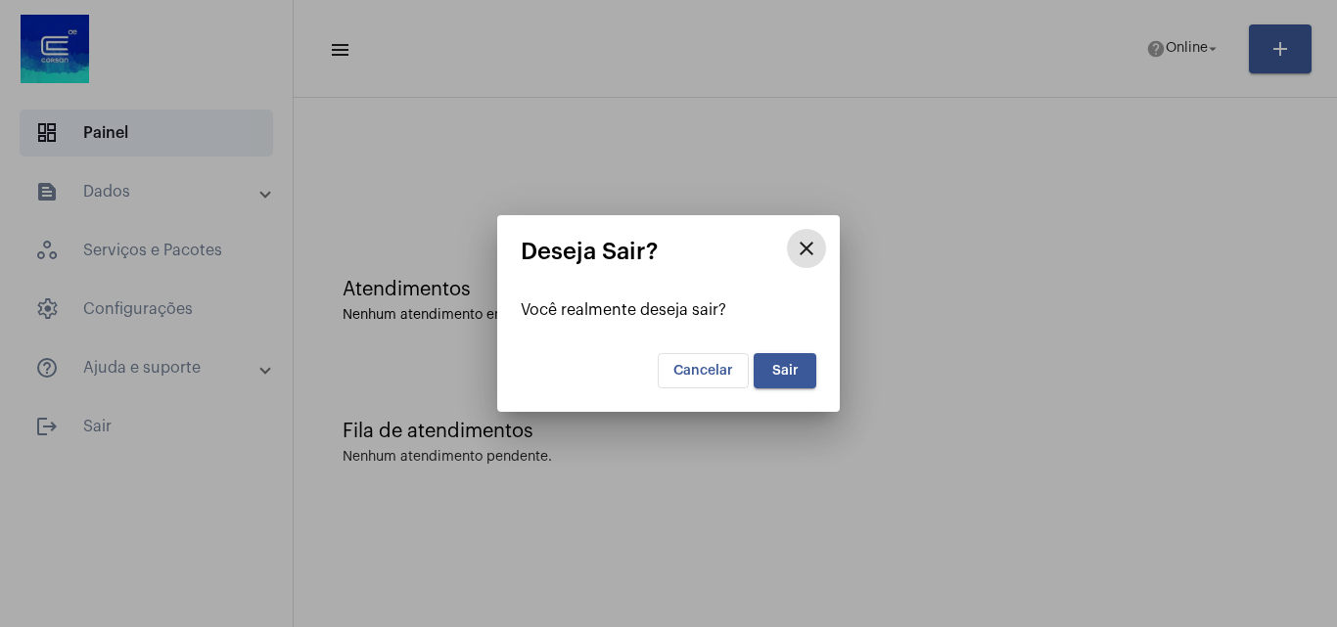
click at [787, 364] on span "Sair" at bounding box center [785, 371] width 26 height 14
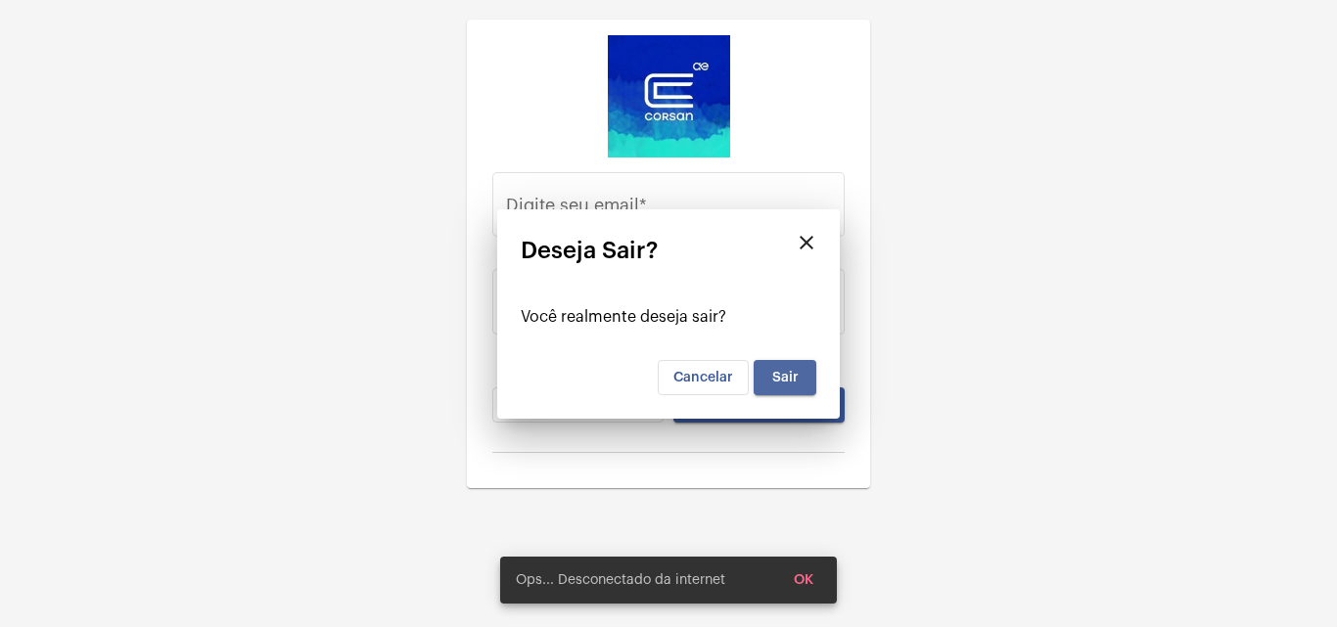
type input "[PERSON_NAME][EMAIL_ADDRESS][DOMAIN_NAME]"
